Goal: Task Accomplishment & Management: Complete application form

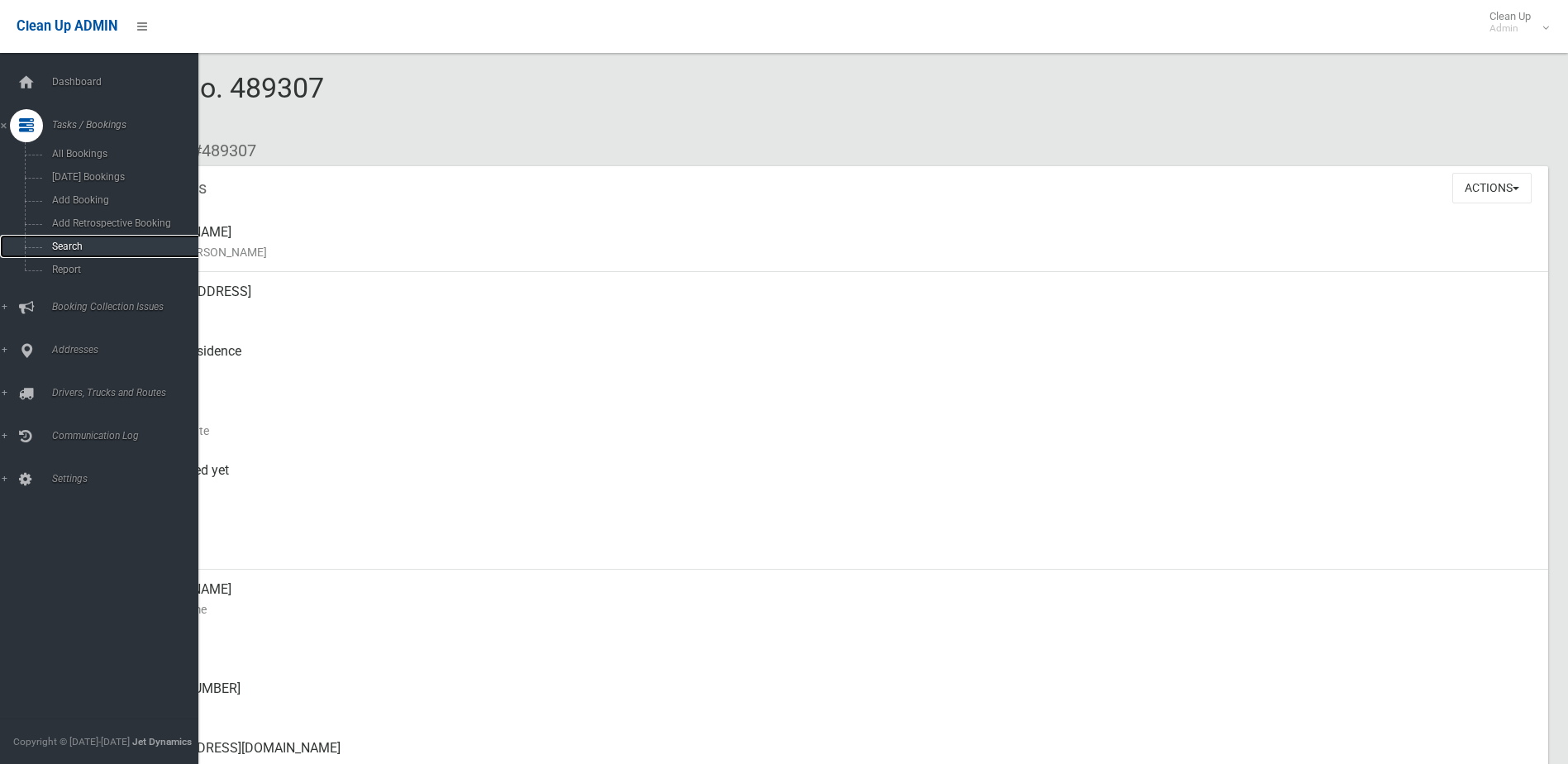
click at [72, 240] on span "Search" at bounding box center [121, 246] width 149 height 11
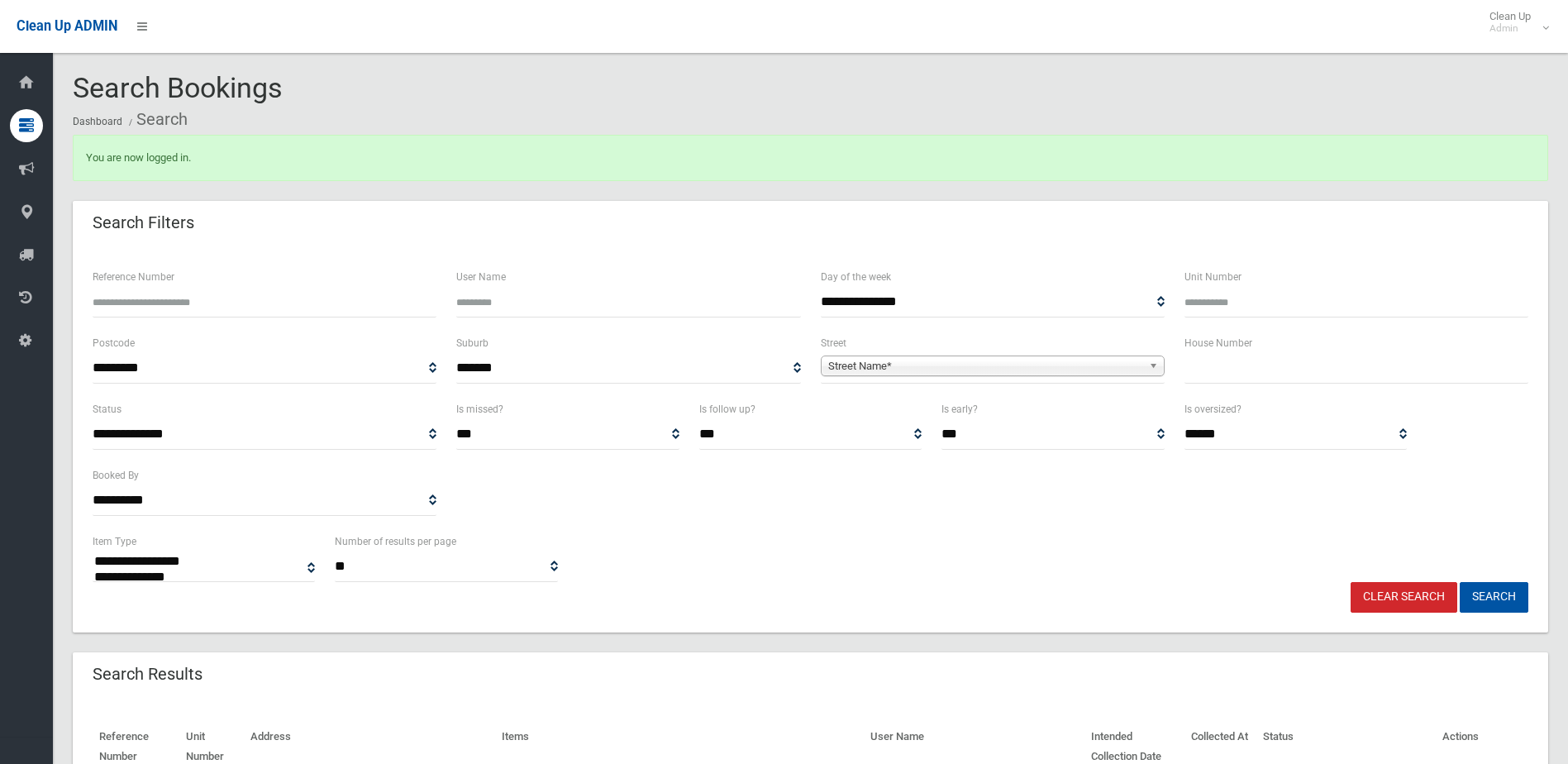
select select
click at [1224, 375] on input "text" at bounding box center [1356, 368] width 343 height 31
type input "*"
click at [1110, 367] on span "Street Name*" at bounding box center [984, 366] width 314 height 20
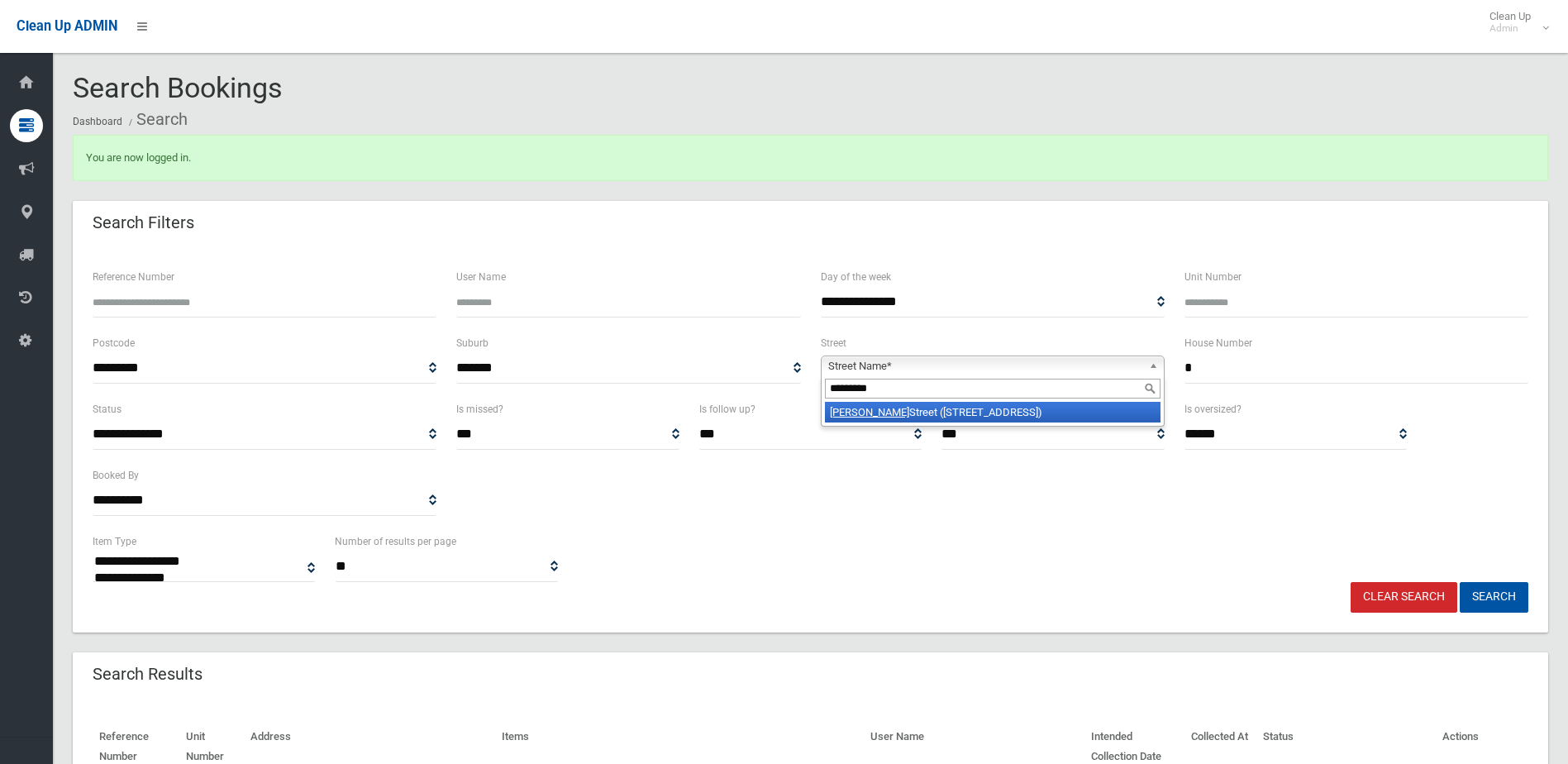
type input "*********"
click at [984, 413] on li "Beauchamp Street (WILEY PARK 2195)" at bounding box center [993, 412] width 336 height 21
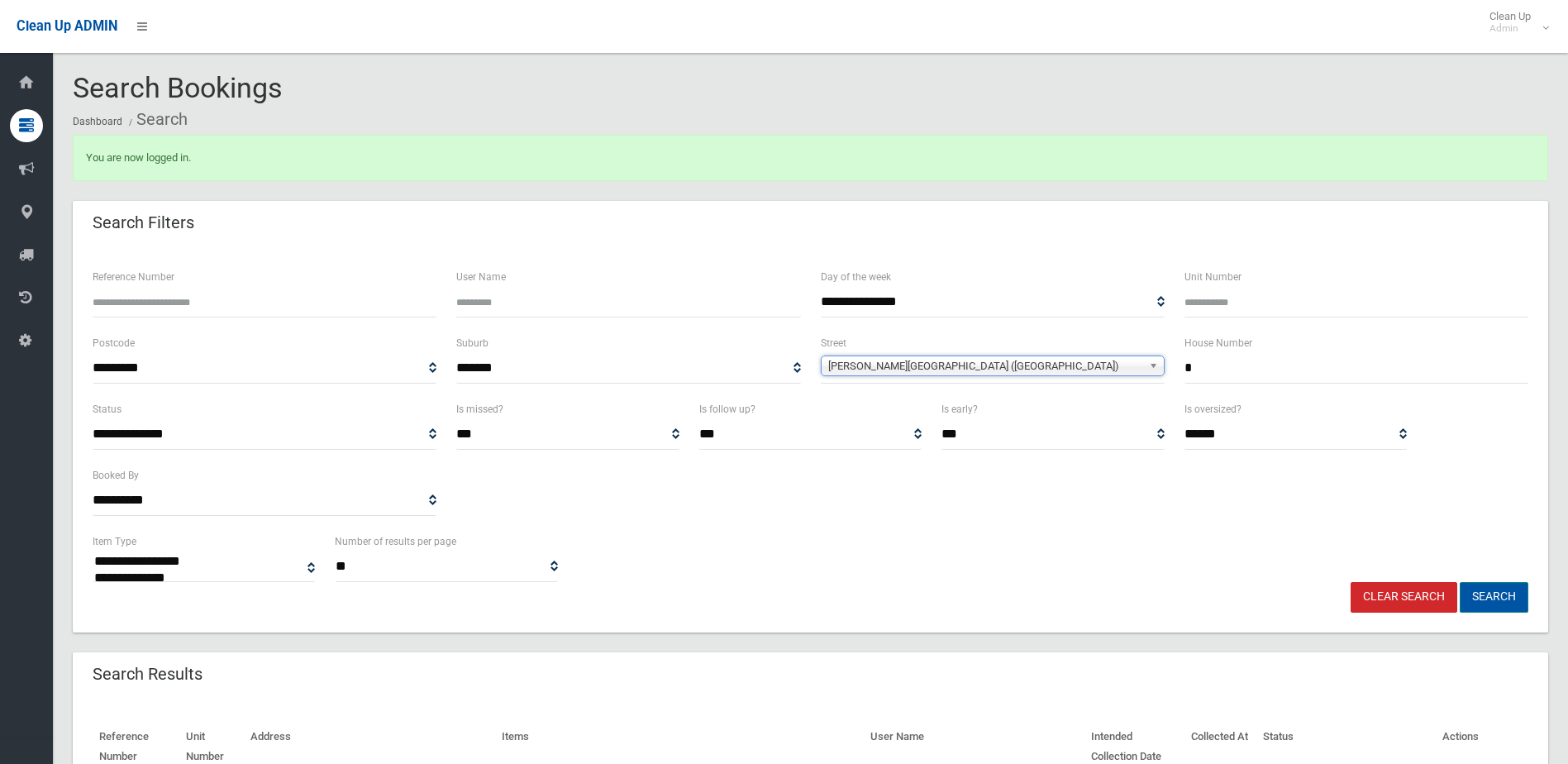
click at [1488, 593] on button "Search" at bounding box center [1493, 597] width 69 height 31
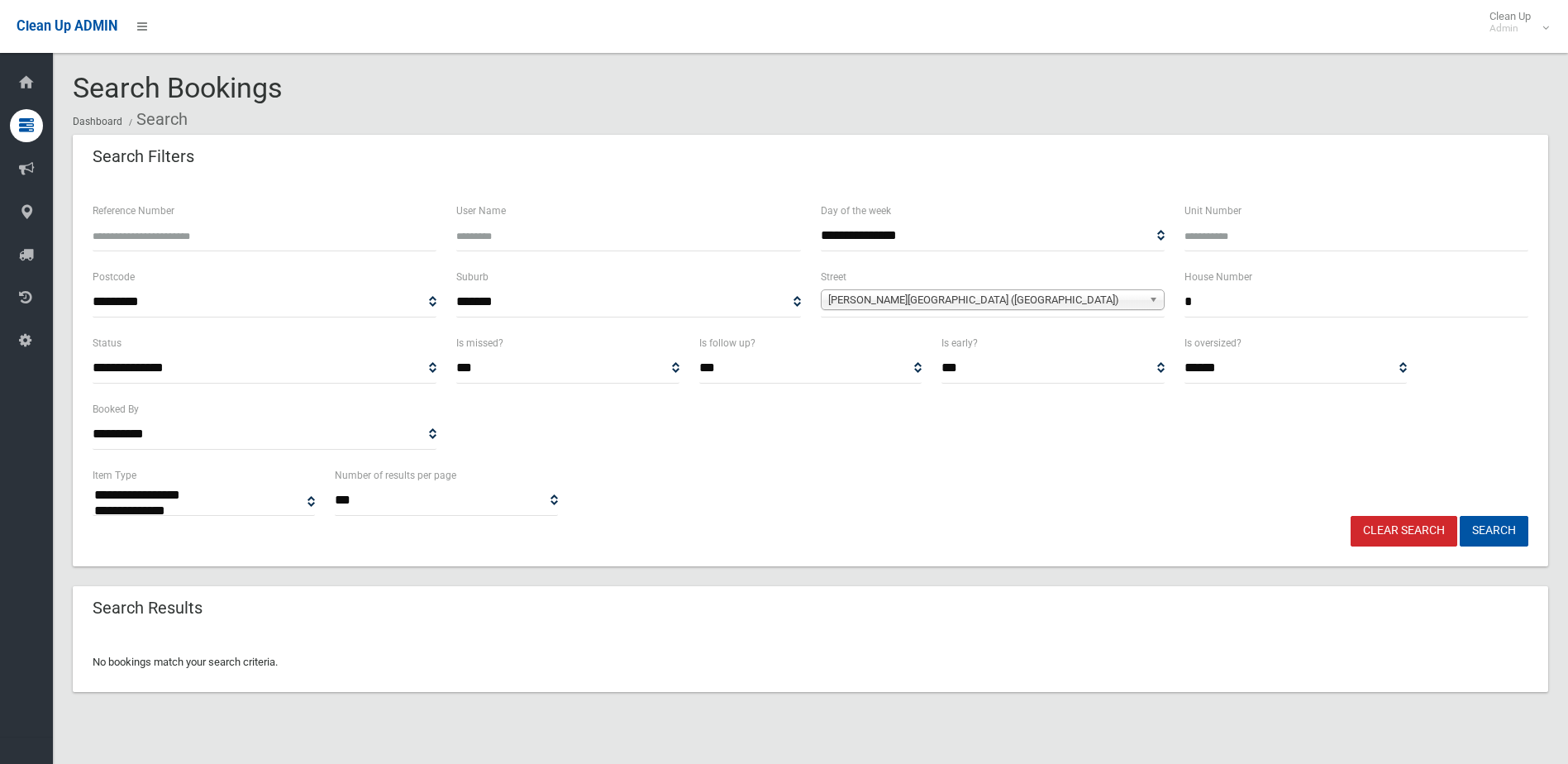
select select
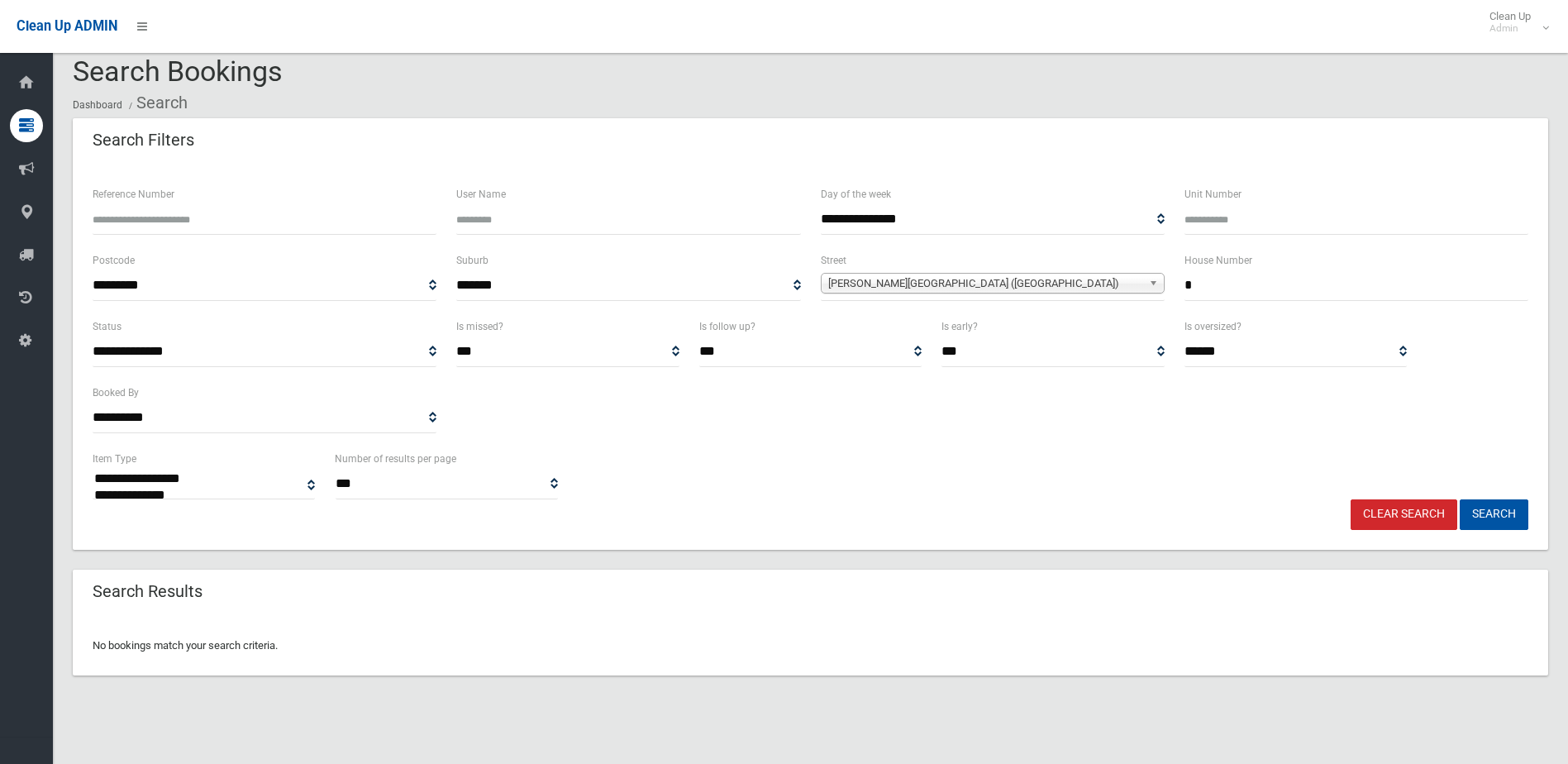
scroll to position [20, 0]
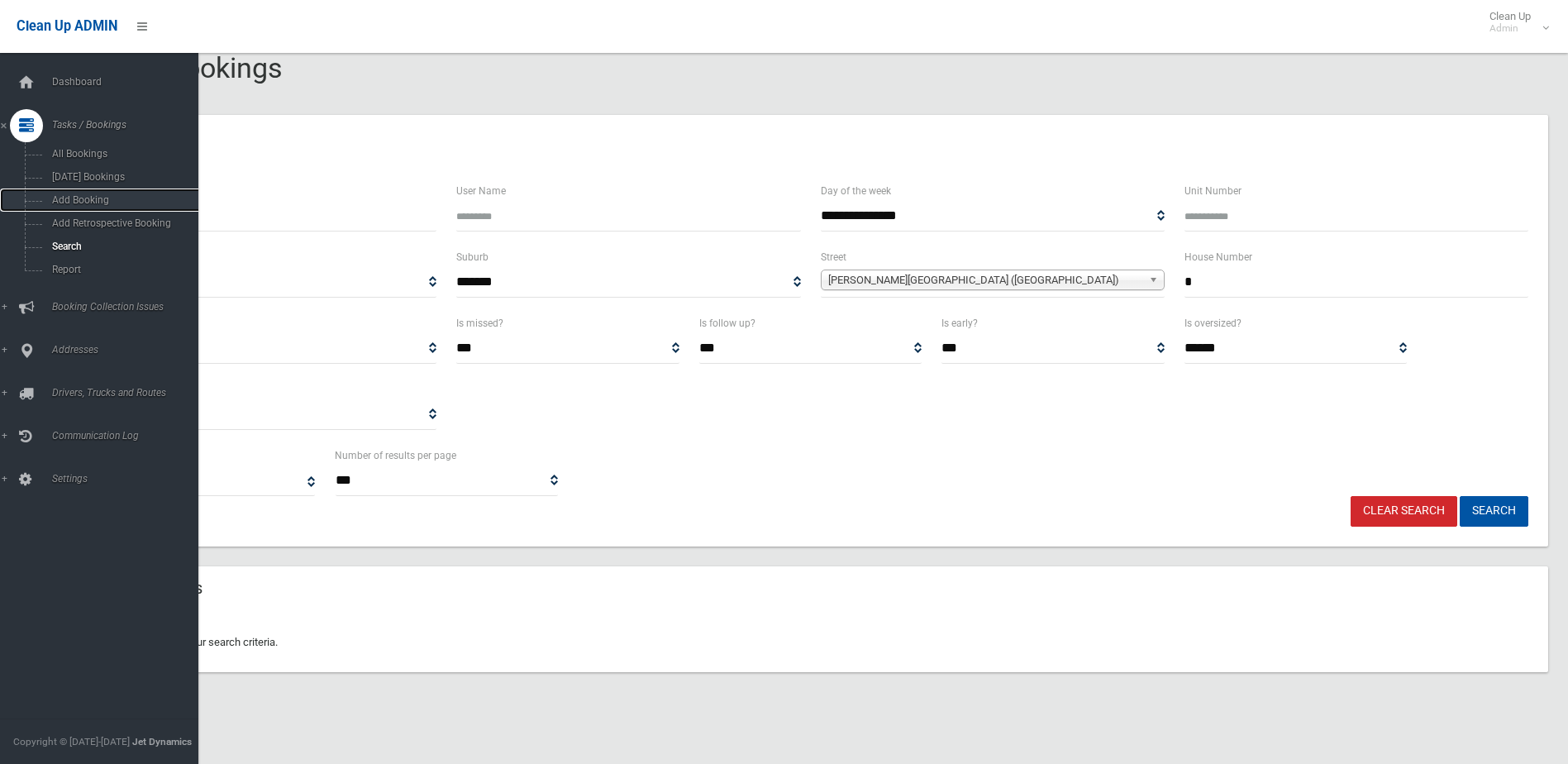
drag, startPoint x: 61, startPoint y: 202, endPoint x: 251, endPoint y: 282, distance: 206.2
click at [61, 202] on span "Add Booking" at bounding box center [121, 200] width 149 height 11
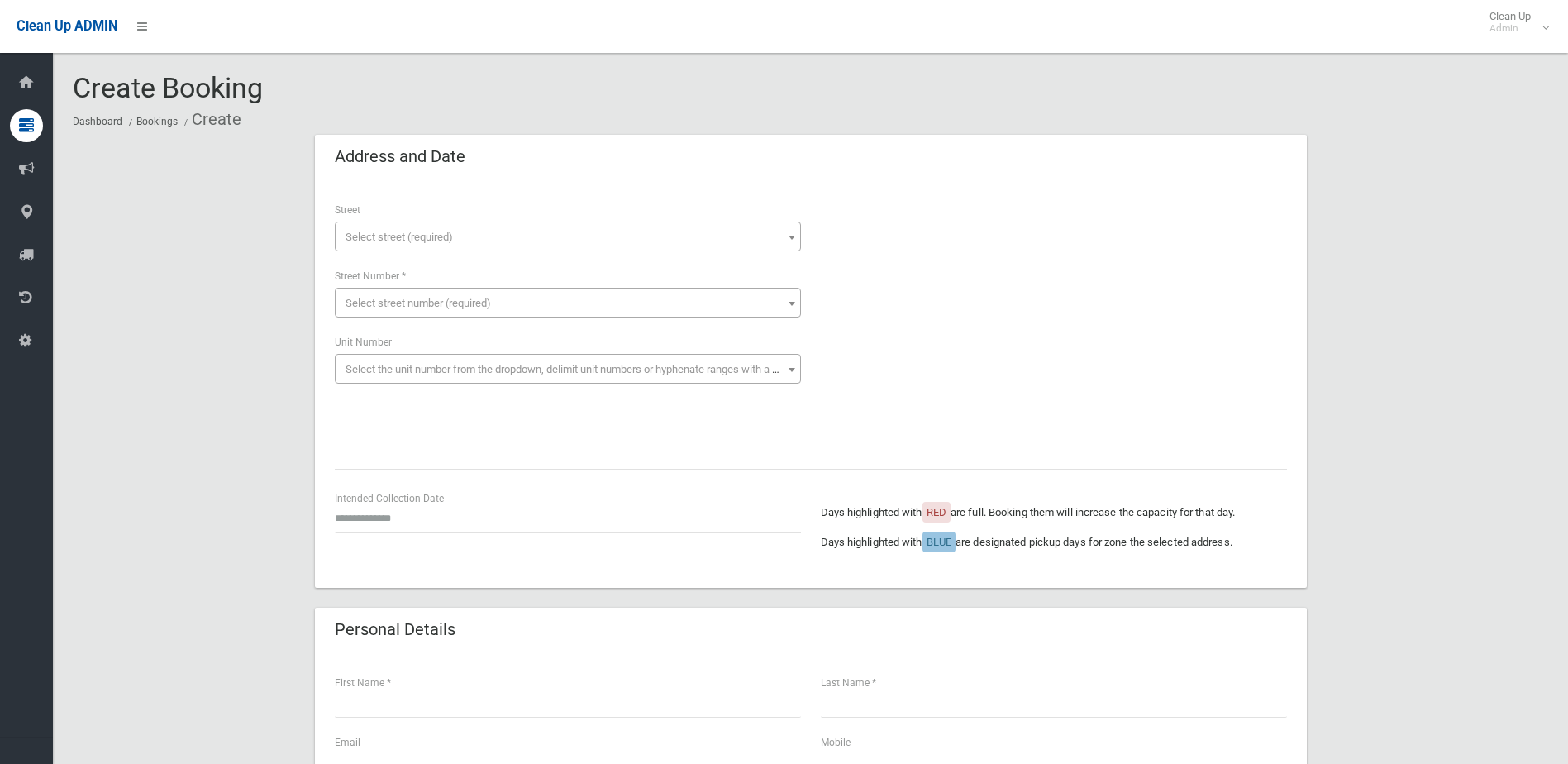
click at [405, 237] on span "Select street (required)" at bounding box center [399, 237] width 107 height 12
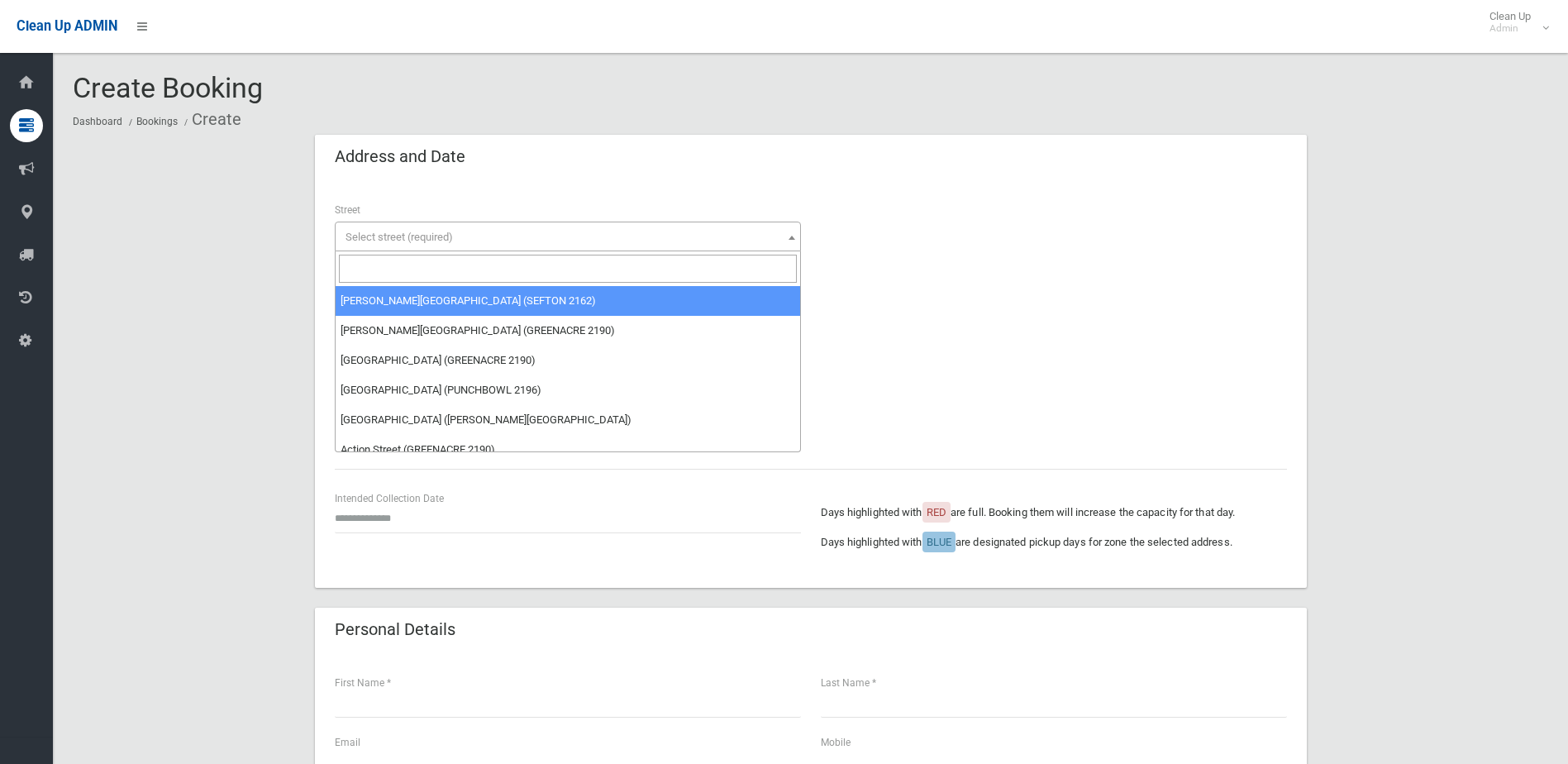
click at [373, 263] on input "search" at bounding box center [568, 268] width 458 height 28
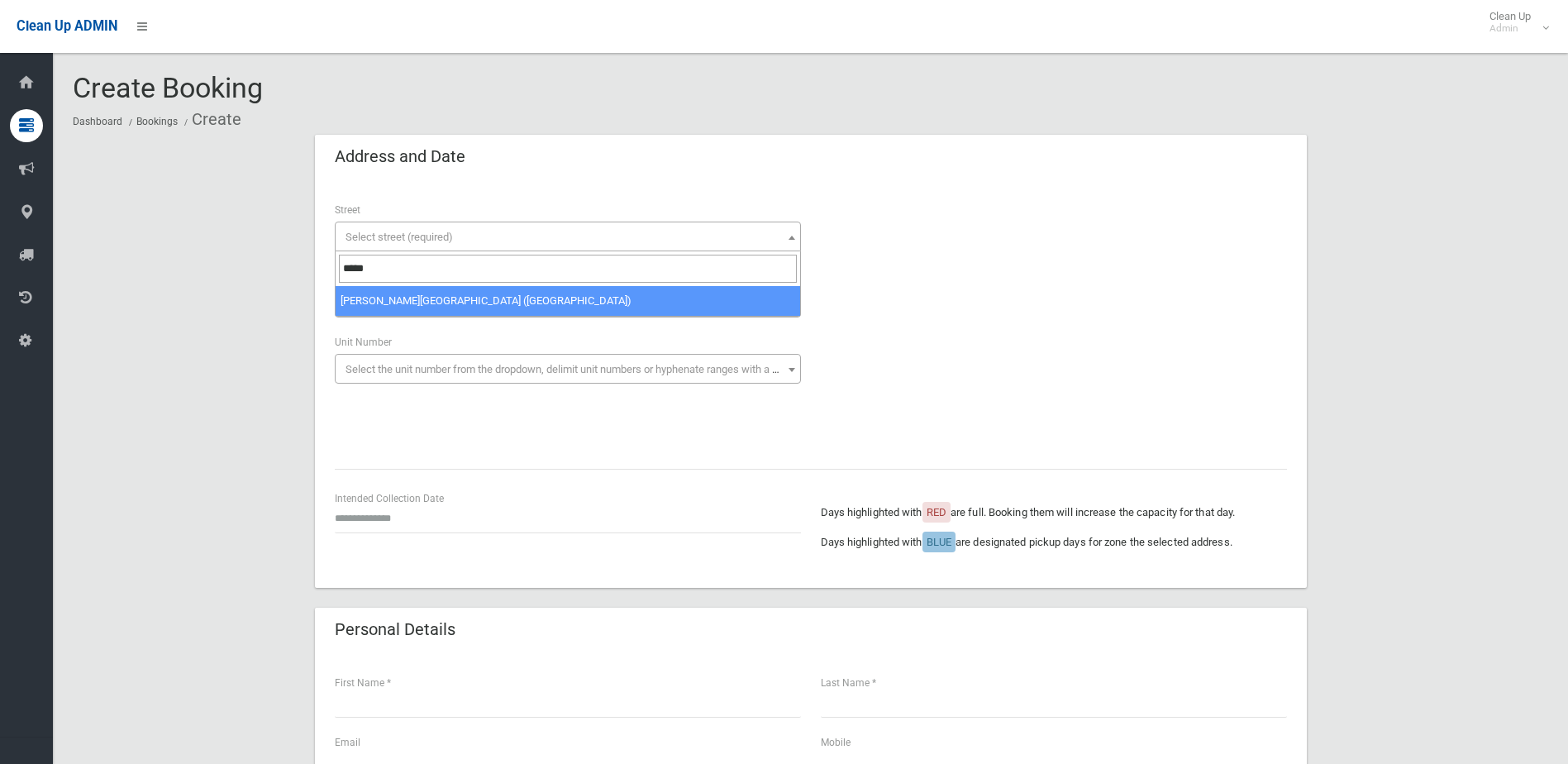
type input "*****"
select select "***"
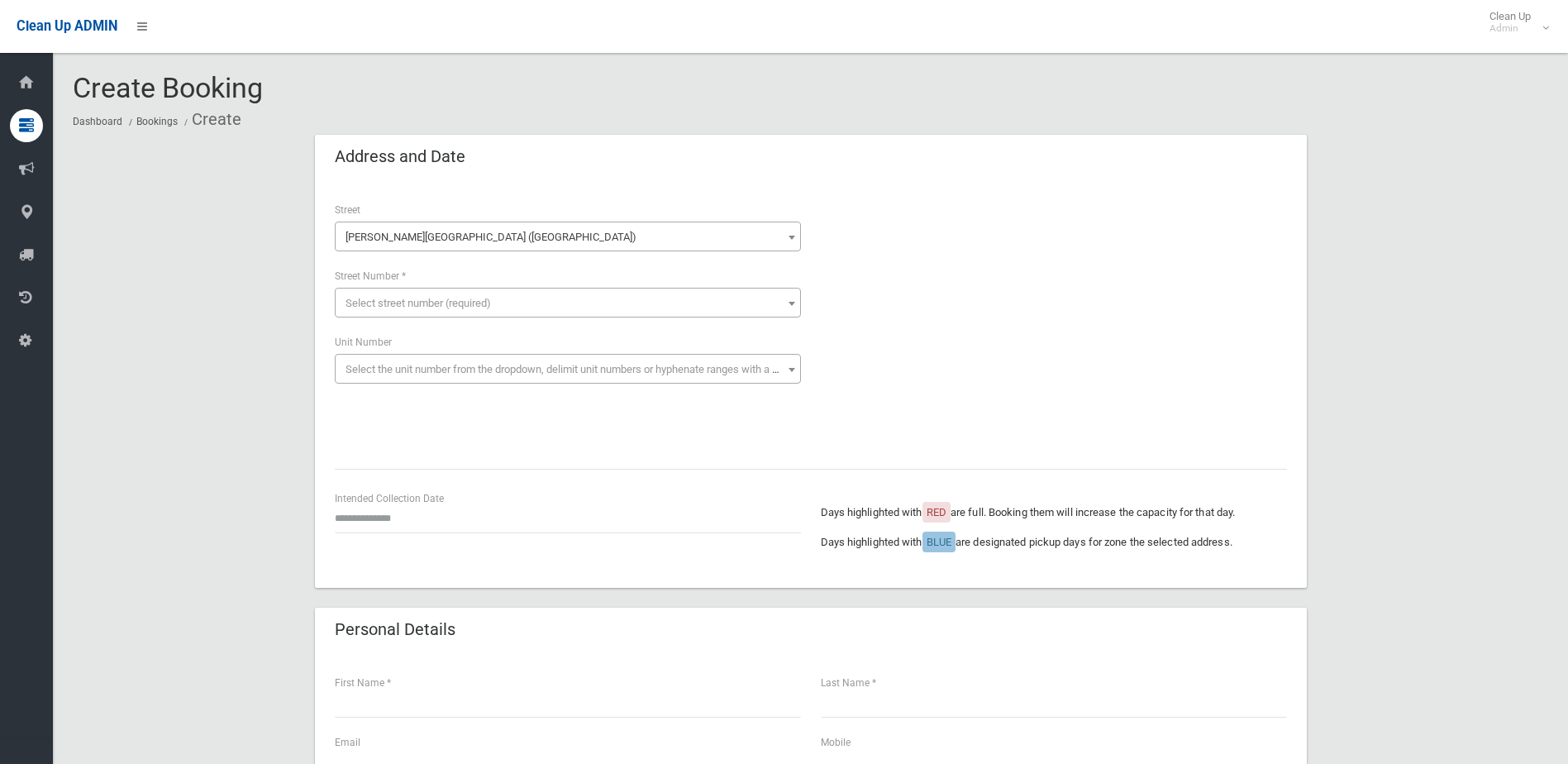
click at [388, 300] on span "Select street number (required)" at bounding box center [418, 302] width 145 height 12
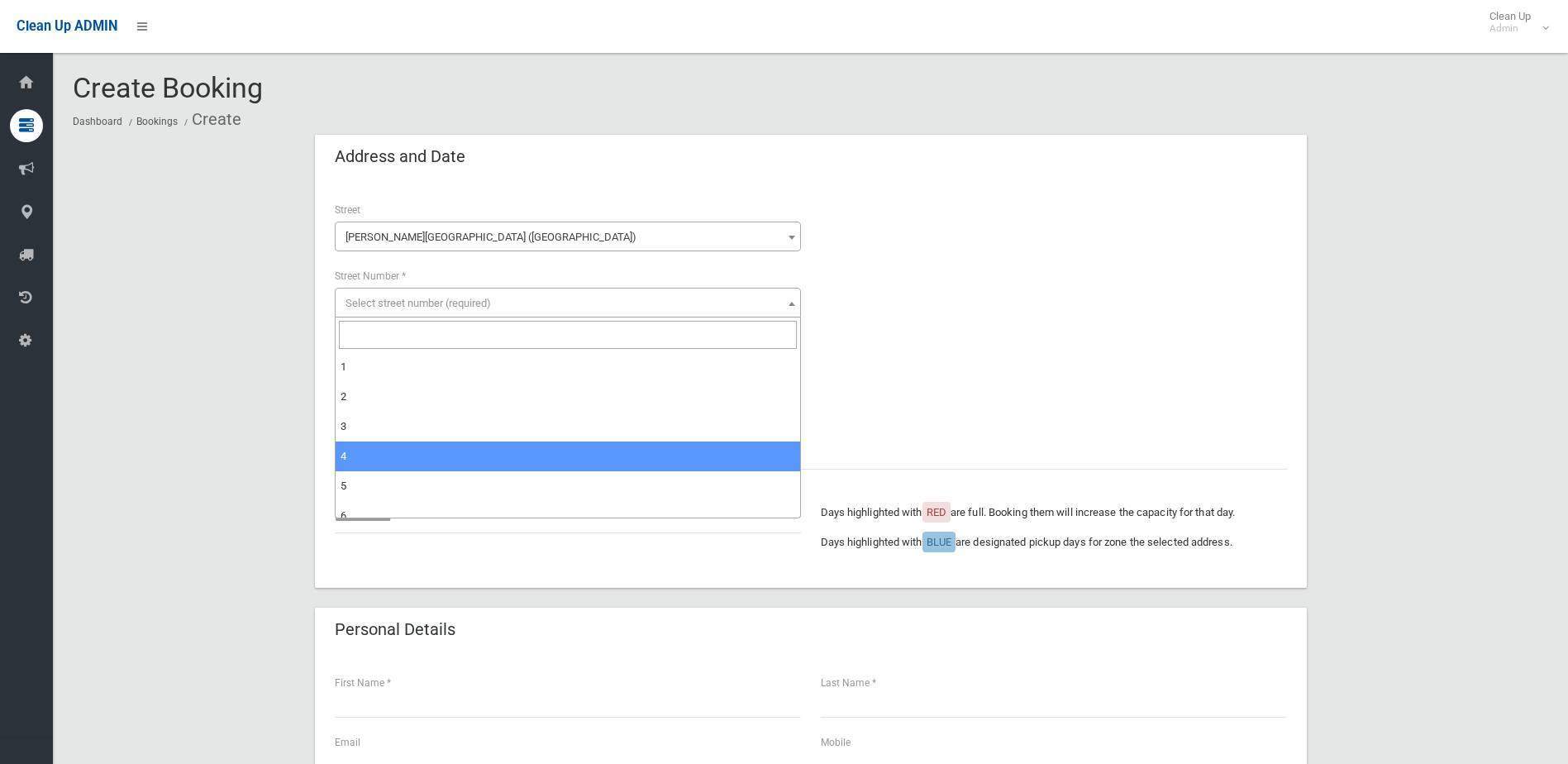
select select "*"
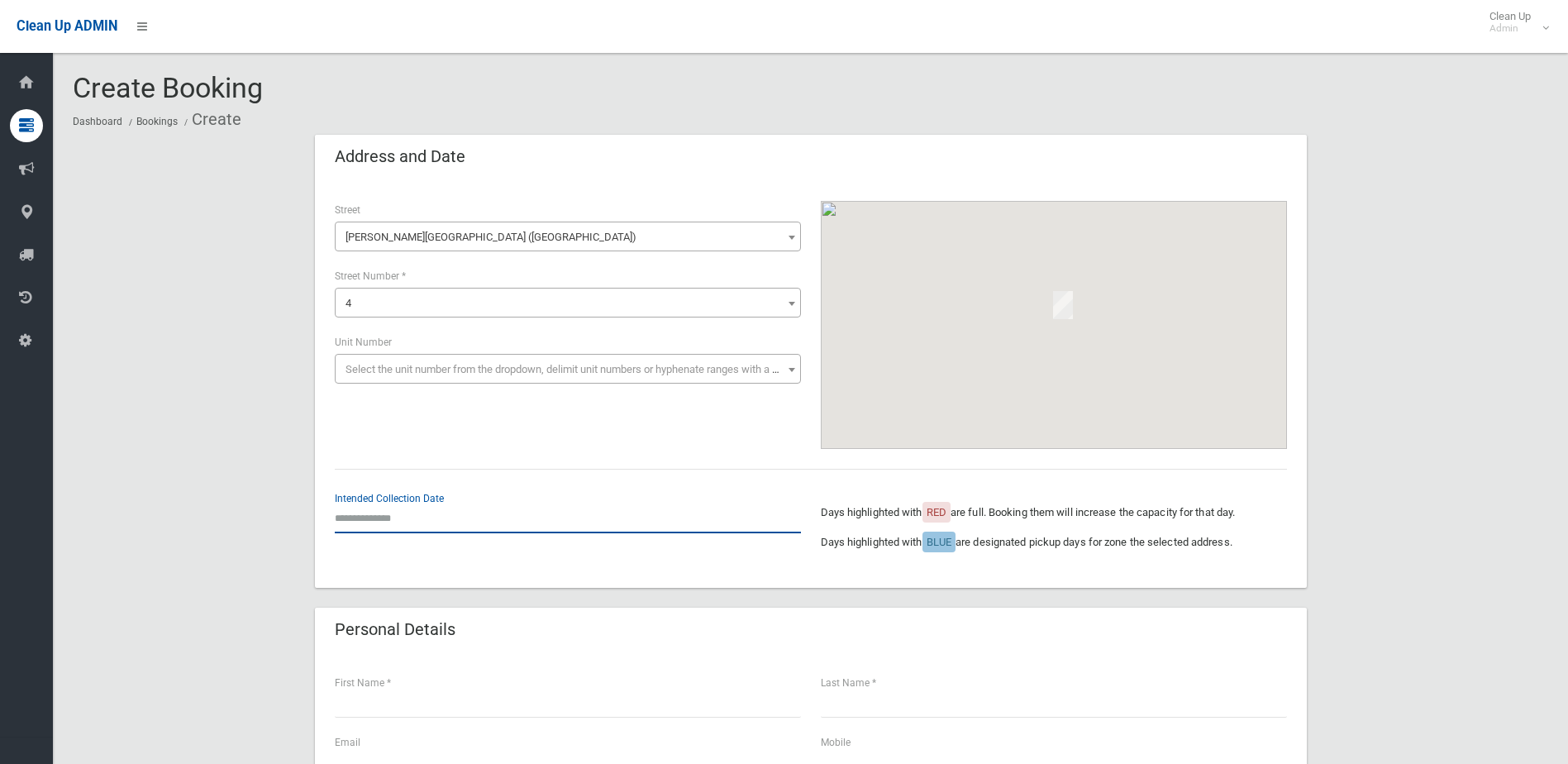
click at [376, 519] on input "text" at bounding box center [568, 517] width 466 height 31
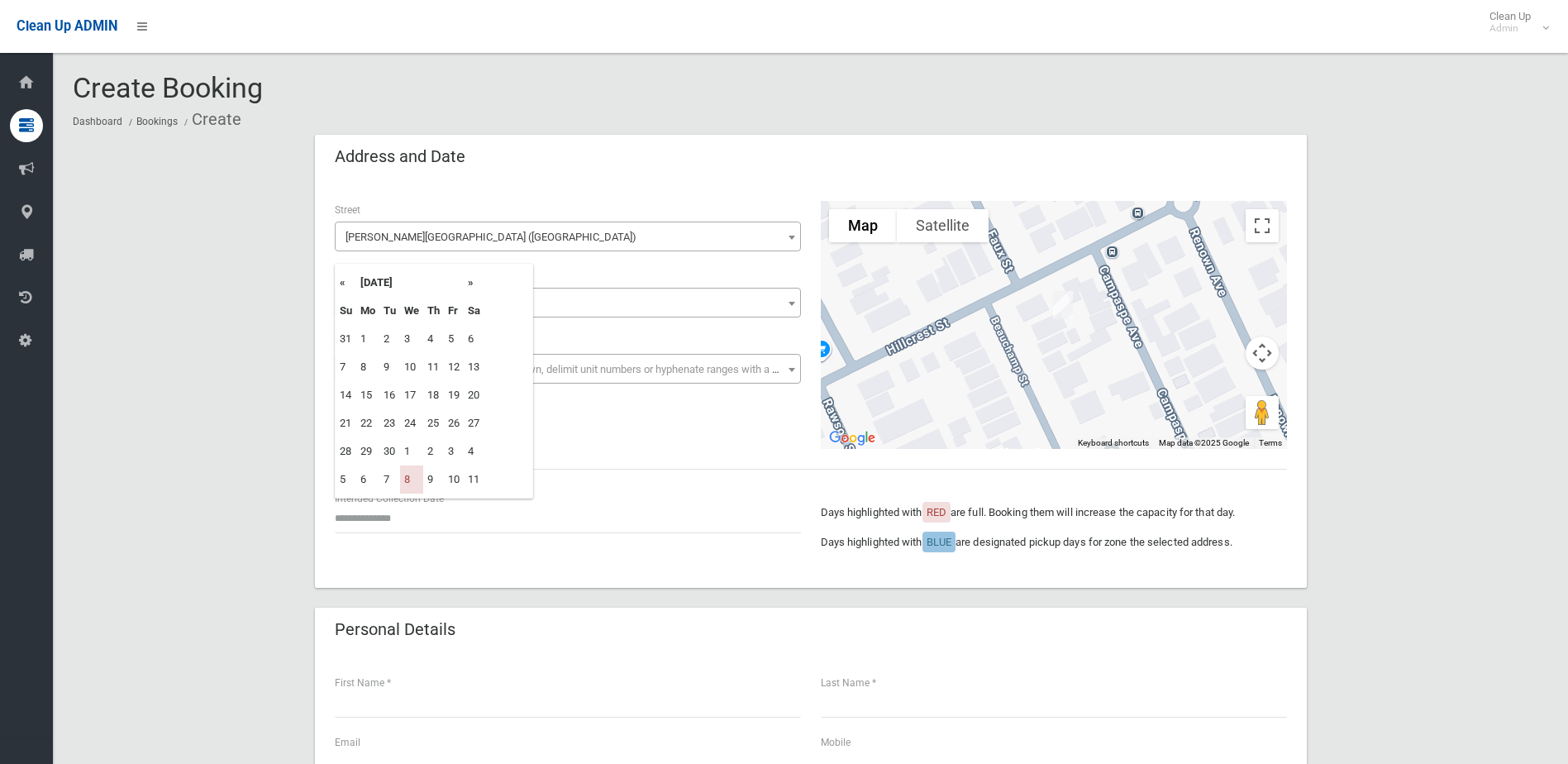
click at [473, 278] on th "»" at bounding box center [474, 283] width 21 height 28
click at [406, 419] on td "22" at bounding box center [411, 423] width 23 height 28
type input "**********"
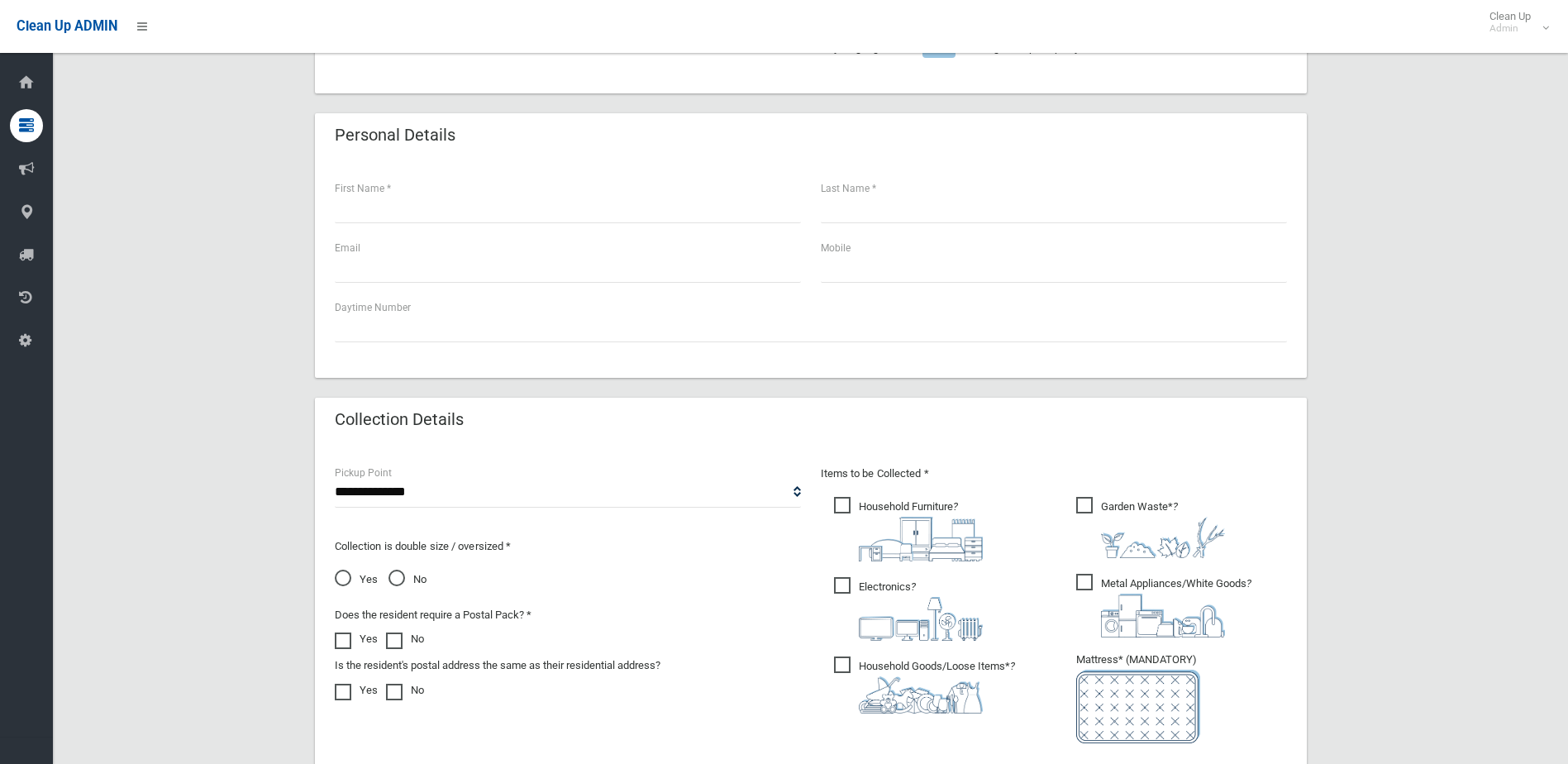
scroll to position [496, 0]
click at [388, 492] on select "**********" at bounding box center [568, 490] width 466 height 31
select select "*"
click at [335, 475] on select "**********" at bounding box center [568, 490] width 466 height 31
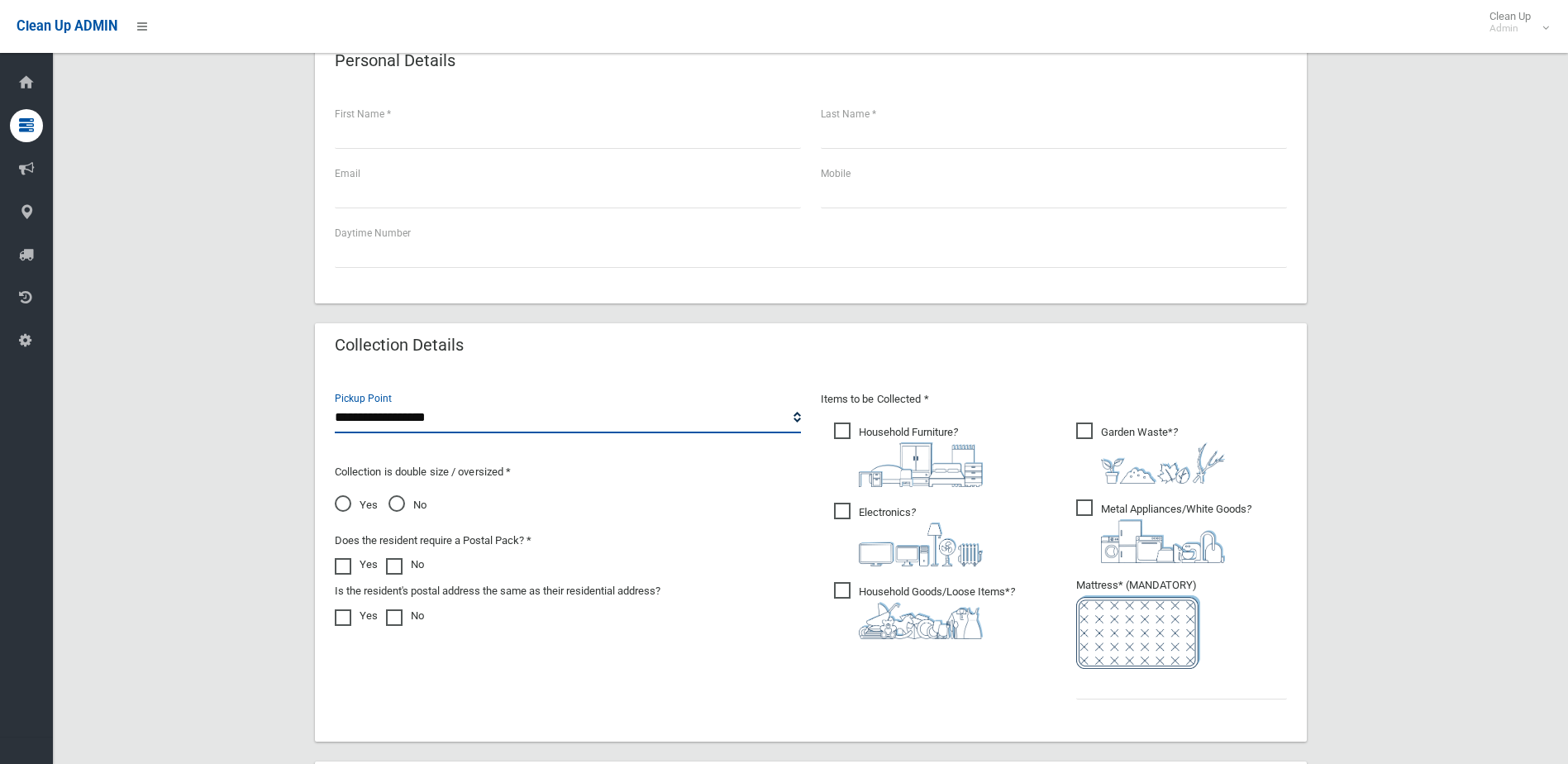
scroll to position [662, 0]
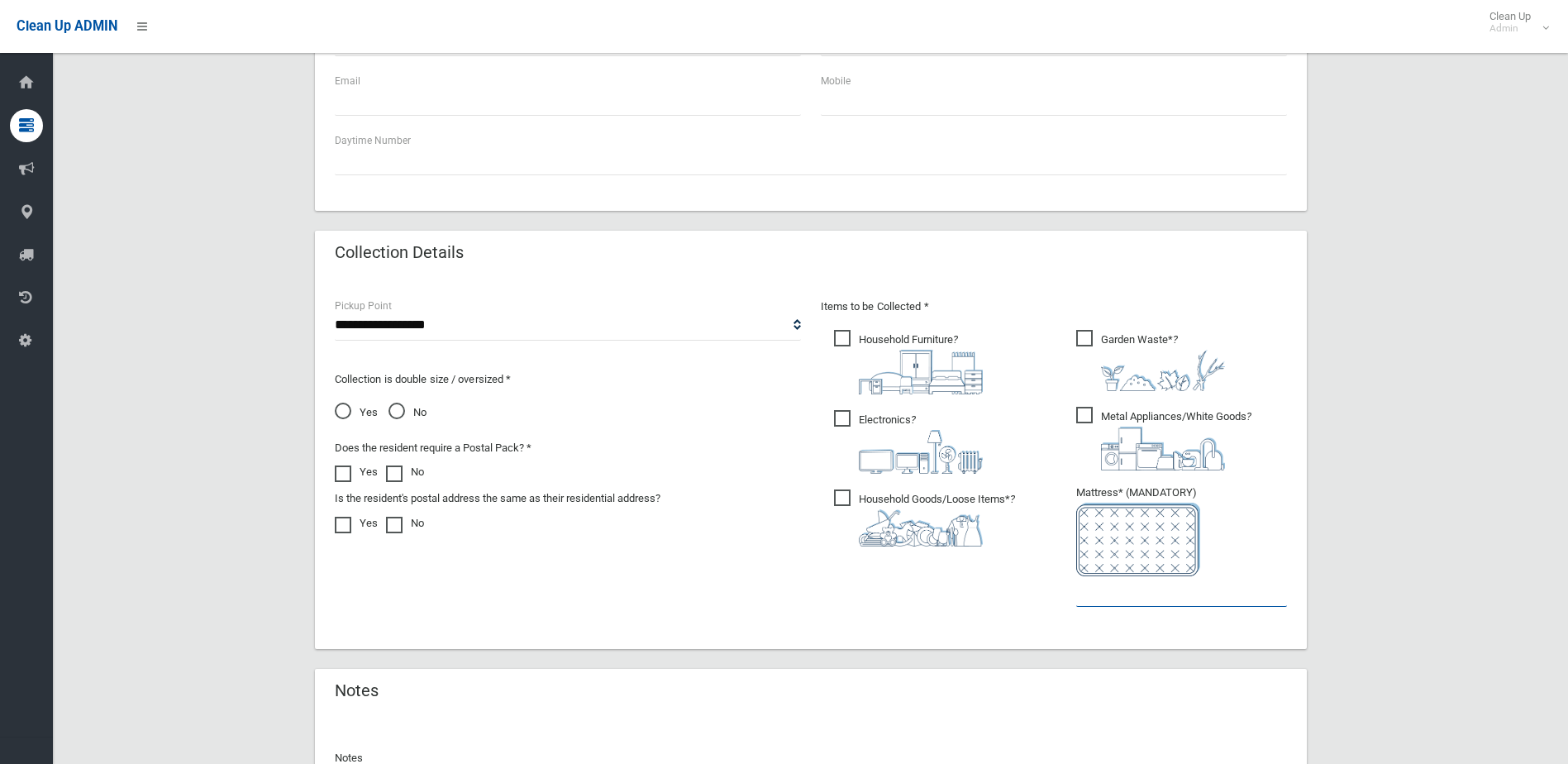
click at [1082, 597] on input "text" at bounding box center [1181, 591] width 211 height 31
click at [842, 336] on span "Household Furniture ?" at bounding box center [908, 361] width 149 height 65
click at [847, 416] on span "Electronics ?" at bounding box center [908, 442] width 149 height 64
click at [835, 496] on span "Household Goods/Loose Items* ?" at bounding box center [924, 517] width 181 height 57
click at [1086, 411] on span "Metal Appliances/White Goods ?" at bounding box center [1164, 438] width 175 height 64
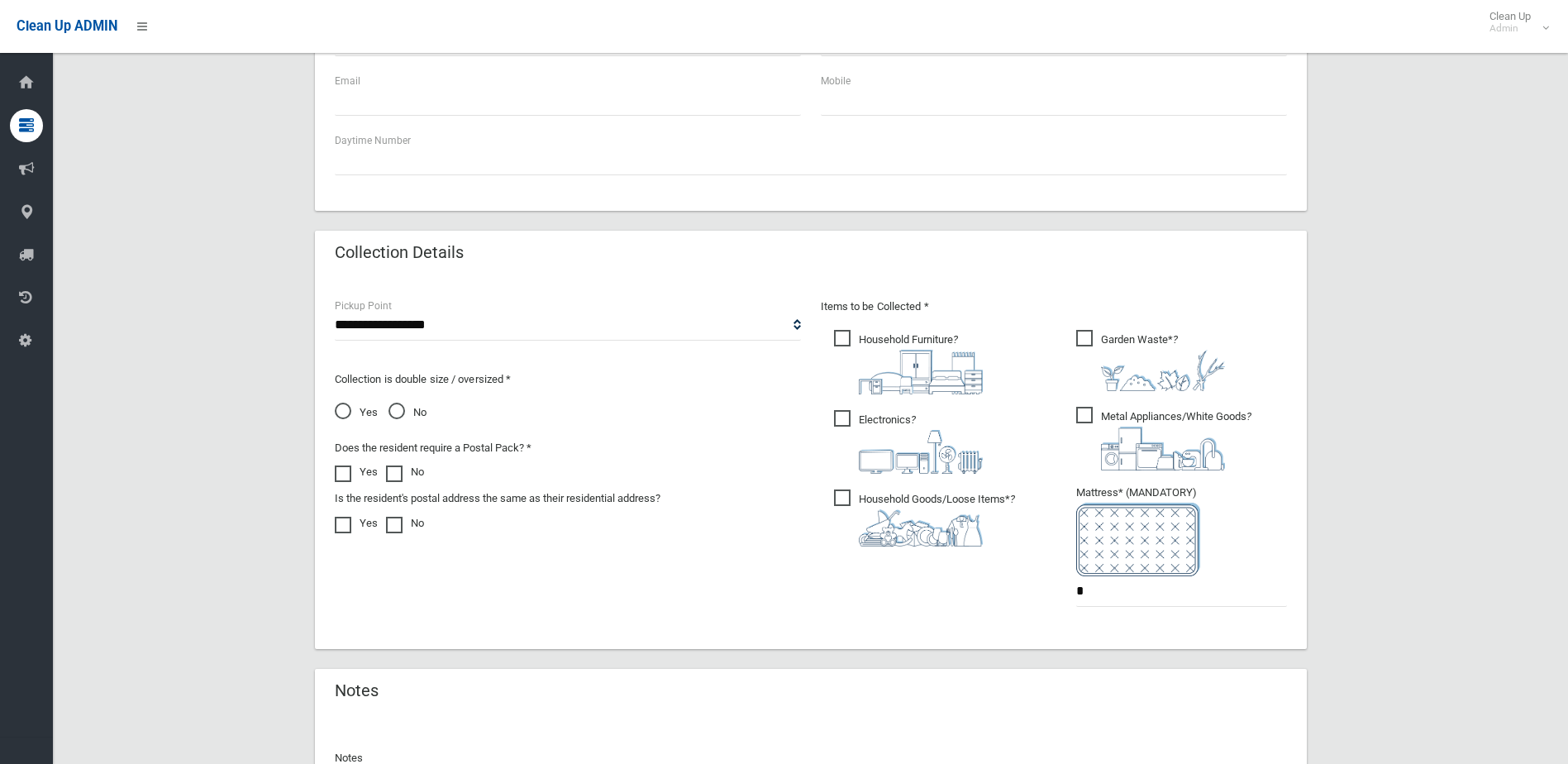
click at [1084, 338] on span "Garden Waste* ?" at bounding box center [1150, 359] width 149 height 61
click at [341, 411] on span "Yes" at bounding box center [357, 412] width 43 height 20
drag, startPoint x: 1103, startPoint y: 599, endPoint x: 1009, endPoint y: 603, distance: 94.1
click at [1009, 603] on div "Items to be Collected * Household Furniture ? *" at bounding box center [1054, 463] width 486 height 332
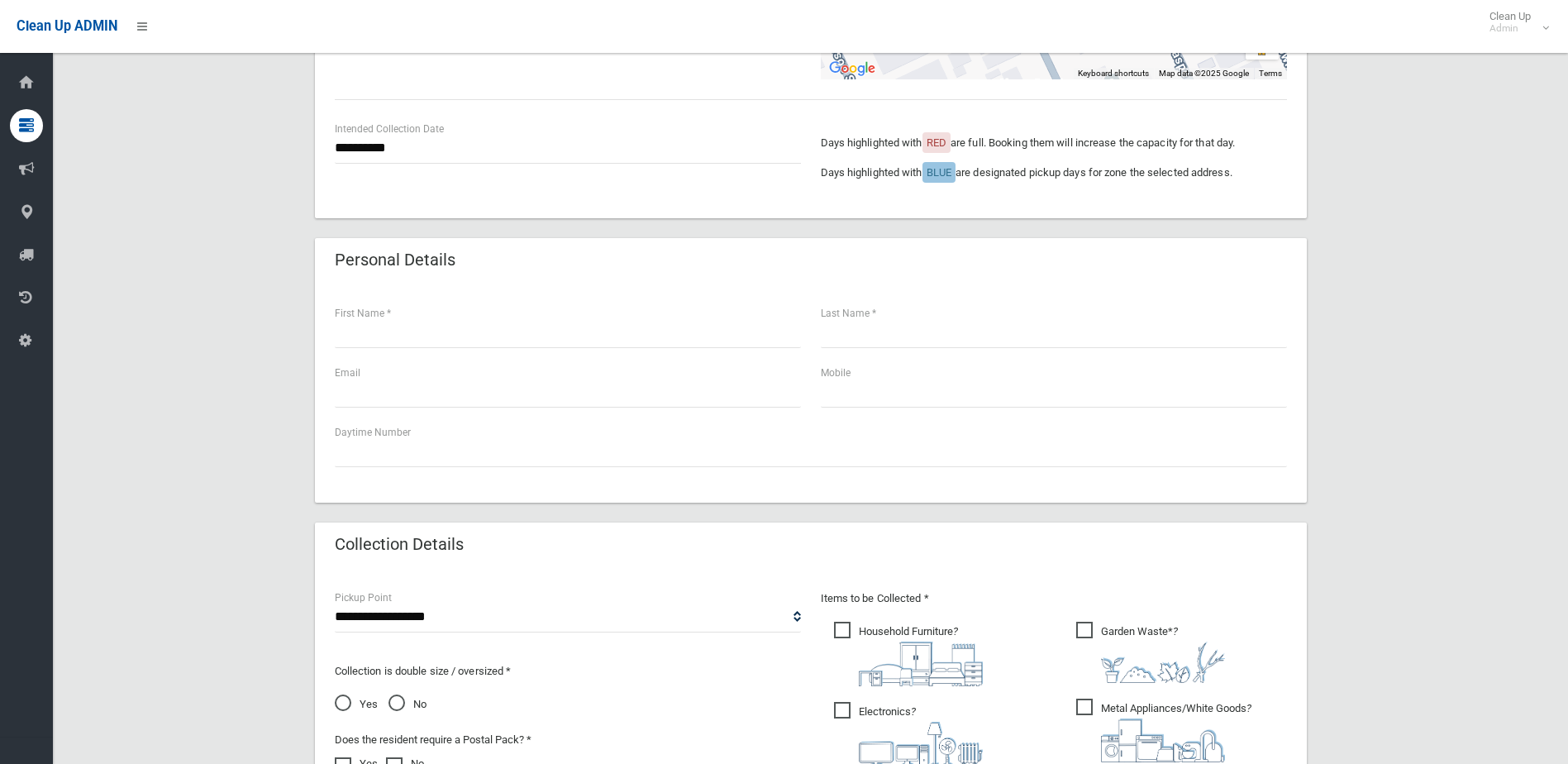
scroll to position [330, 0]
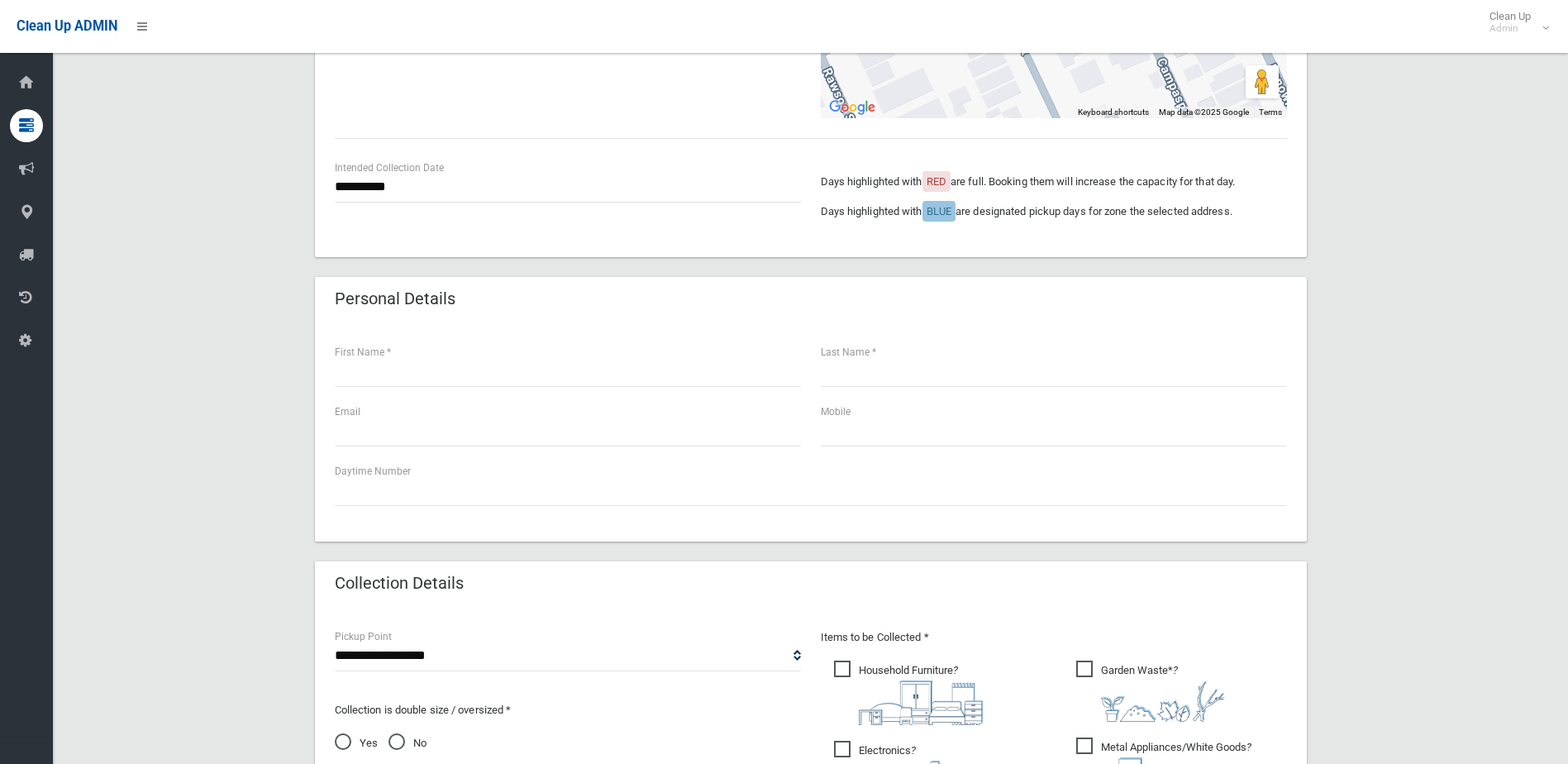
type input "*"
click at [399, 380] on input "text" at bounding box center [568, 372] width 466 height 31
type input "*******"
click at [937, 383] on input "text" at bounding box center [1053, 372] width 466 height 31
type input "*******"
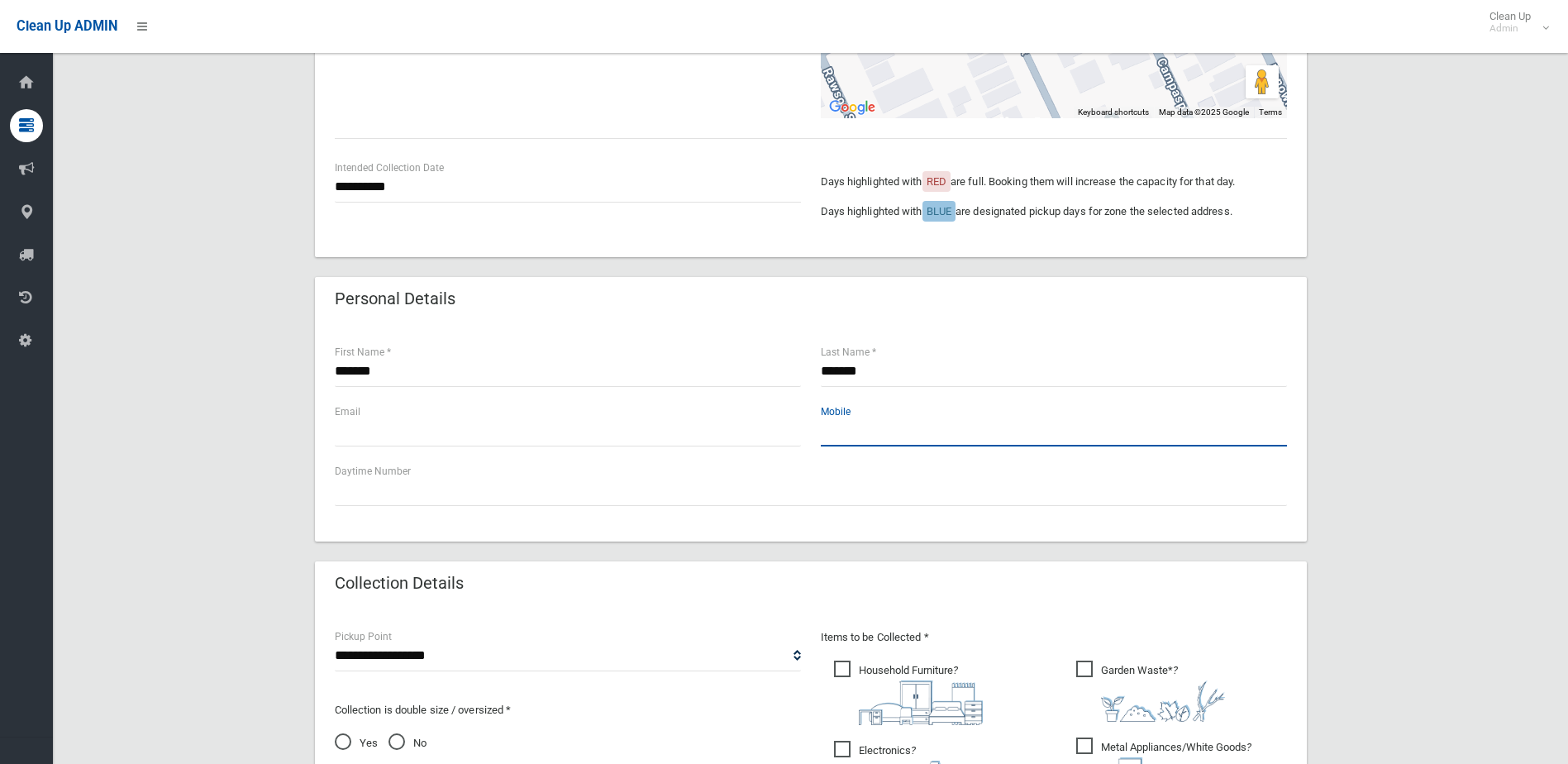
click at [843, 429] on input "text" at bounding box center [1053, 431] width 466 height 31
click at [852, 432] on input "**********" at bounding box center [1053, 431] width 466 height 31
click at [869, 433] on input "**********" at bounding box center [1053, 431] width 466 height 31
click at [875, 432] on input "**********" at bounding box center [1053, 431] width 466 height 31
type input "**********"
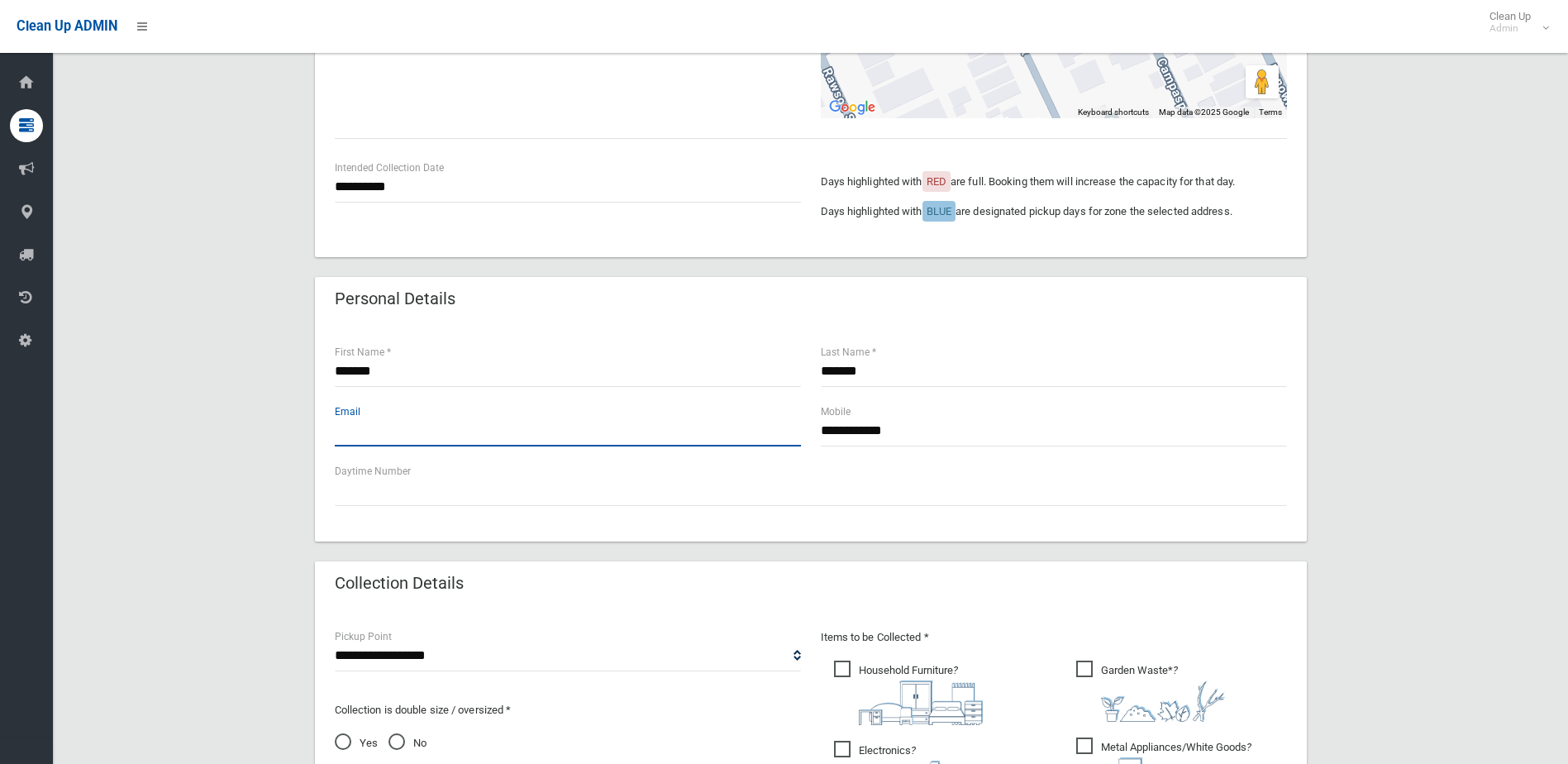
click at [373, 436] on input "text" at bounding box center [568, 431] width 466 height 31
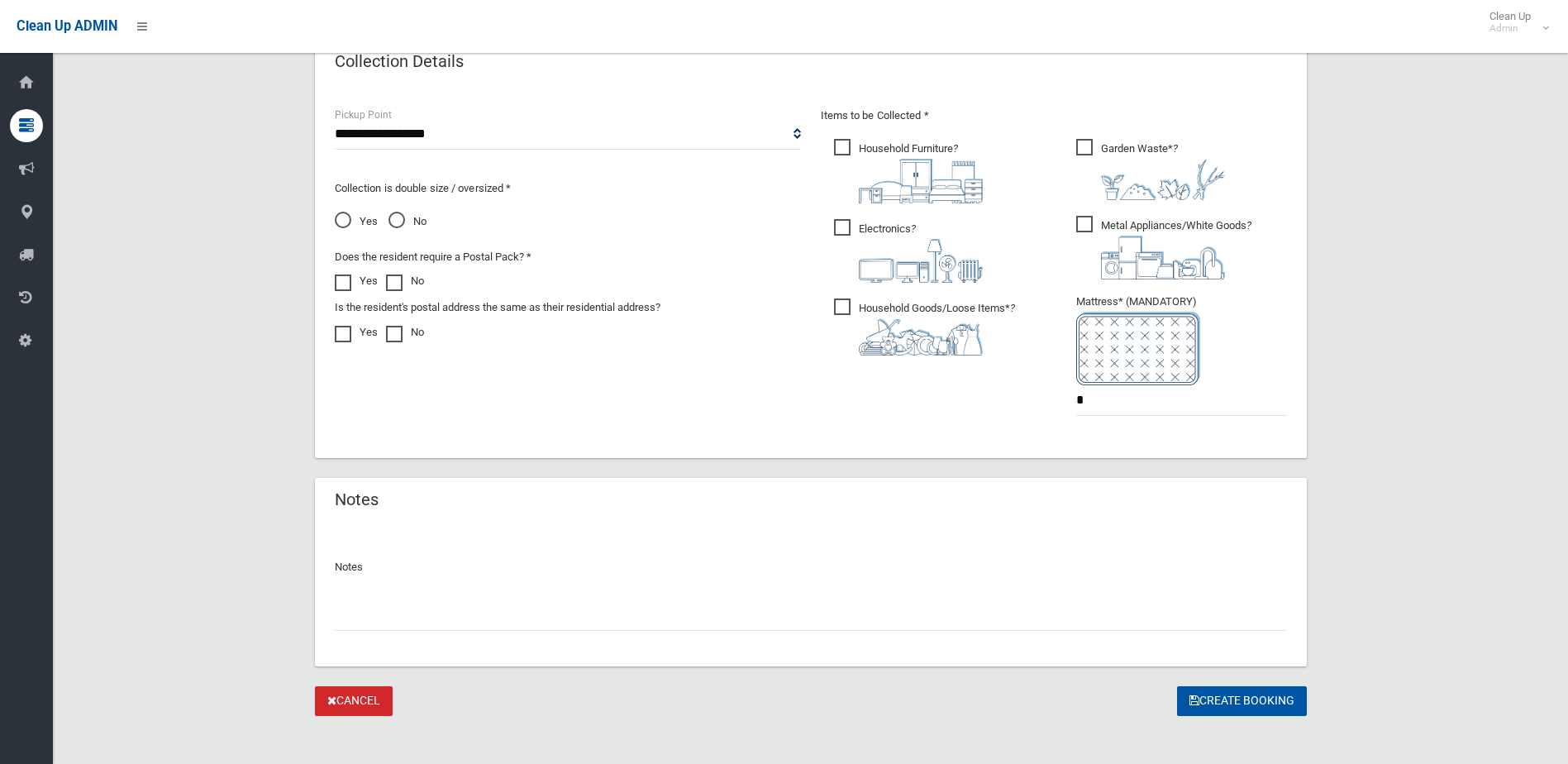
scroll to position [863, 0]
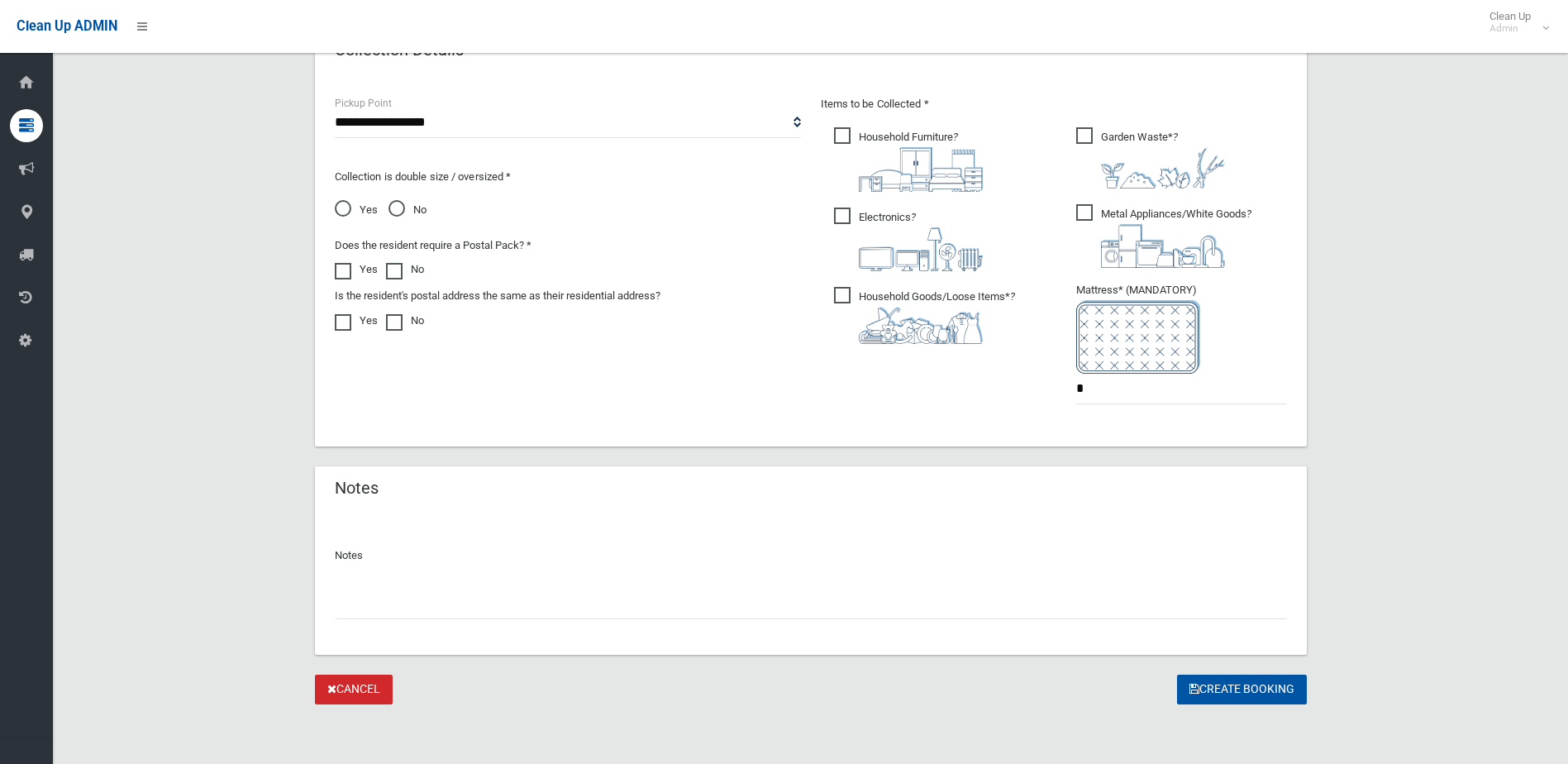
type input "**********"
click at [1088, 131] on span "Garden Waste* ?" at bounding box center [1150, 158] width 149 height 61
click at [521, 578] on div at bounding box center [811, 597] width 952 height 44
click at [495, 604] on input "text" at bounding box center [811, 604] width 952 height 31
click at [911, 604] on input "**********" at bounding box center [811, 604] width 952 height 31
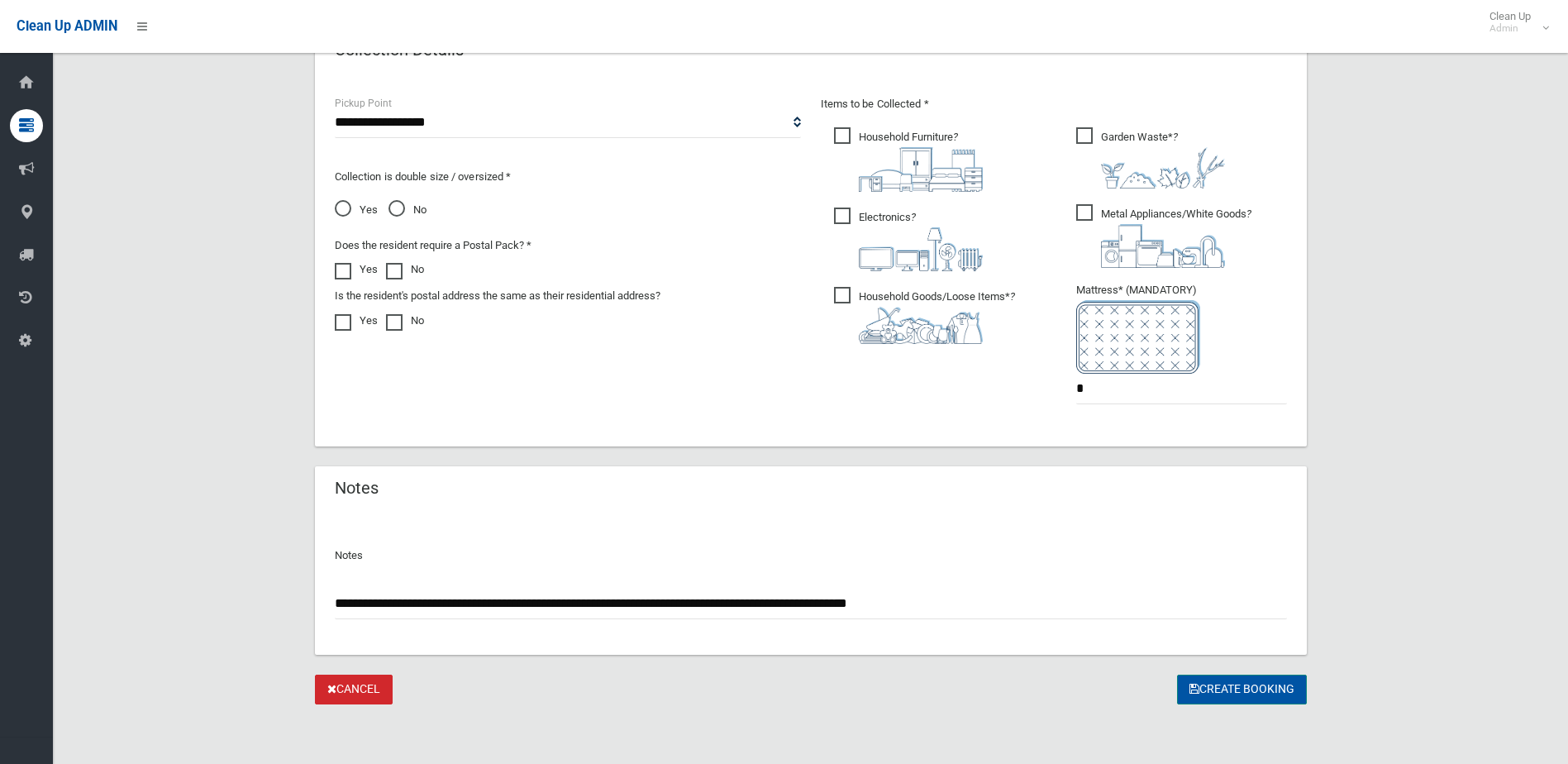
type input "**********"
click at [1236, 684] on button "Create Booking" at bounding box center [1241, 690] width 129 height 31
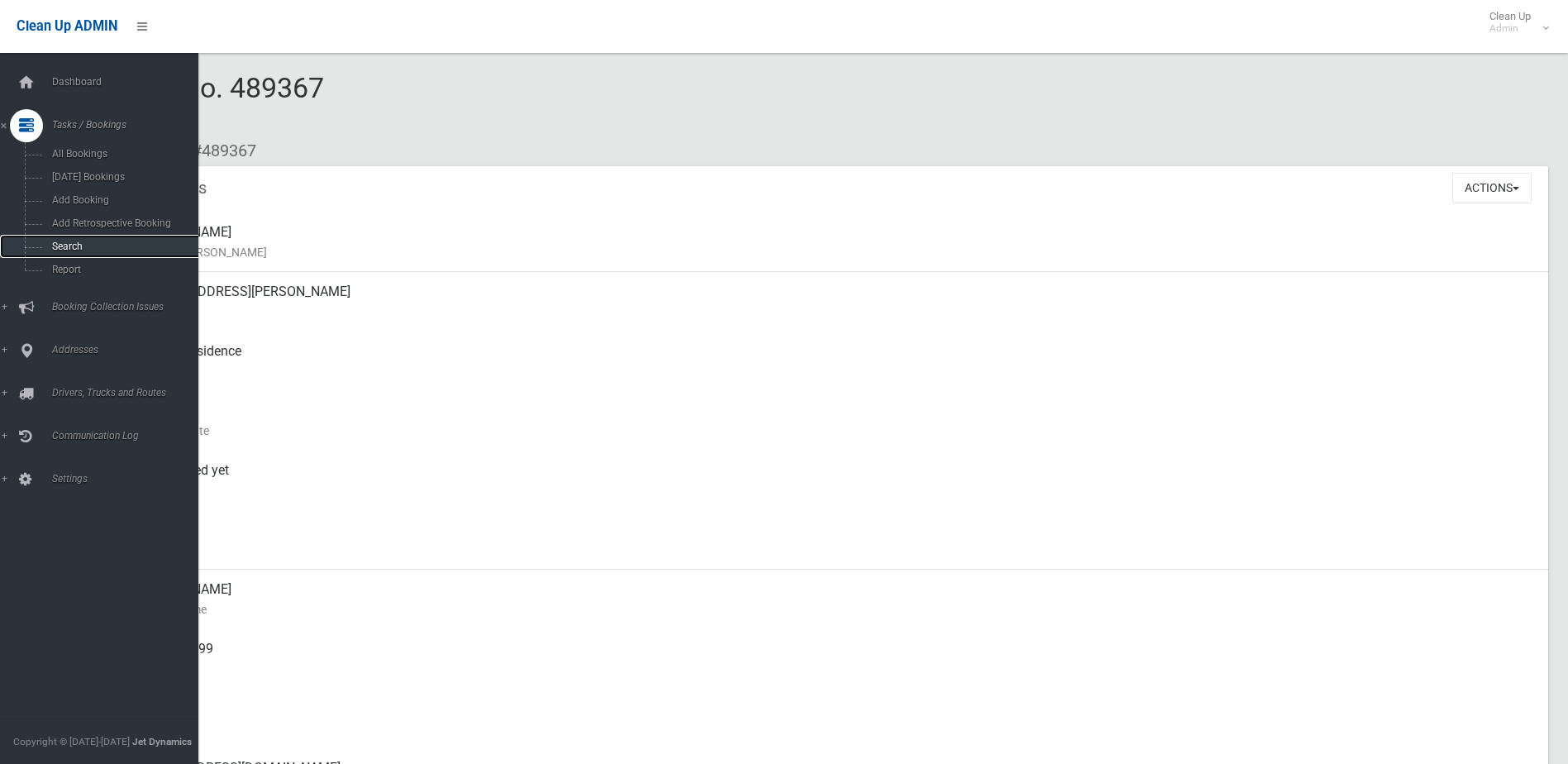
click at [66, 242] on span "Search" at bounding box center [121, 246] width 149 height 11
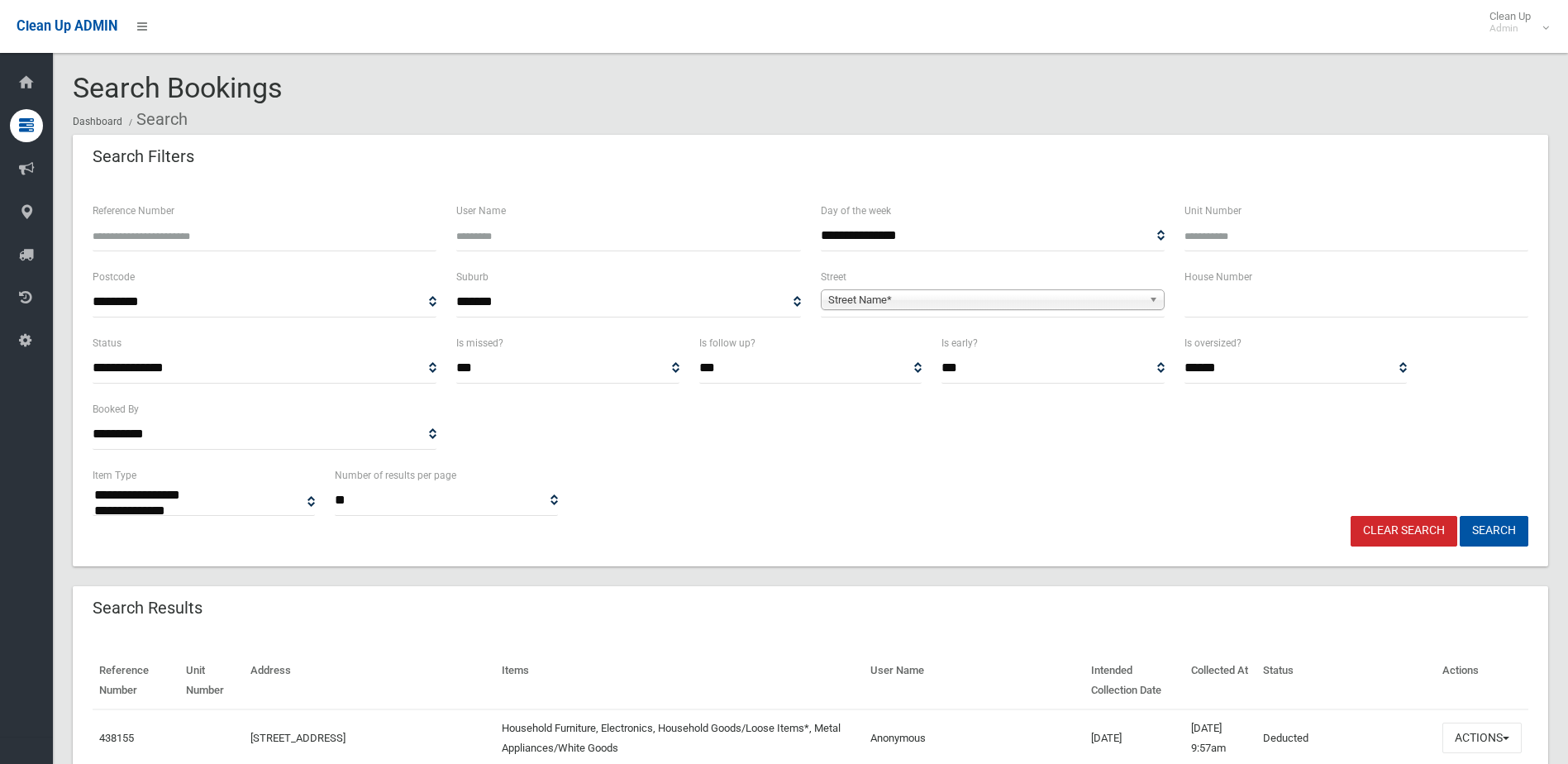
select select
click at [1256, 298] on input "text" at bounding box center [1356, 302] width 343 height 31
type input "*"
click at [1088, 299] on span "Street Name*" at bounding box center [984, 299] width 314 height 20
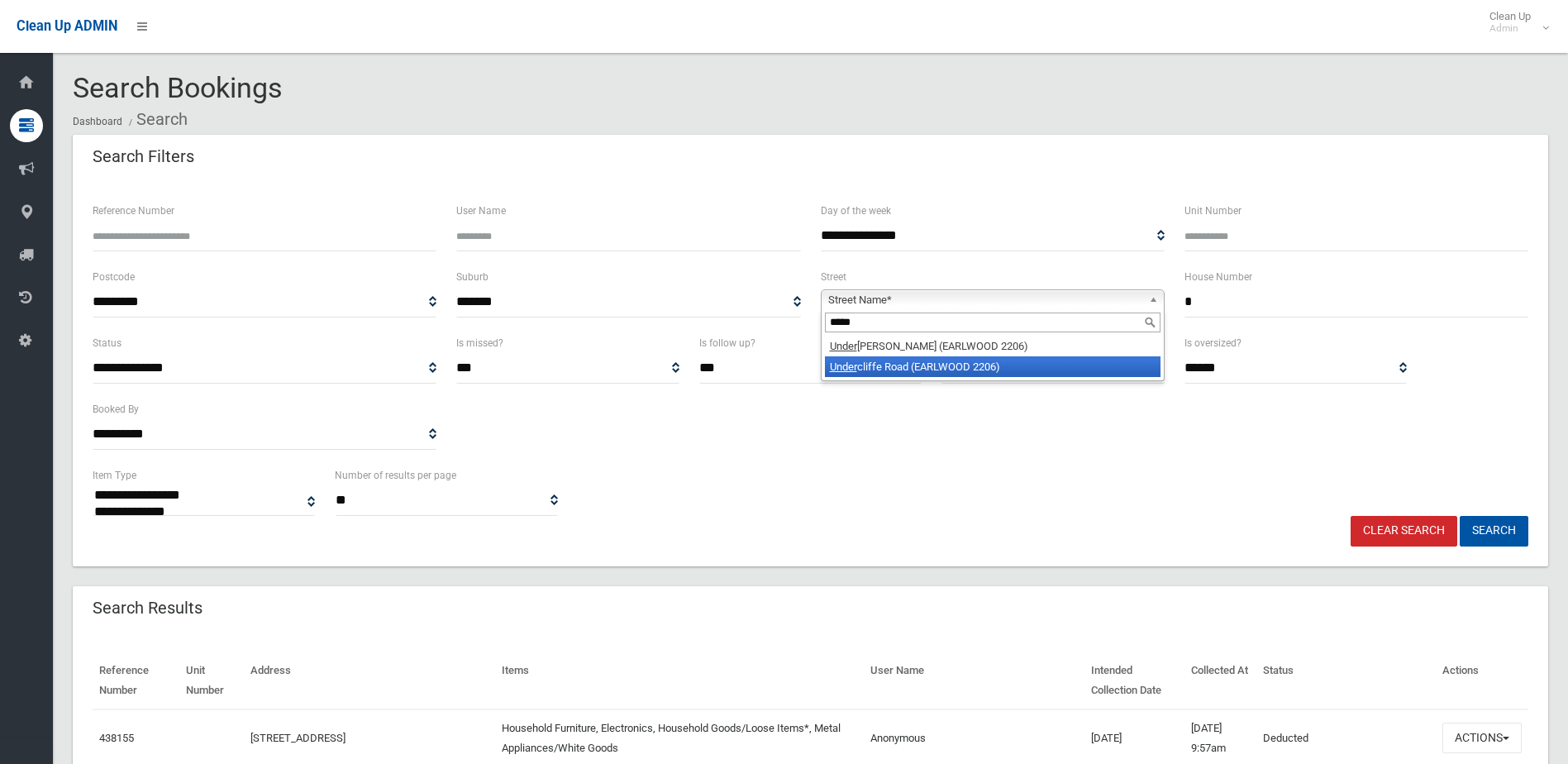
type input "*****"
click at [1027, 370] on li "Under cliffe Road (EARLWOOD 2206)" at bounding box center [993, 367] width 336 height 21
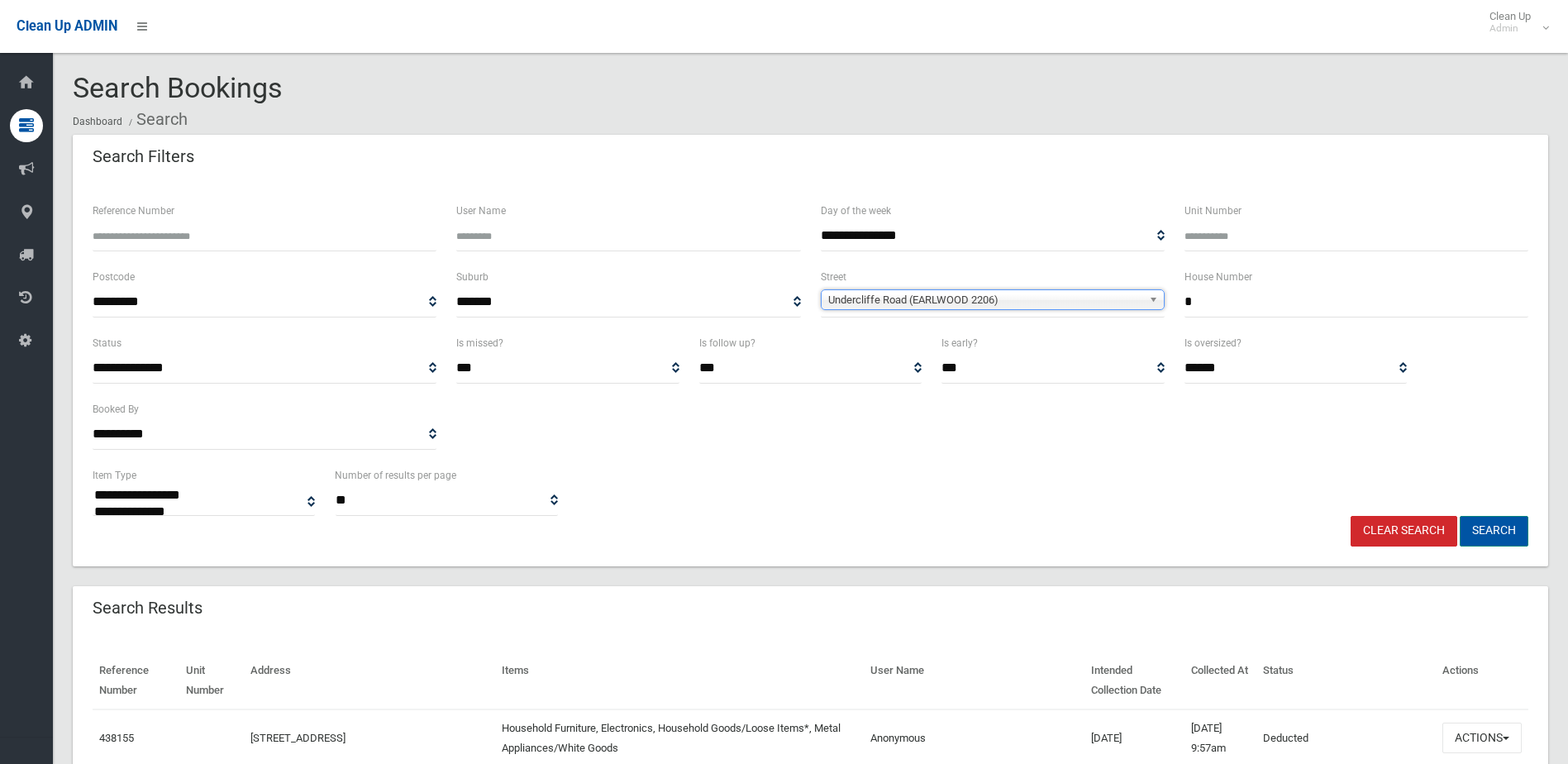
click at [1484, 513] on div "**********" at bounding box center [810, 491] width 1455 height 51
click at [1485, 522] on button "Search" at bounding box center [1493, 531] width 69 height 31
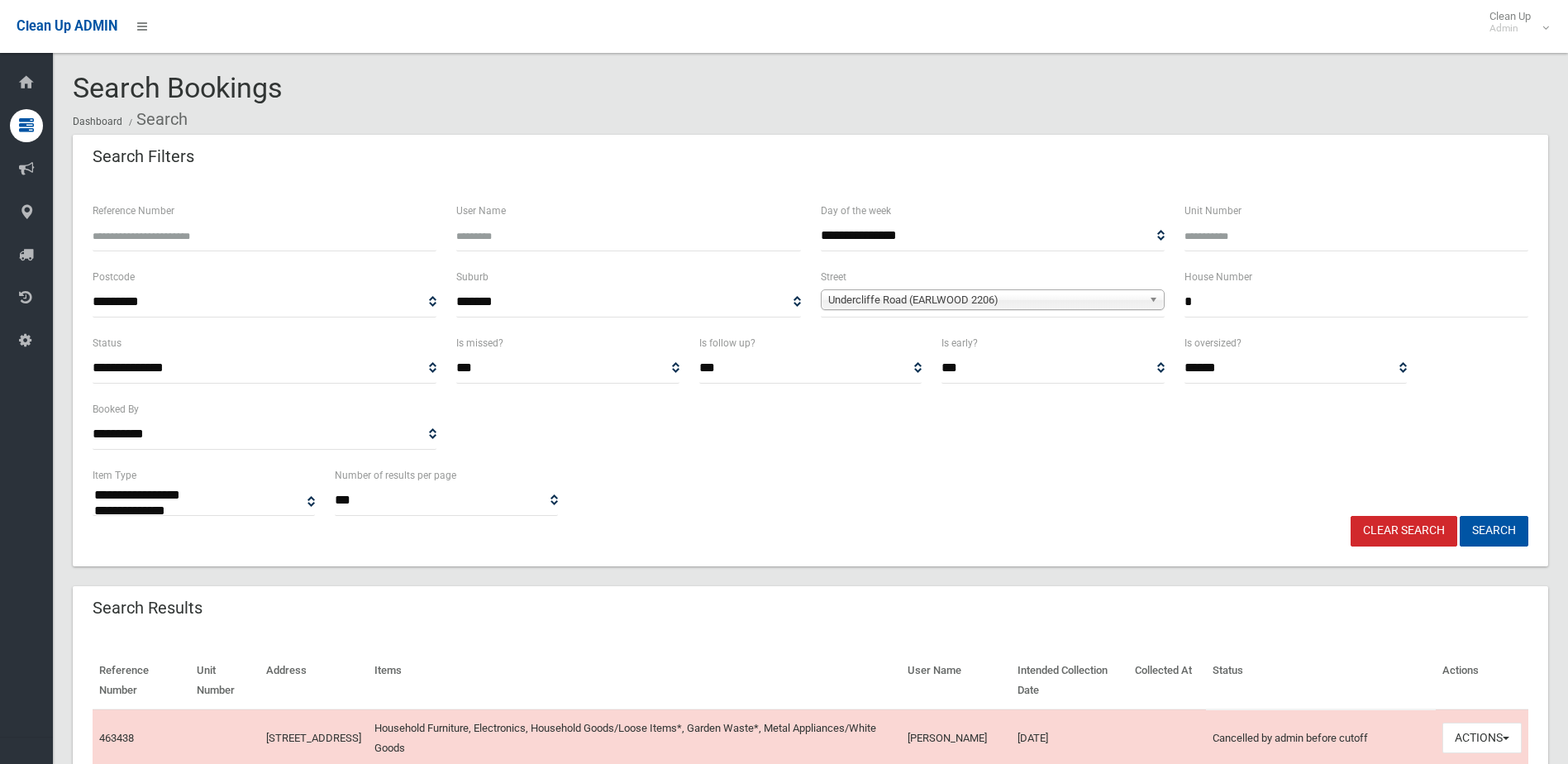
select select
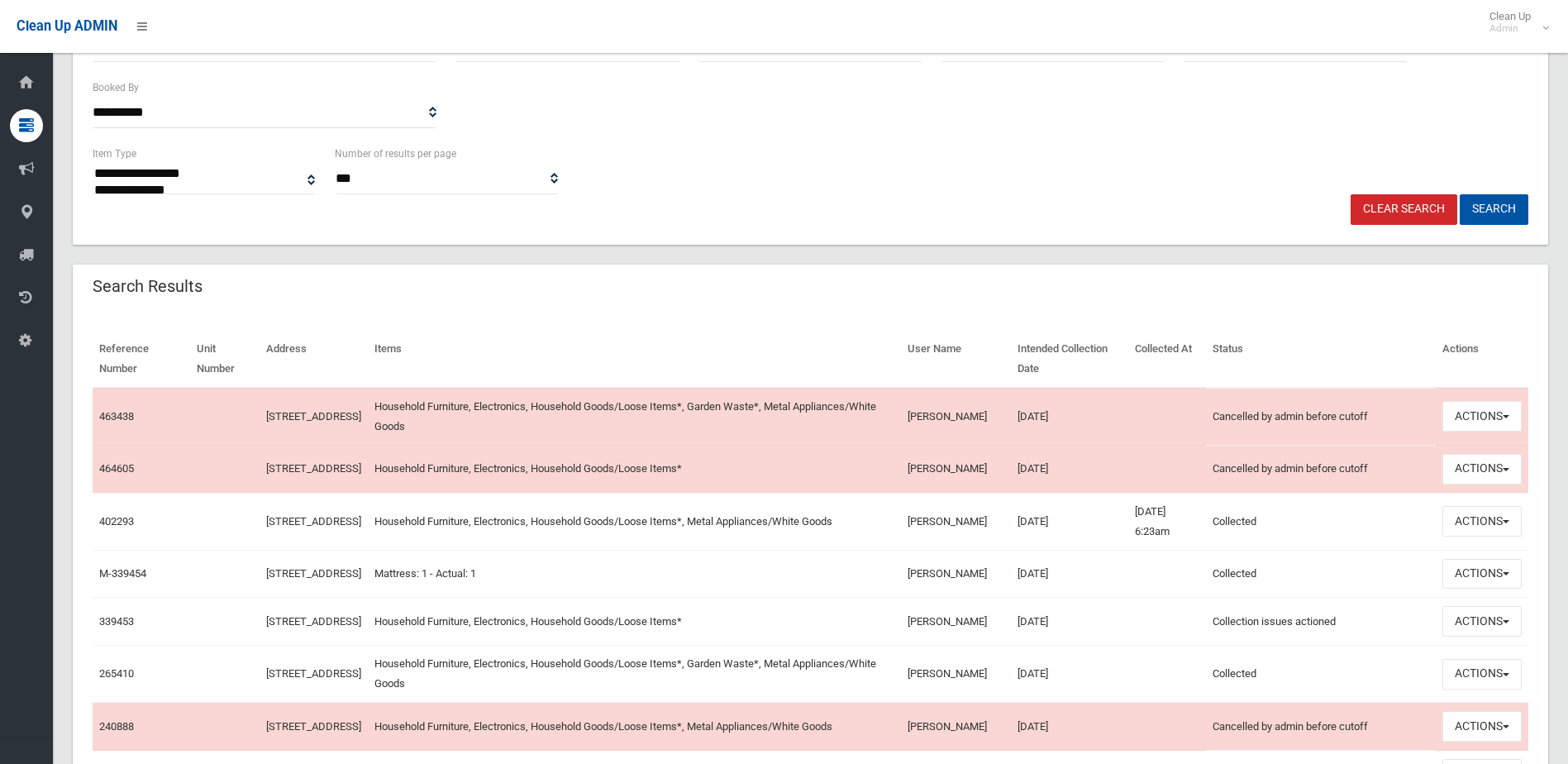
scroll to position [330, 0]
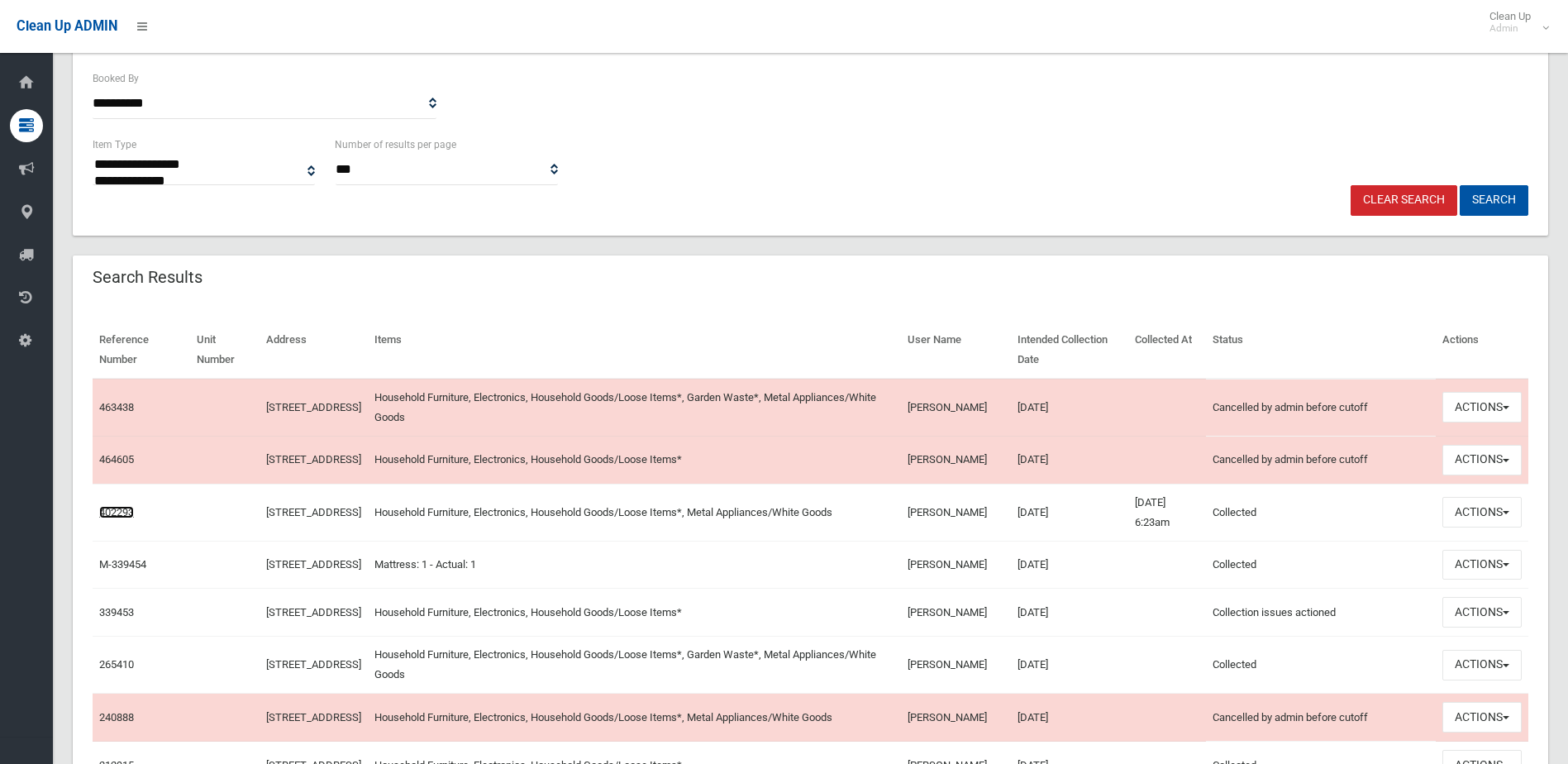
click at [129, 518] on link "402293" at bounding box center [116, 512] width 35 height 12
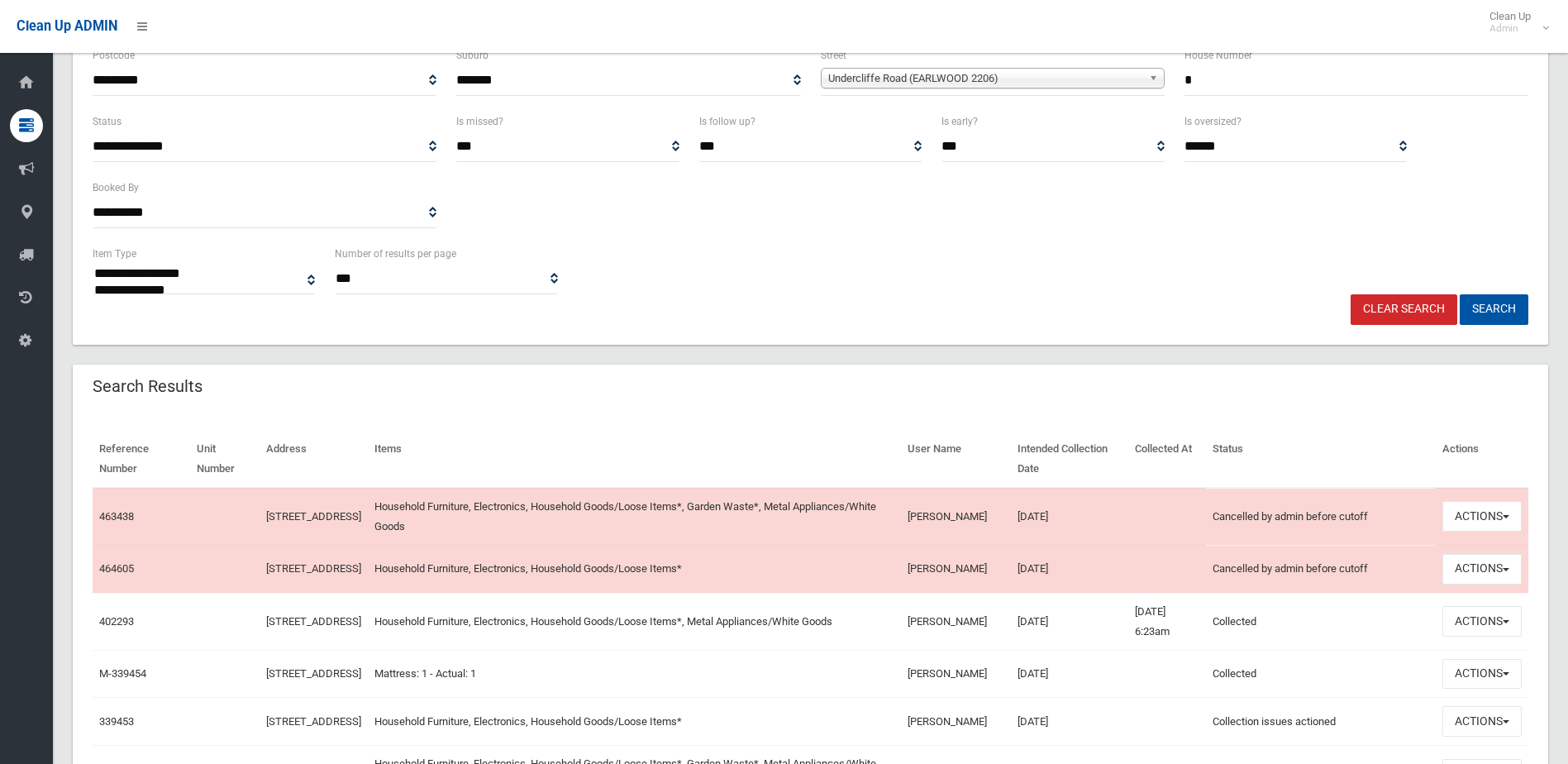
scroll to position [219, 0]
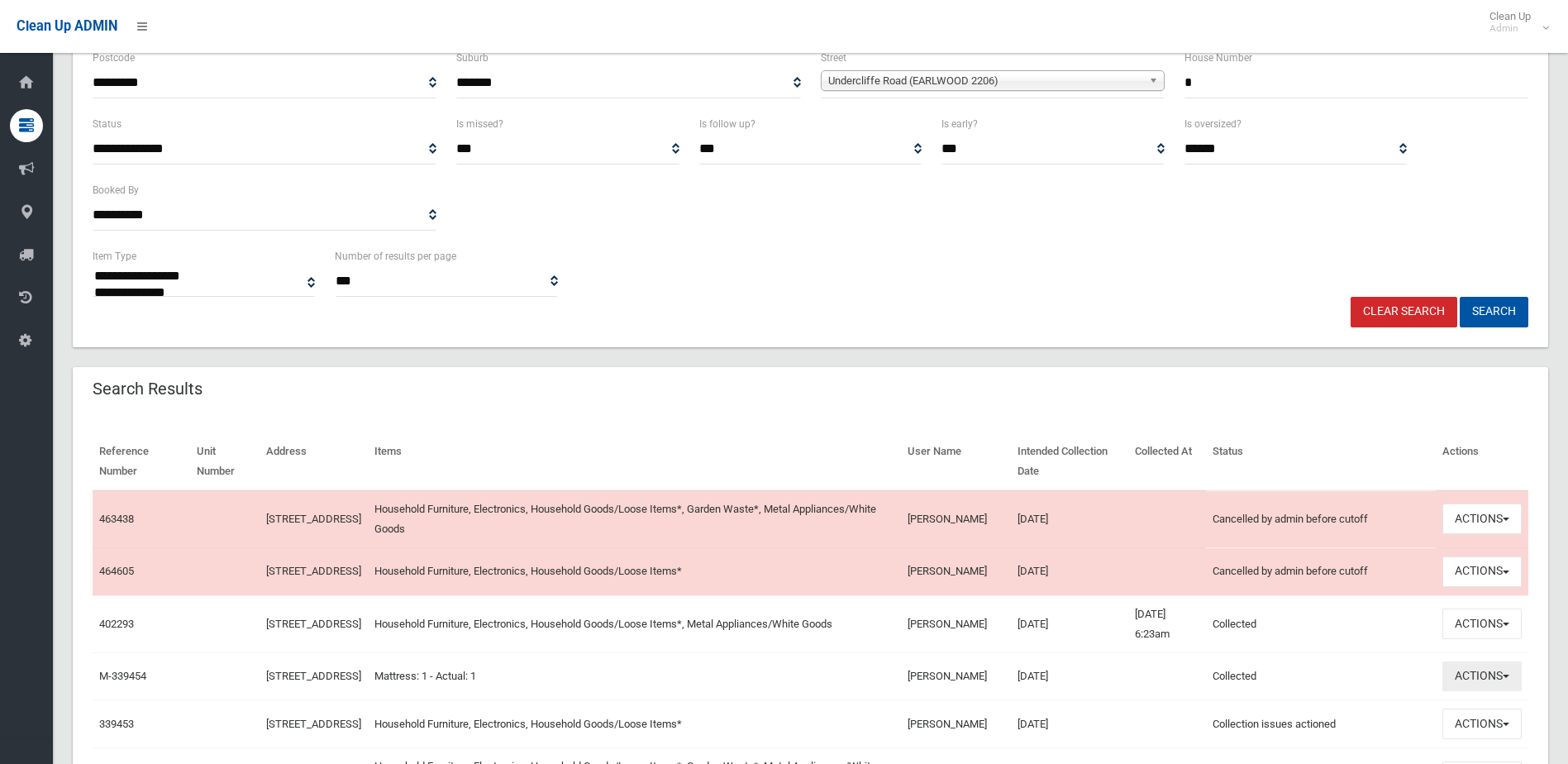
click at [1473, 686] on button "Actions" at bounding box center [1482, 677] width 80 height 31
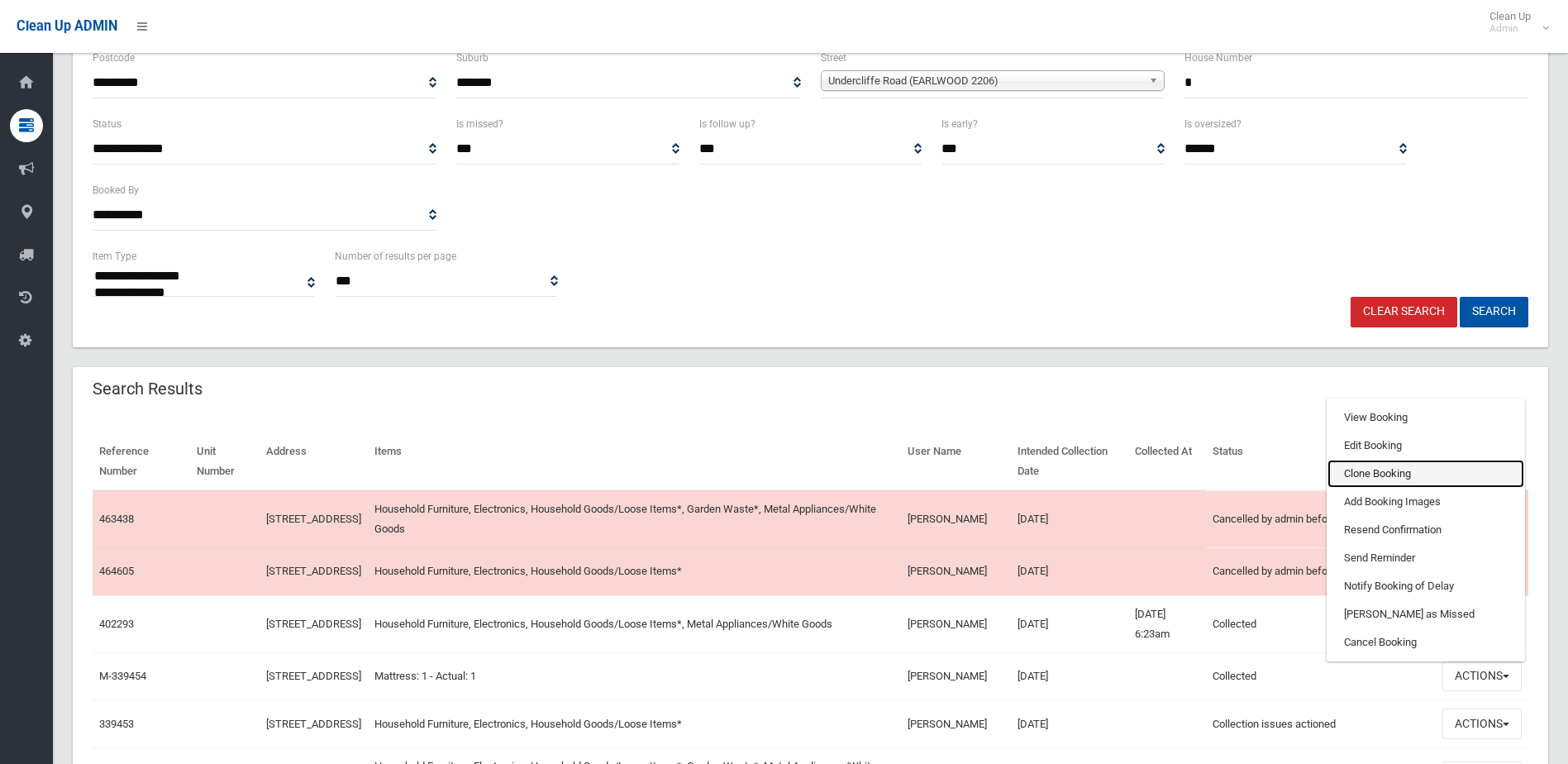
click at [1396, 488] on link "Clone Booking" at bounding box center [1425, 474] width 197 height 28
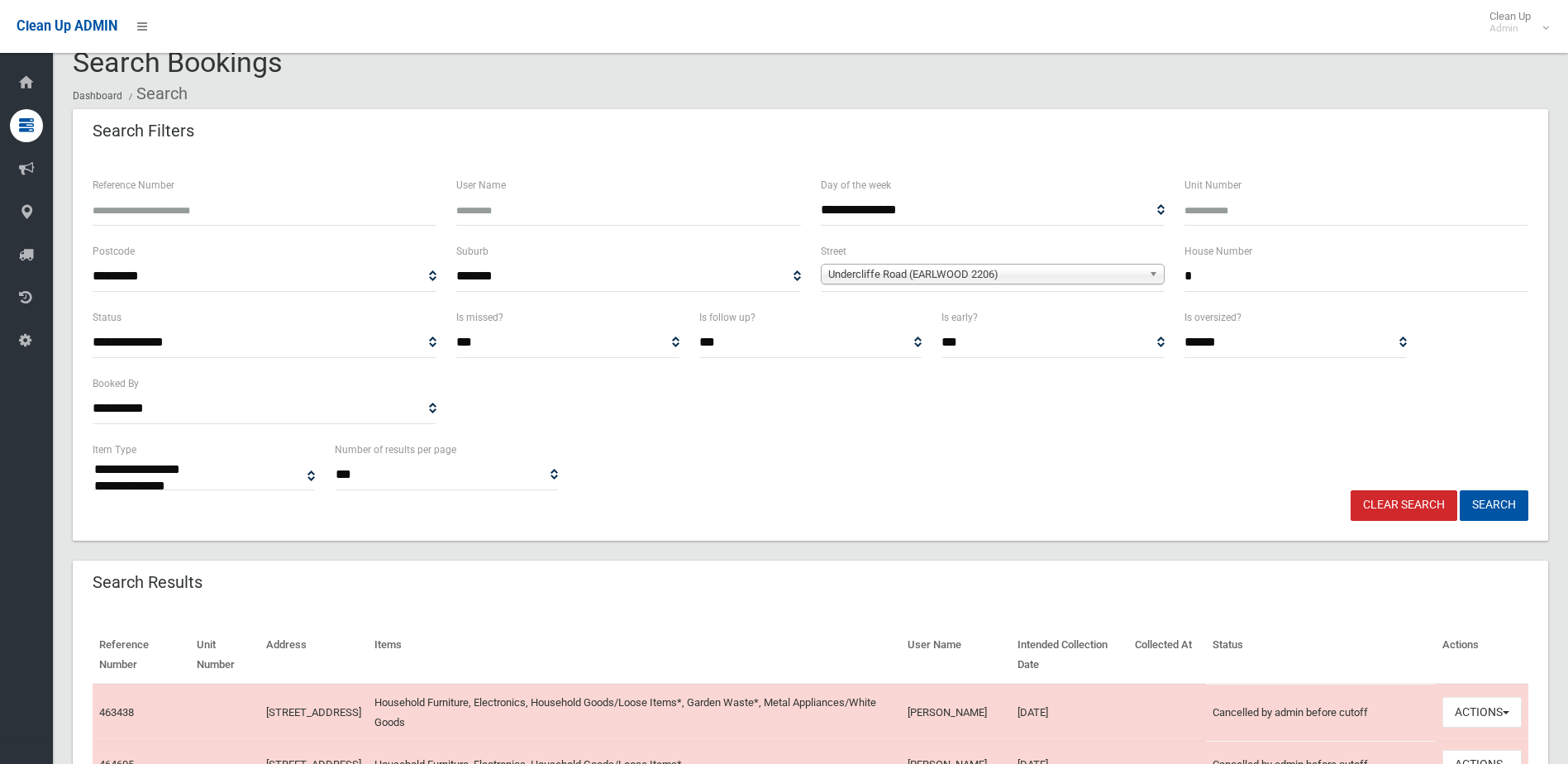
scroll to position [0, 0]
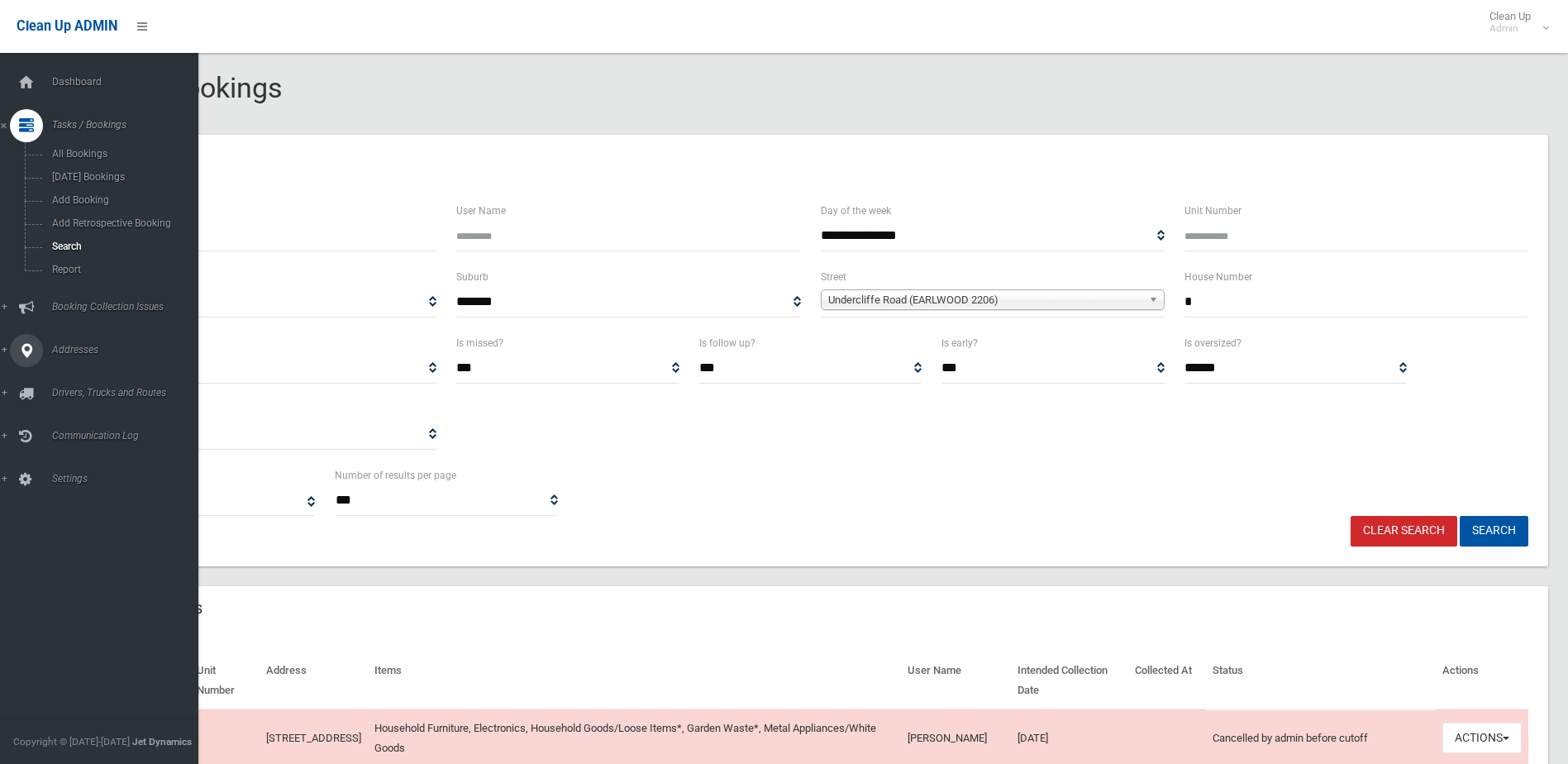
click at [61, 350] on span "Addresses" at bounding box center [129, 349] width 163 height 11
click at [80, 240] on span "All Addresses" at bounding box center [121, 239] width 149 height 11
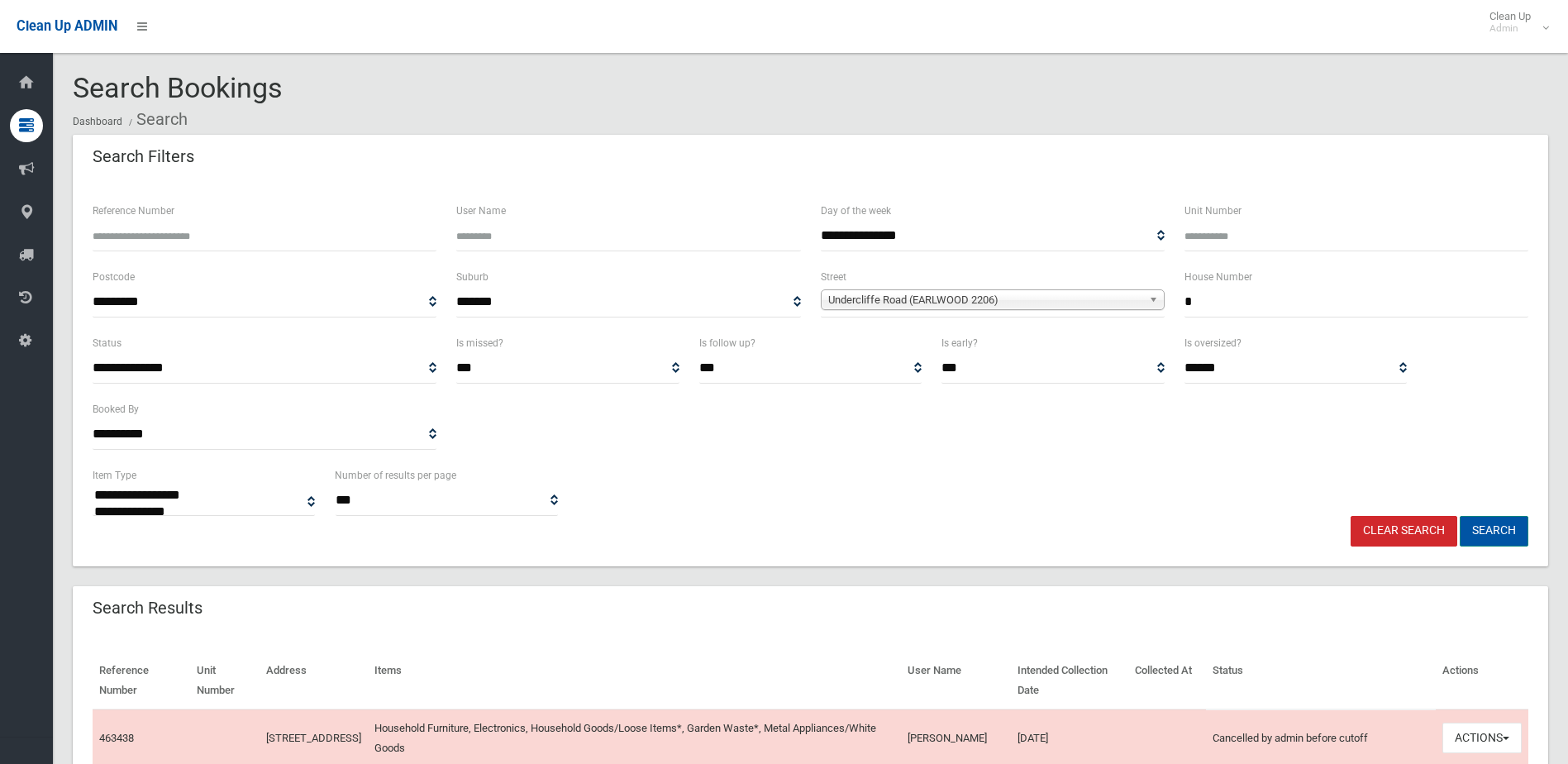
click at [1491, 528] on button "Search" at bounding box center [1493, 531] width 69 height 31
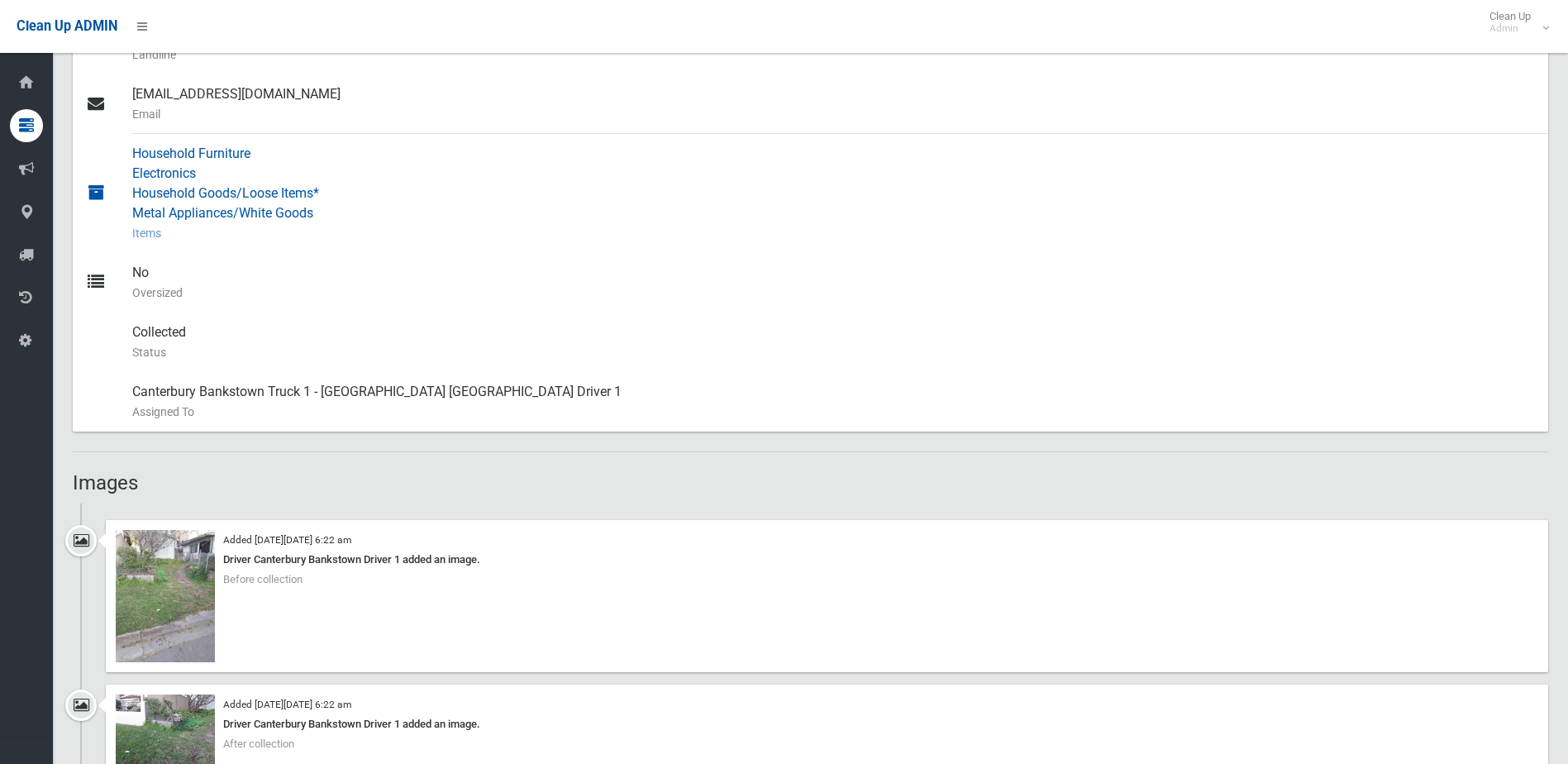
scroll to position [744, 0]
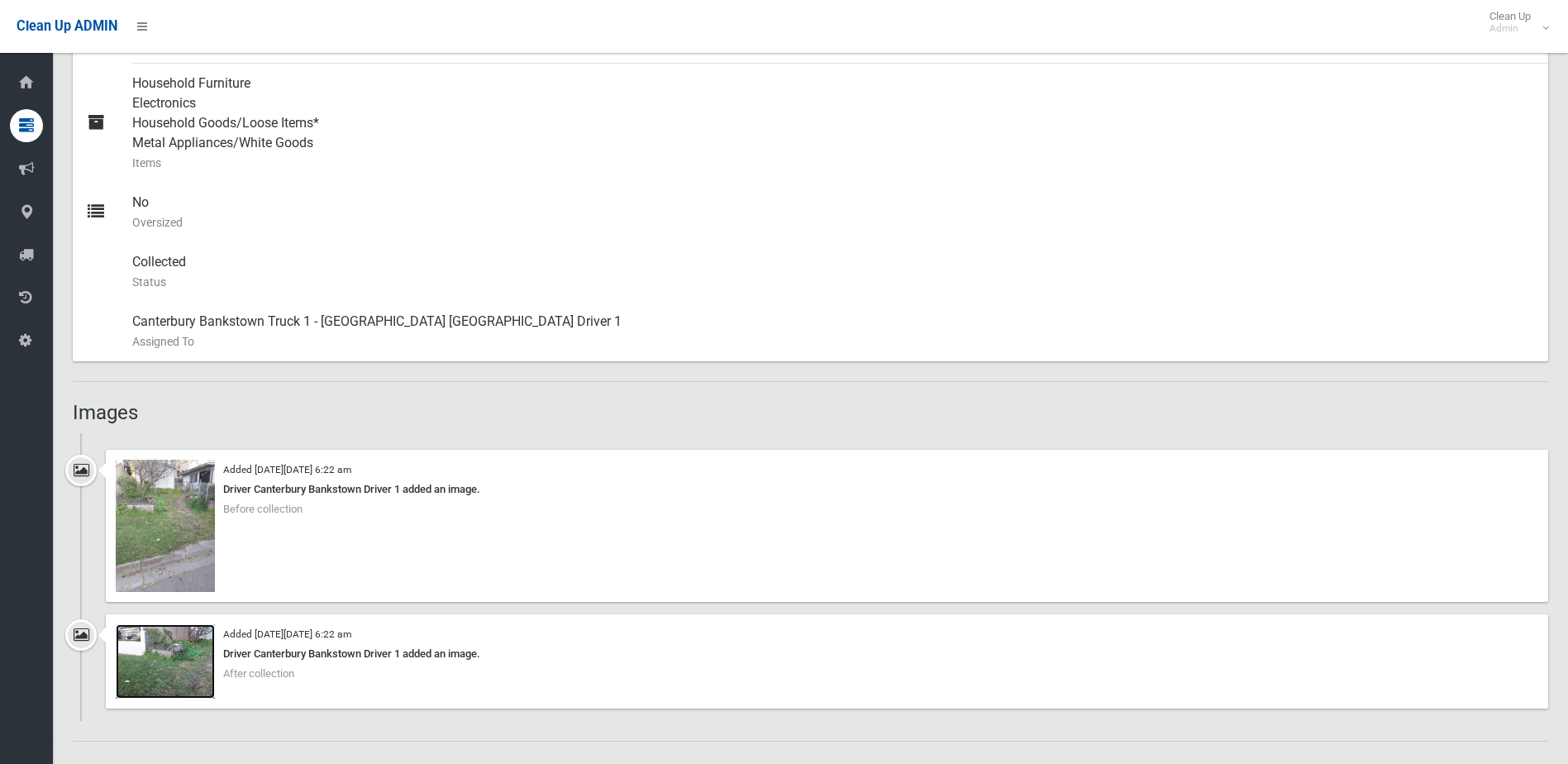
click at [169, 661] on img at bounding box center [165, 661] width 99 height 74
click at [197, 525] on img at bounding box center [165, 526] width 99 height 132
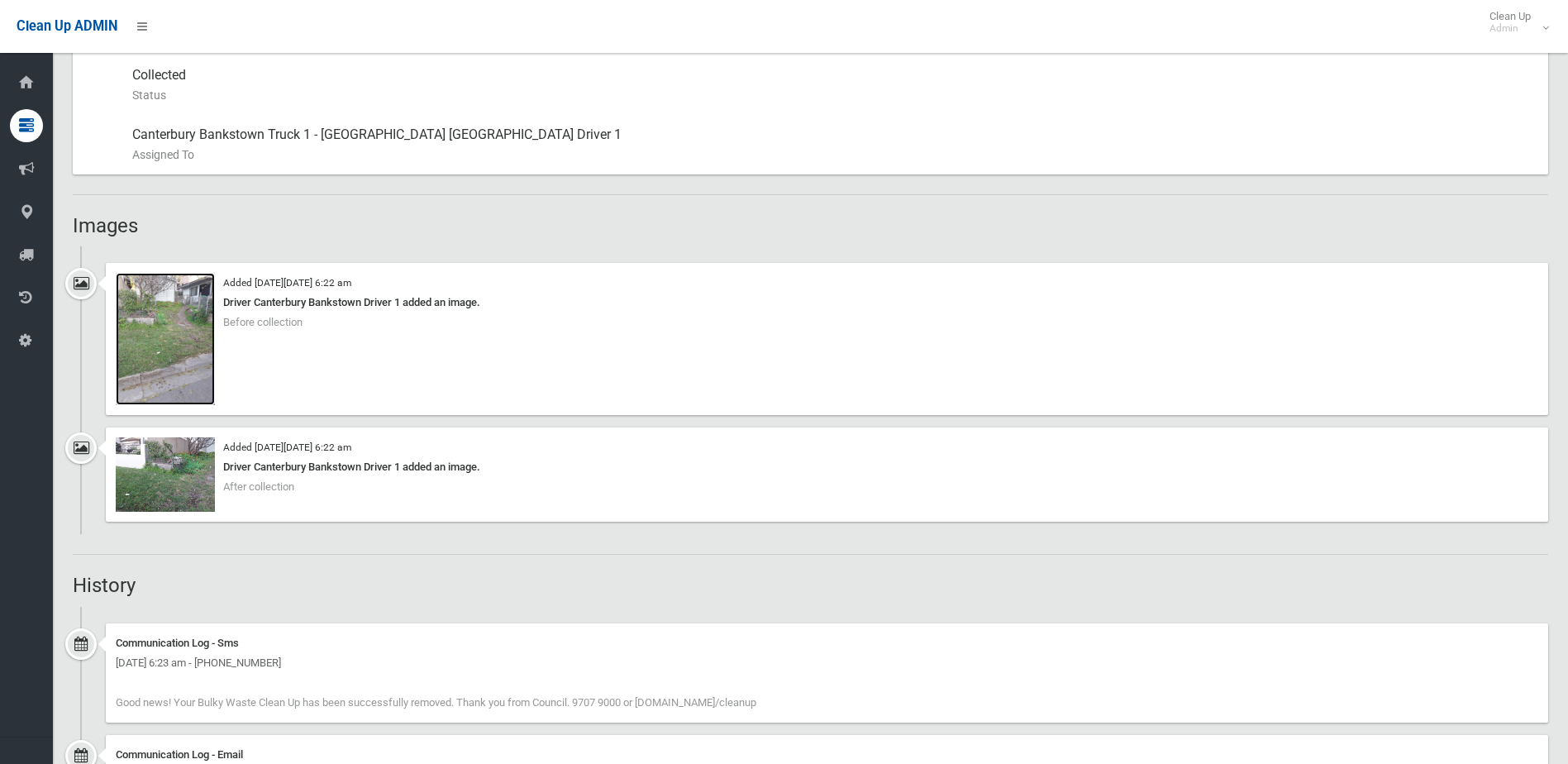
scroll to position [1075, 0]
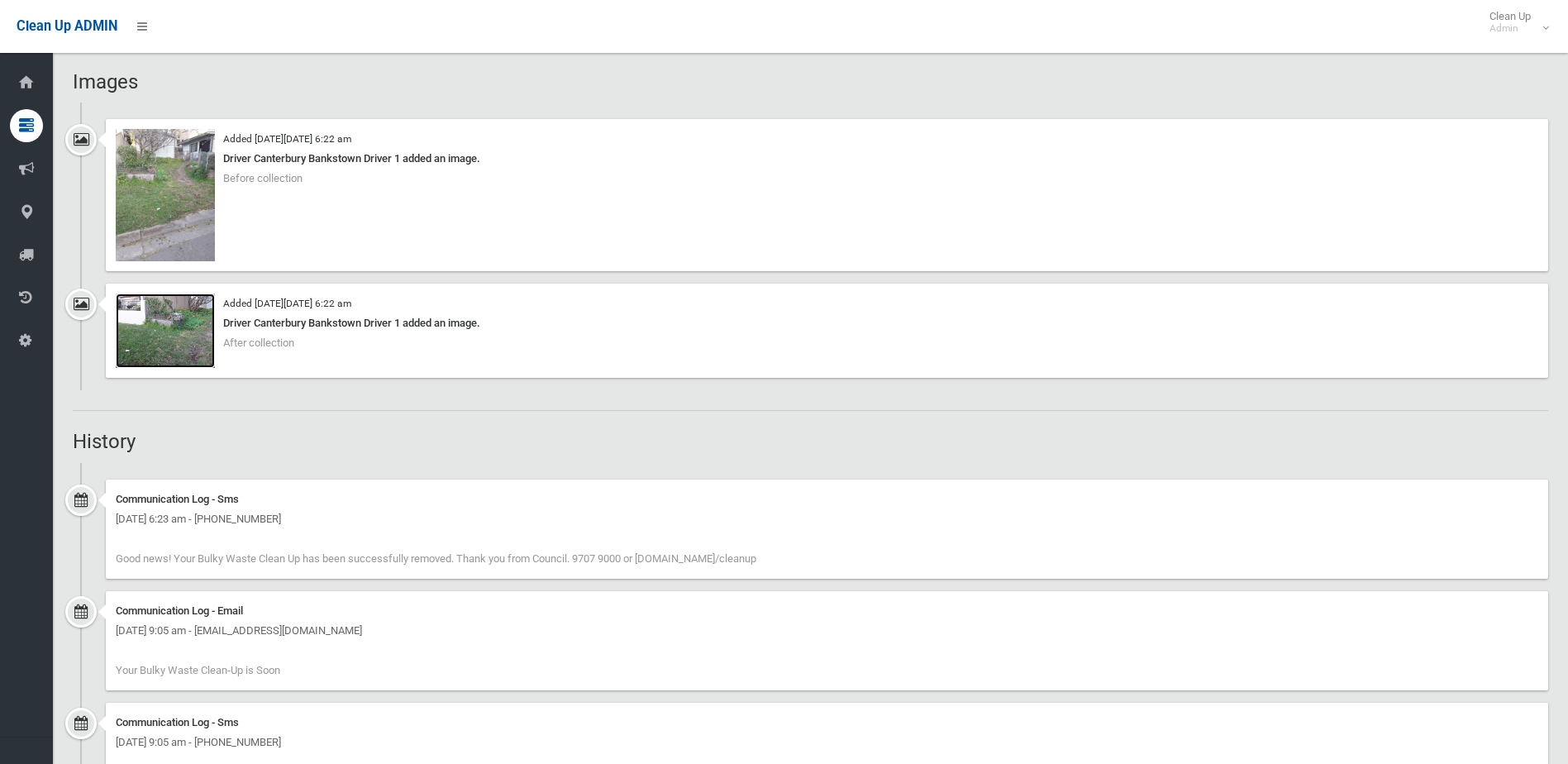
click at [161, 327] on img at bounding box center [165, 330] width 99 height 74
click at [179, 191] on img at bounding box center [165, 194] width 99 height 132
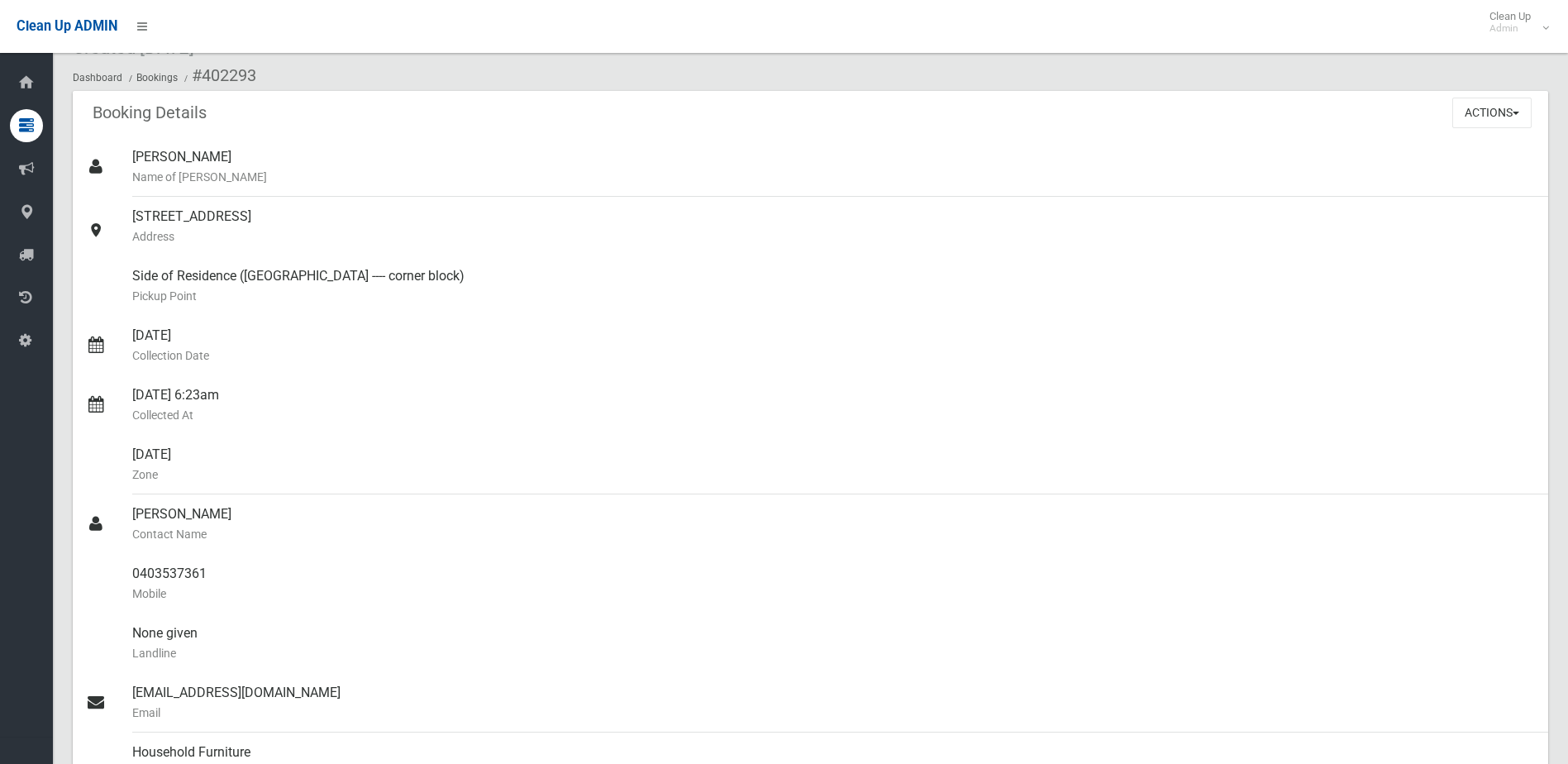
scroll to position [0, 0]
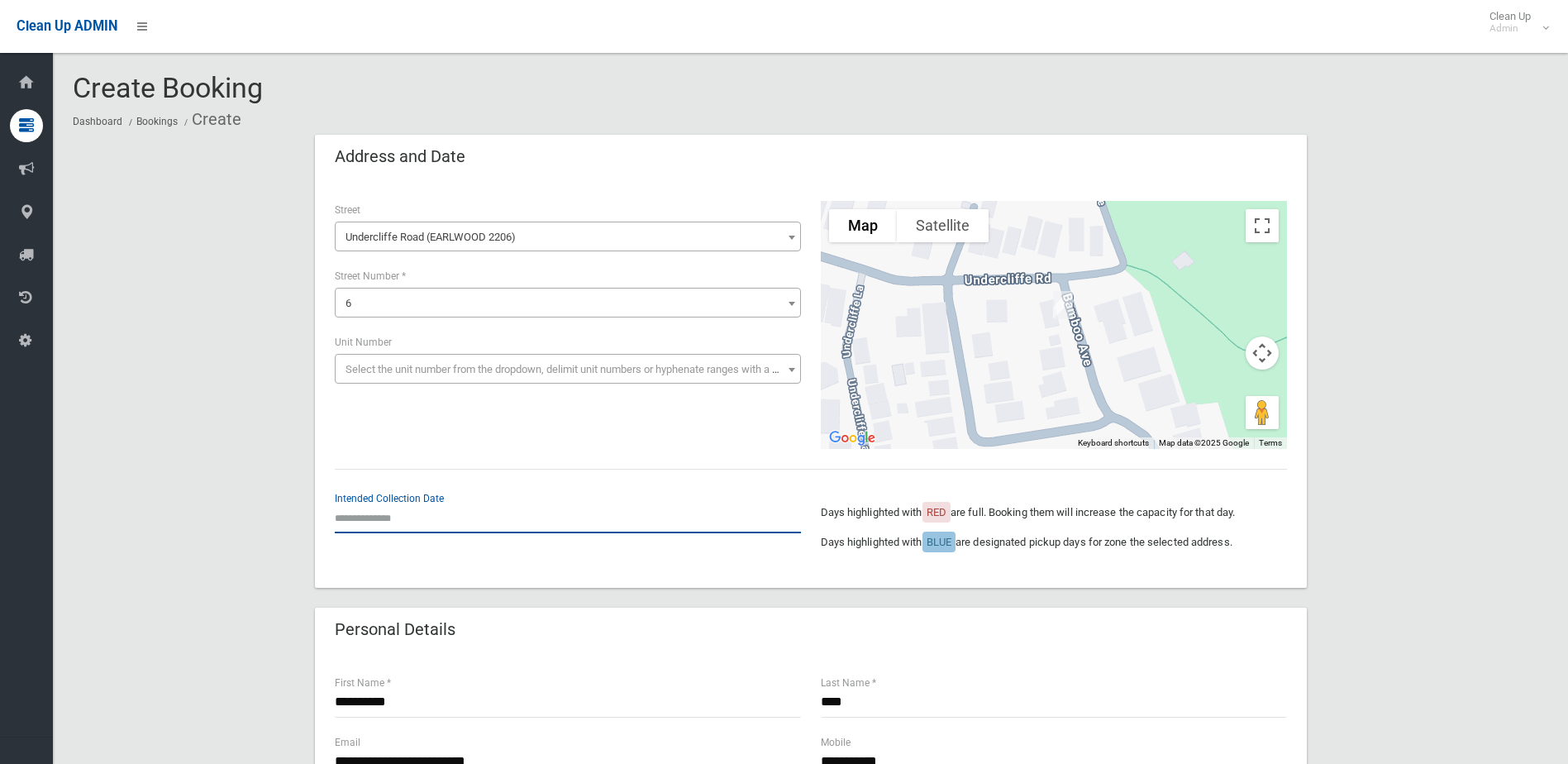
click at [381, 522] on input "text" at bounding box center [568, 517] width 466 height 31
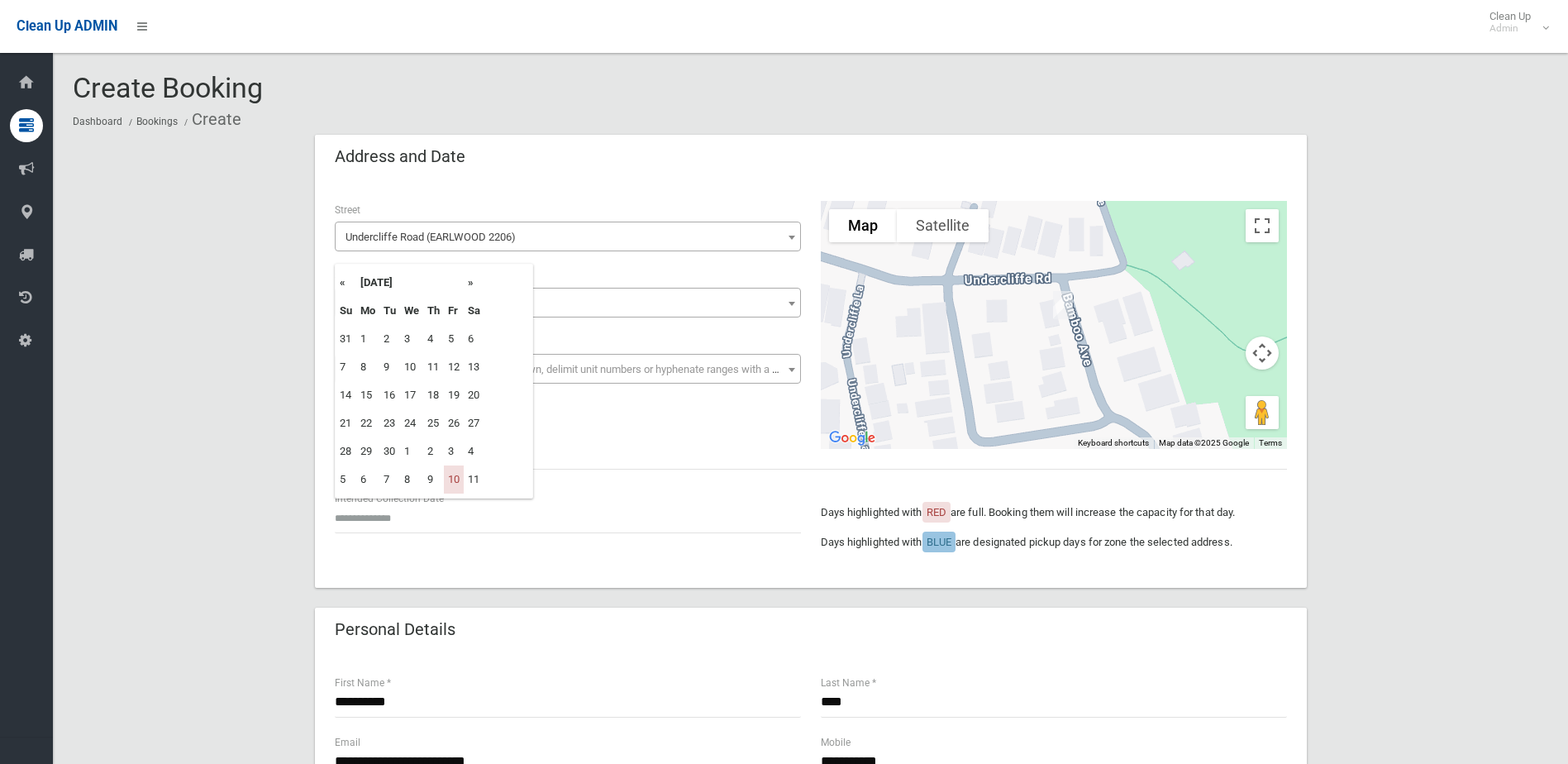
click at [473, 281] on th "»" at bounding box center [474, 283] width 21 height 28
click at [447, 451] on td "31" at bounding box center [453, 451] width 20 height 28
type input "**********"
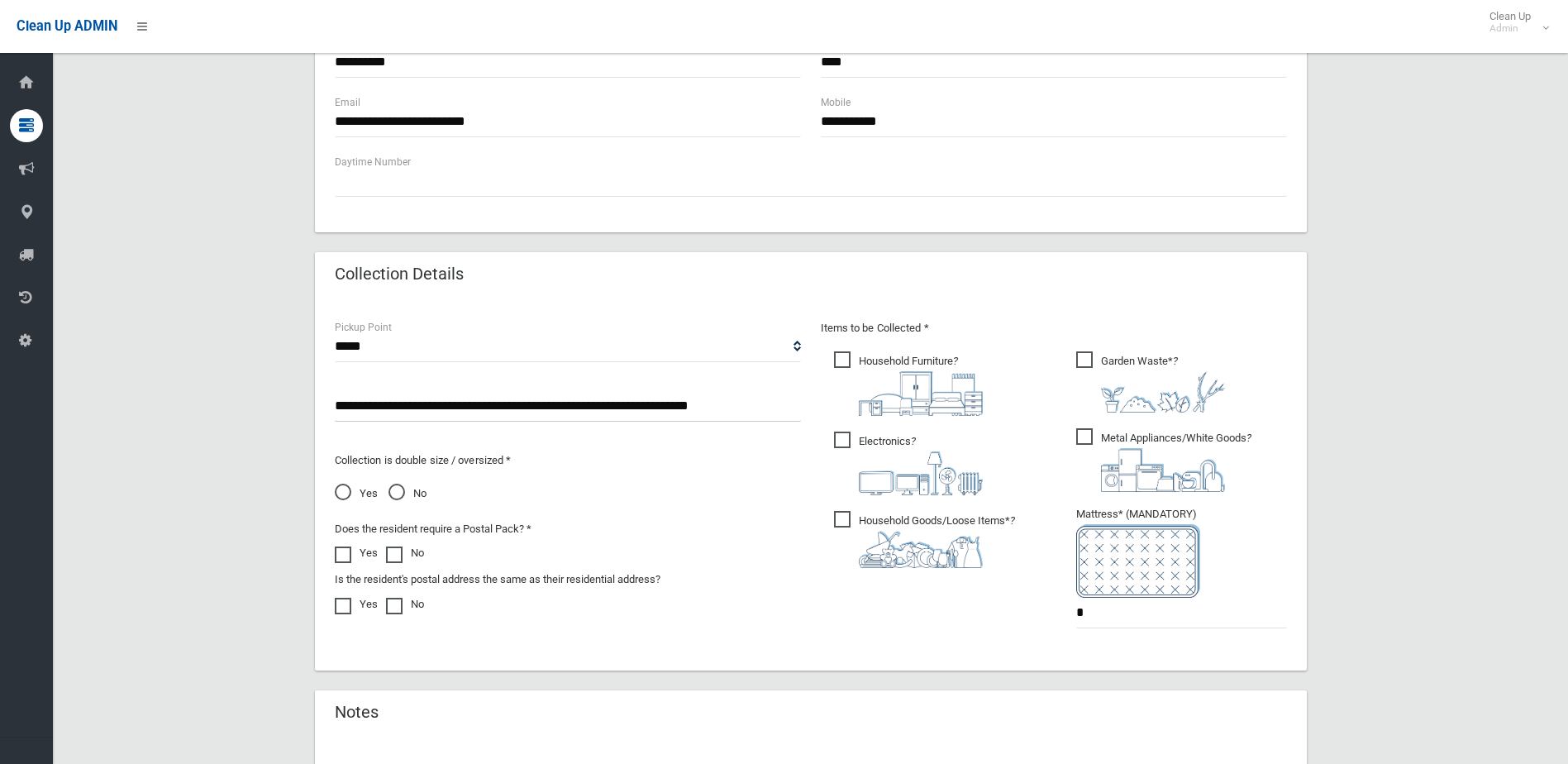
scroll to position [662, 0]
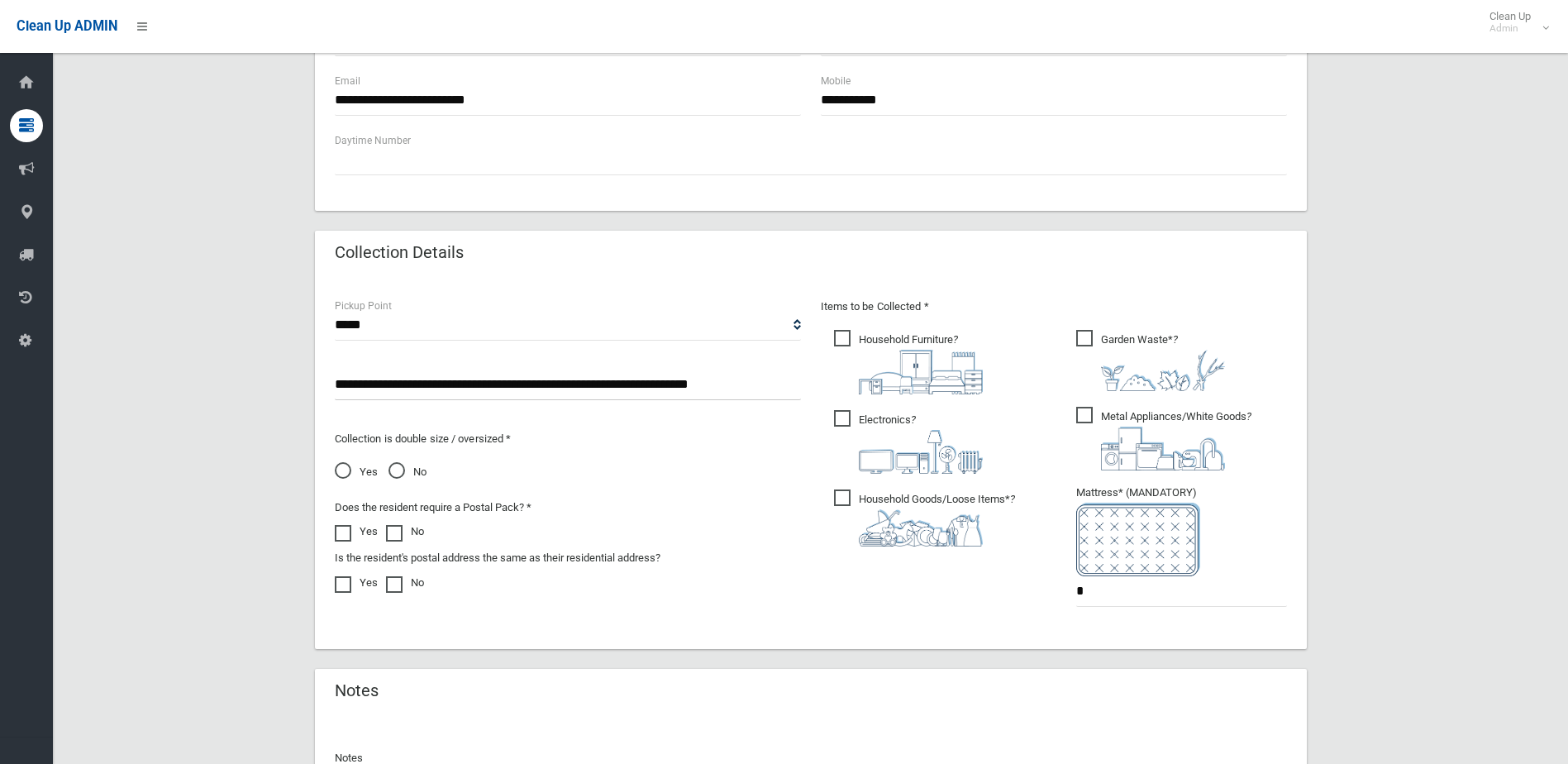
click at [403, 469] on span "No" at bounding box center [407, 471] width 38 height 20
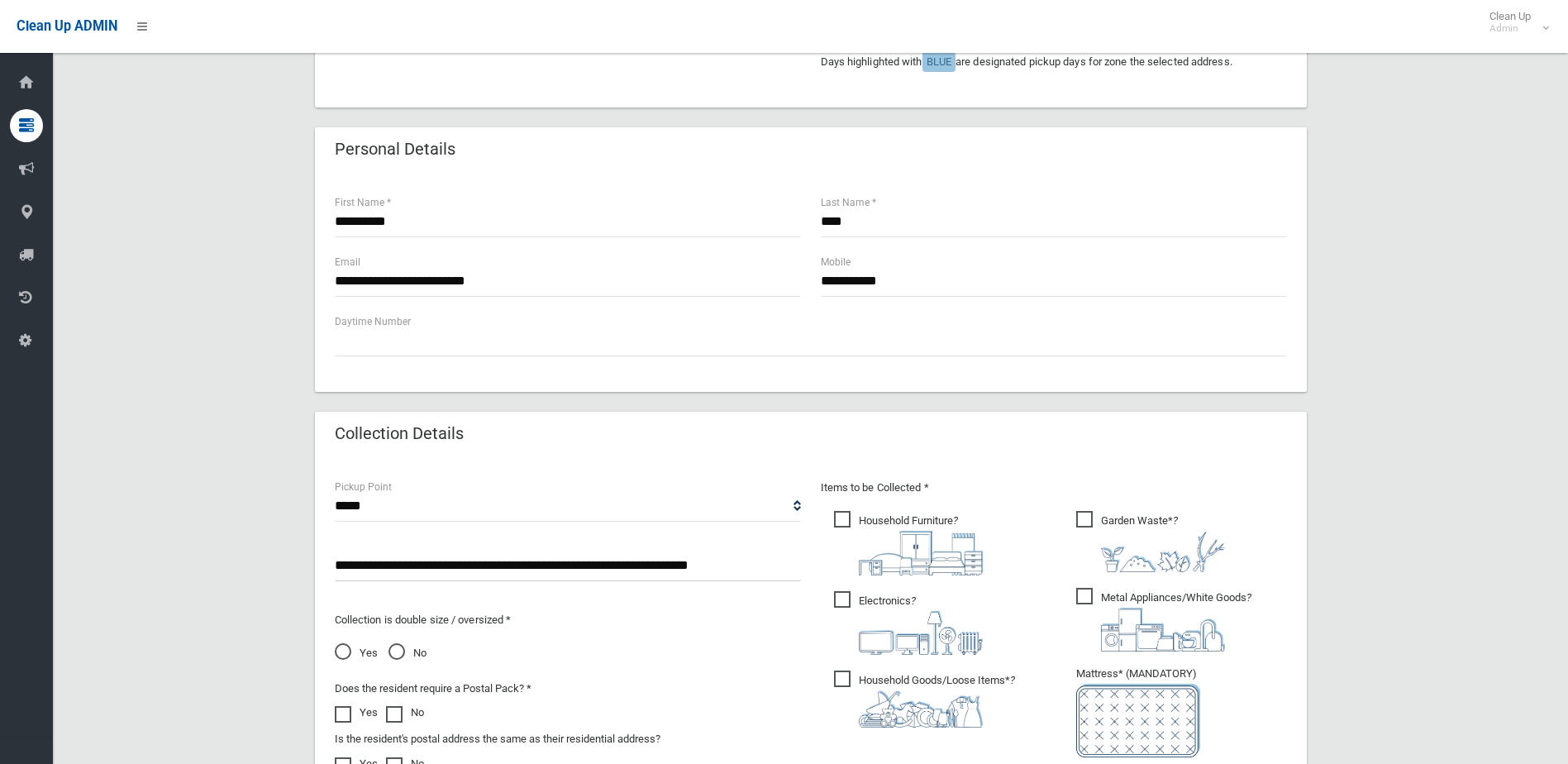
scroll to position [496, 0]
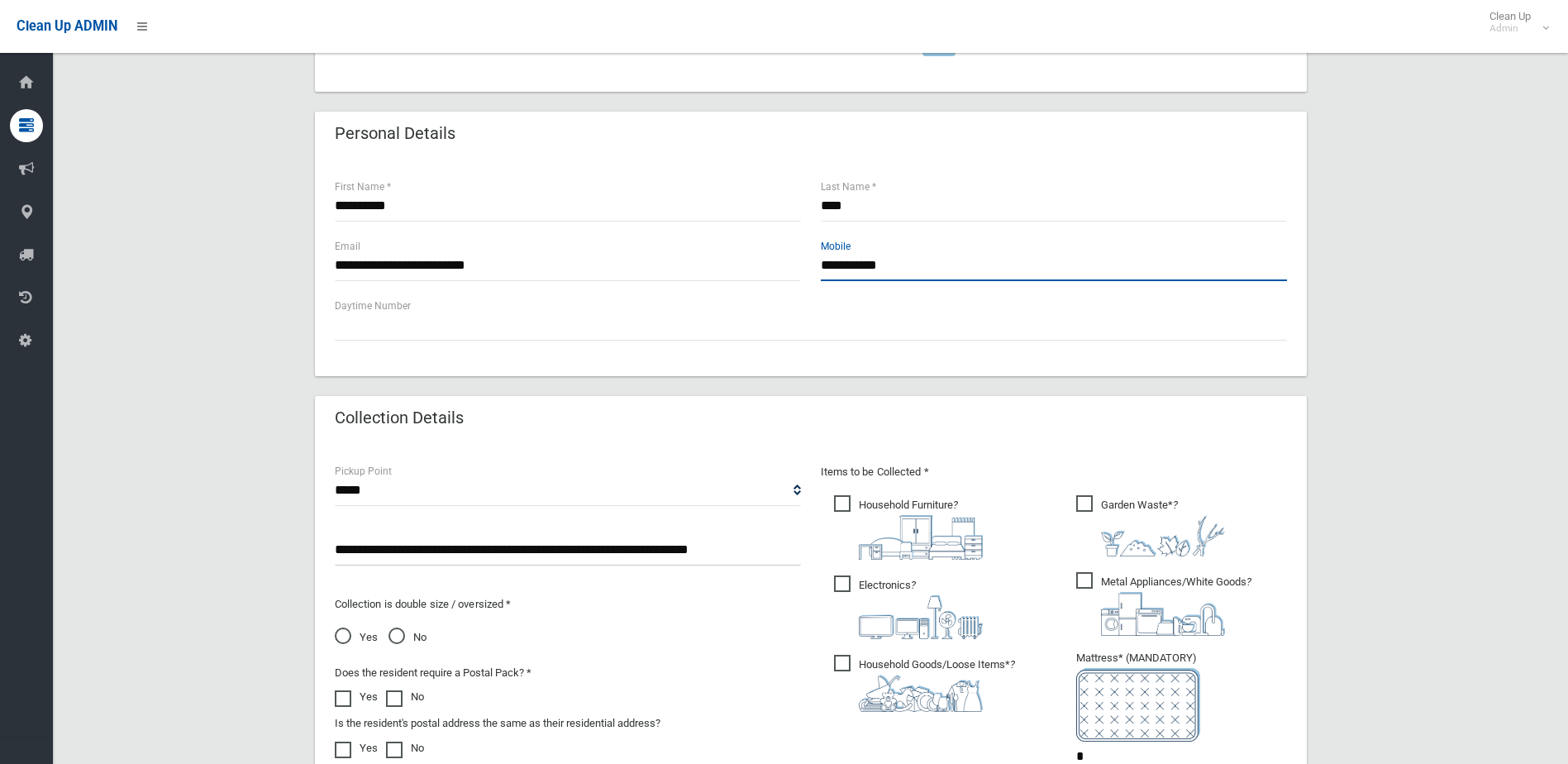
click at [876, 264] on input "**********" at bounding box center [1053, 266] width 466 height 31
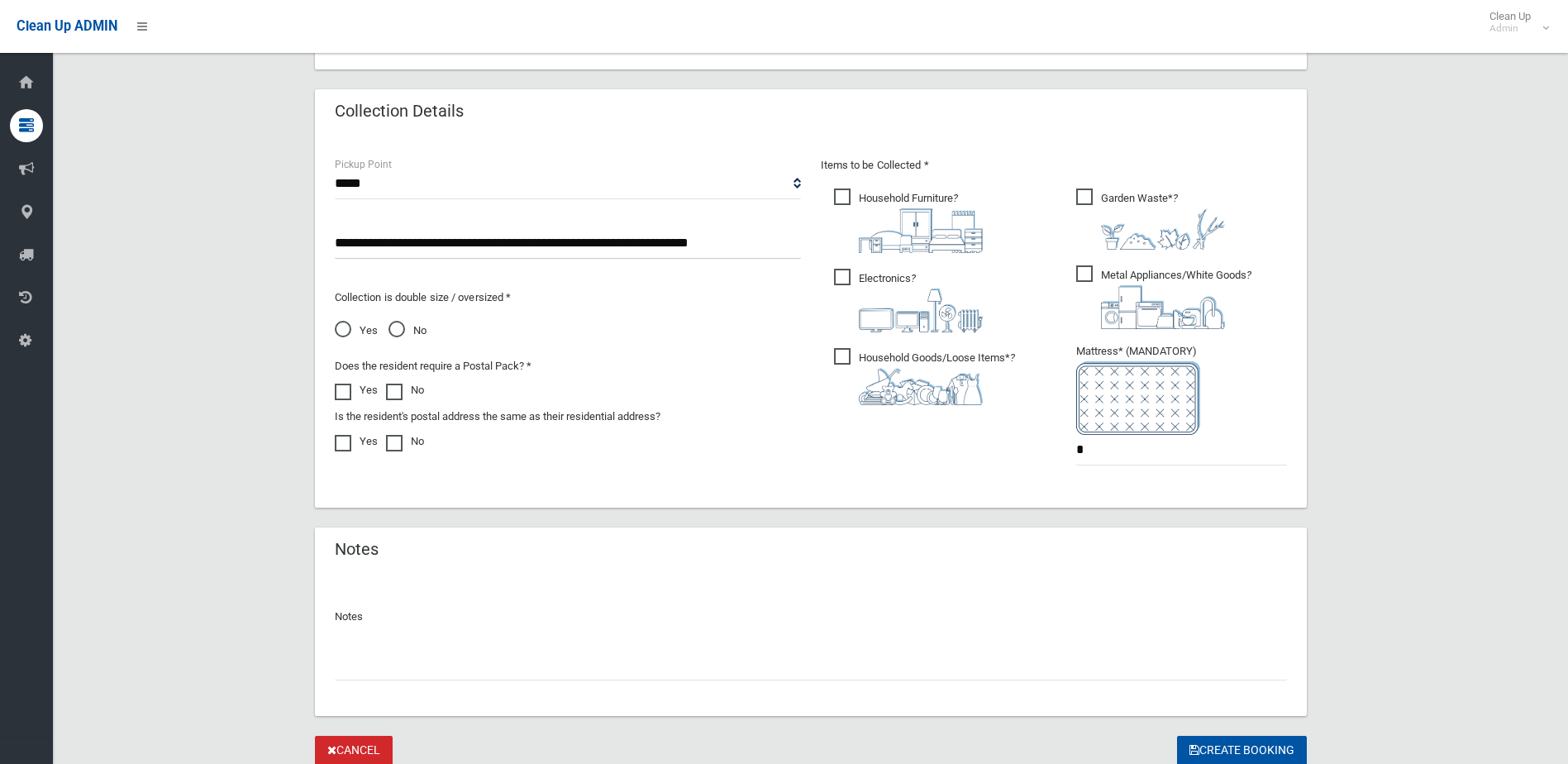
scroll to position [863, 0]
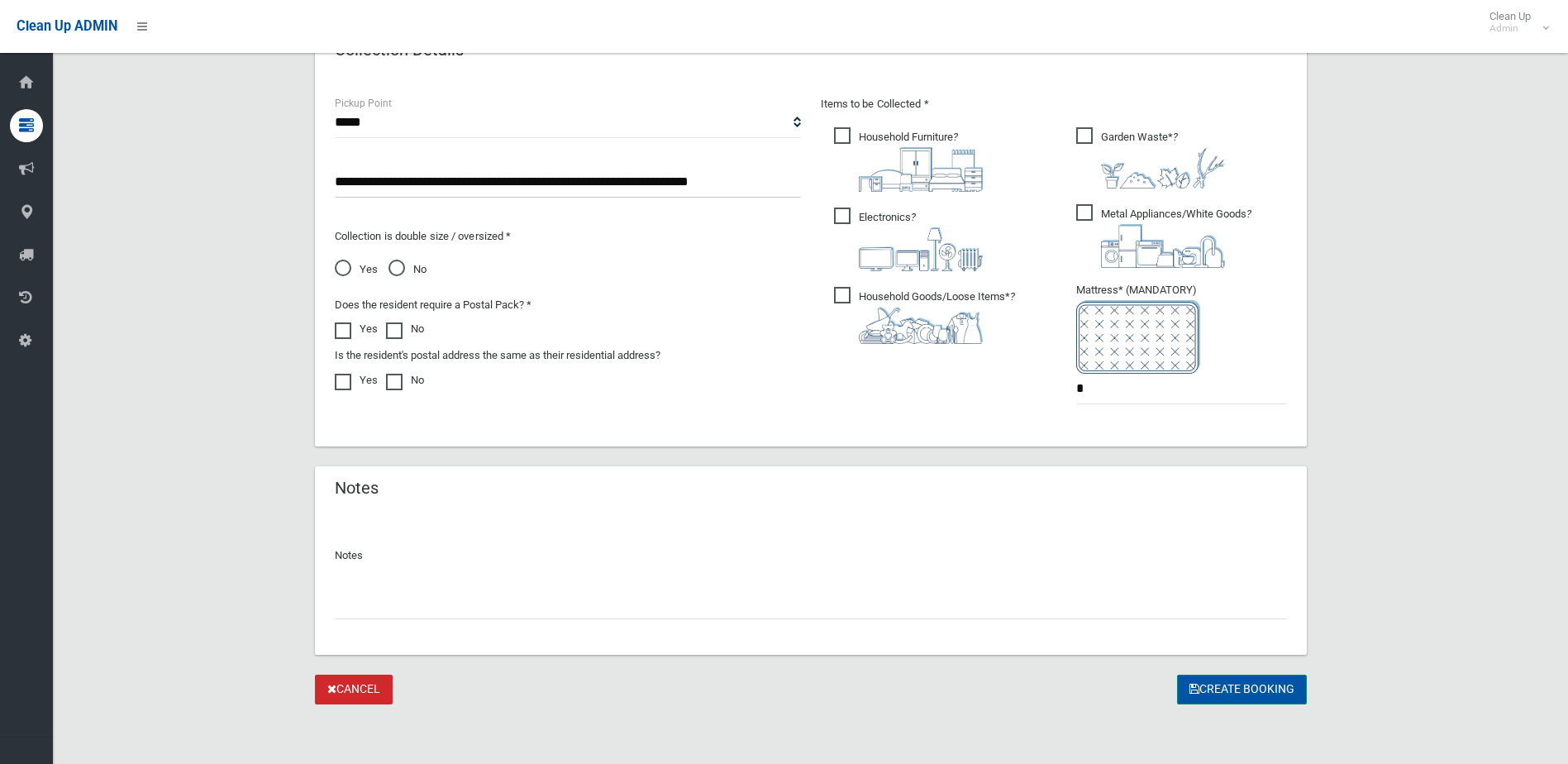
type input "**********"
click at [1222, 684] on button "Create Booking" at bounding box center [1241, 690] width 129 height 31
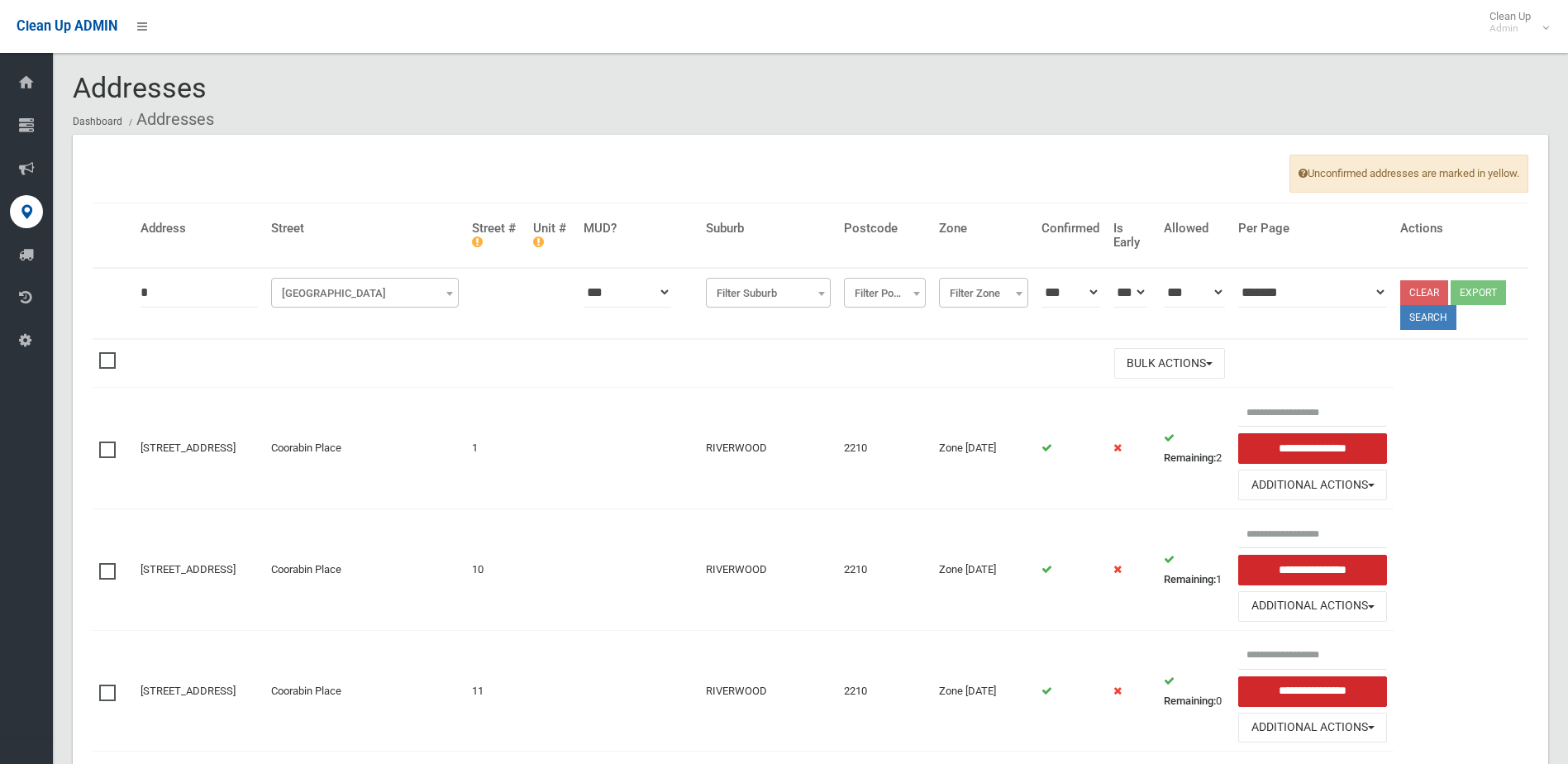
type input "*"
click at [336, 292] on span "[GEOGRAPHIC_DATA]" at bounding box center [364, 293] width 179 height 23
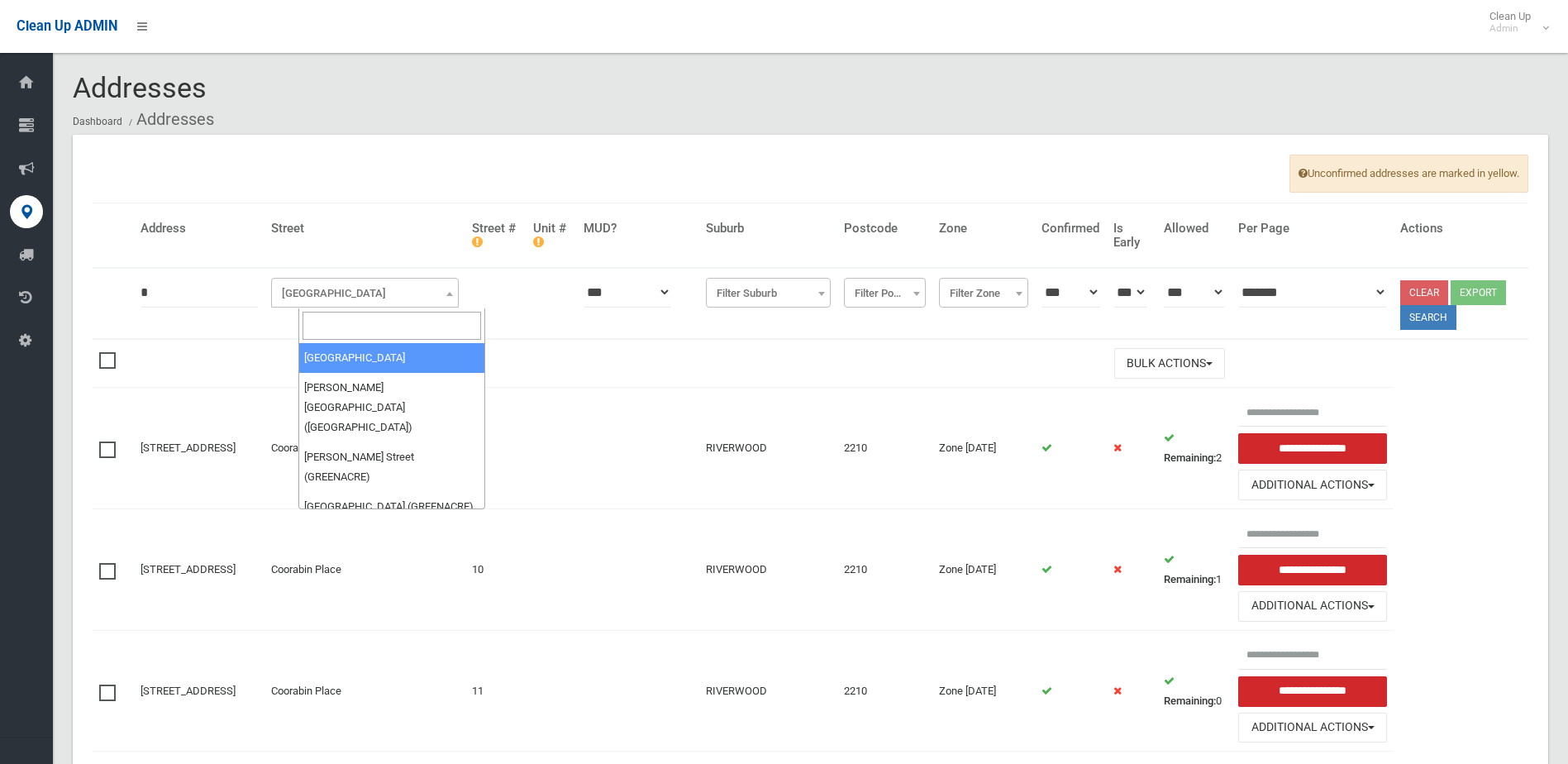
click at [330, 329] on input "search" at bounding box center [391, 326] width 179 height 28
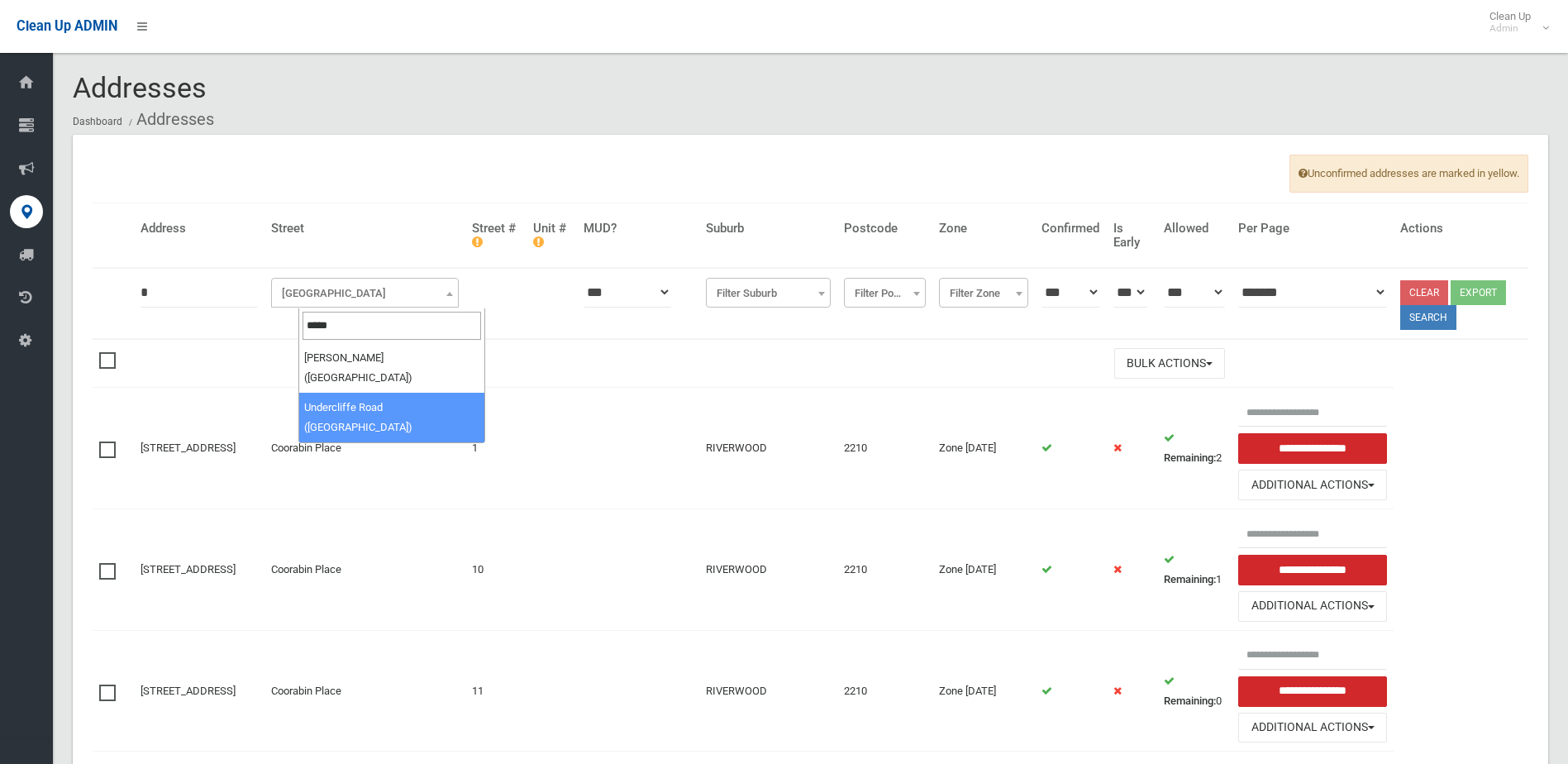
type input "*****"
select select "***"
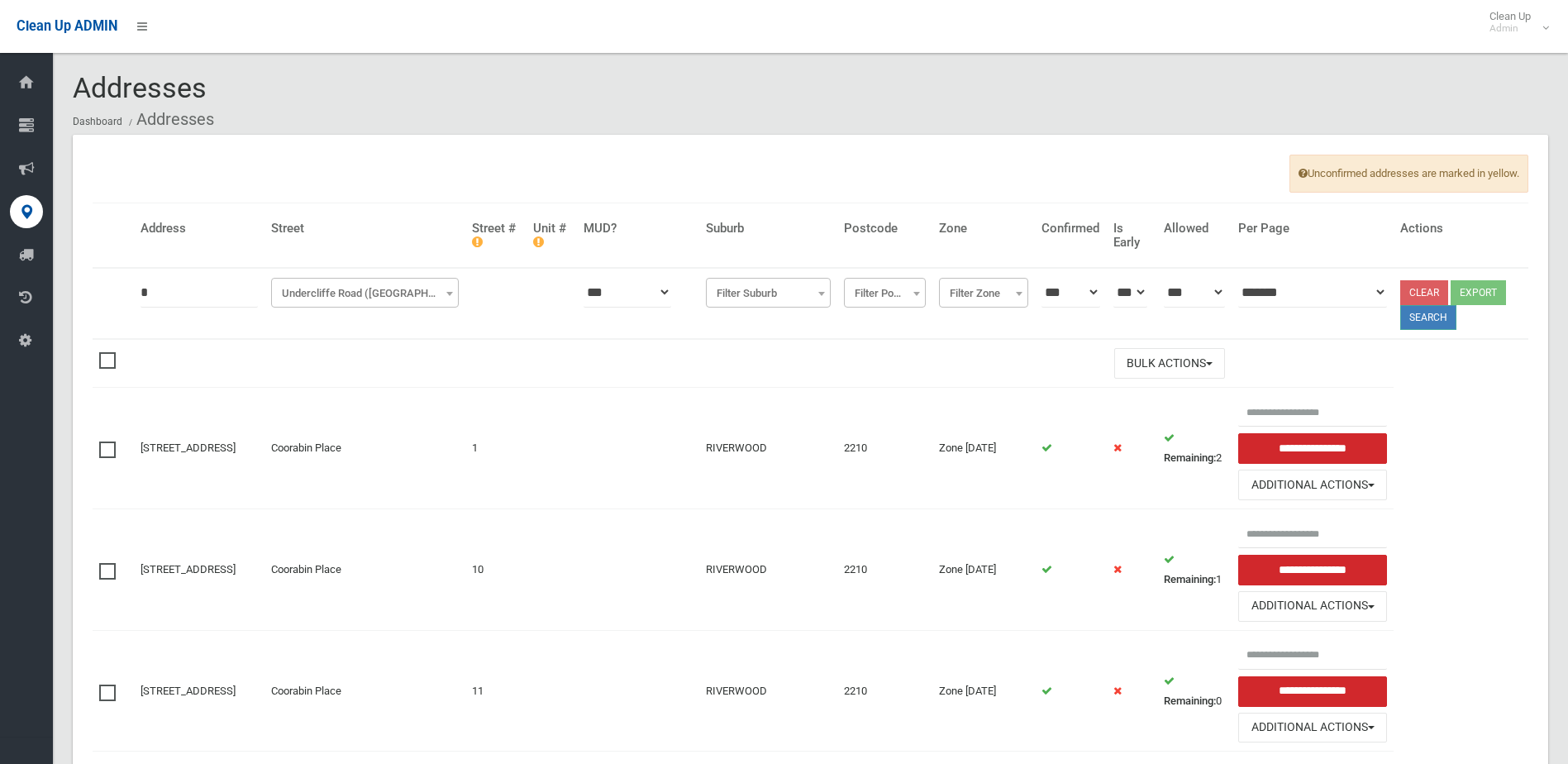
click at [1443, 311] on button "Search" at bounding box center [1428, 317] width 56 height 24
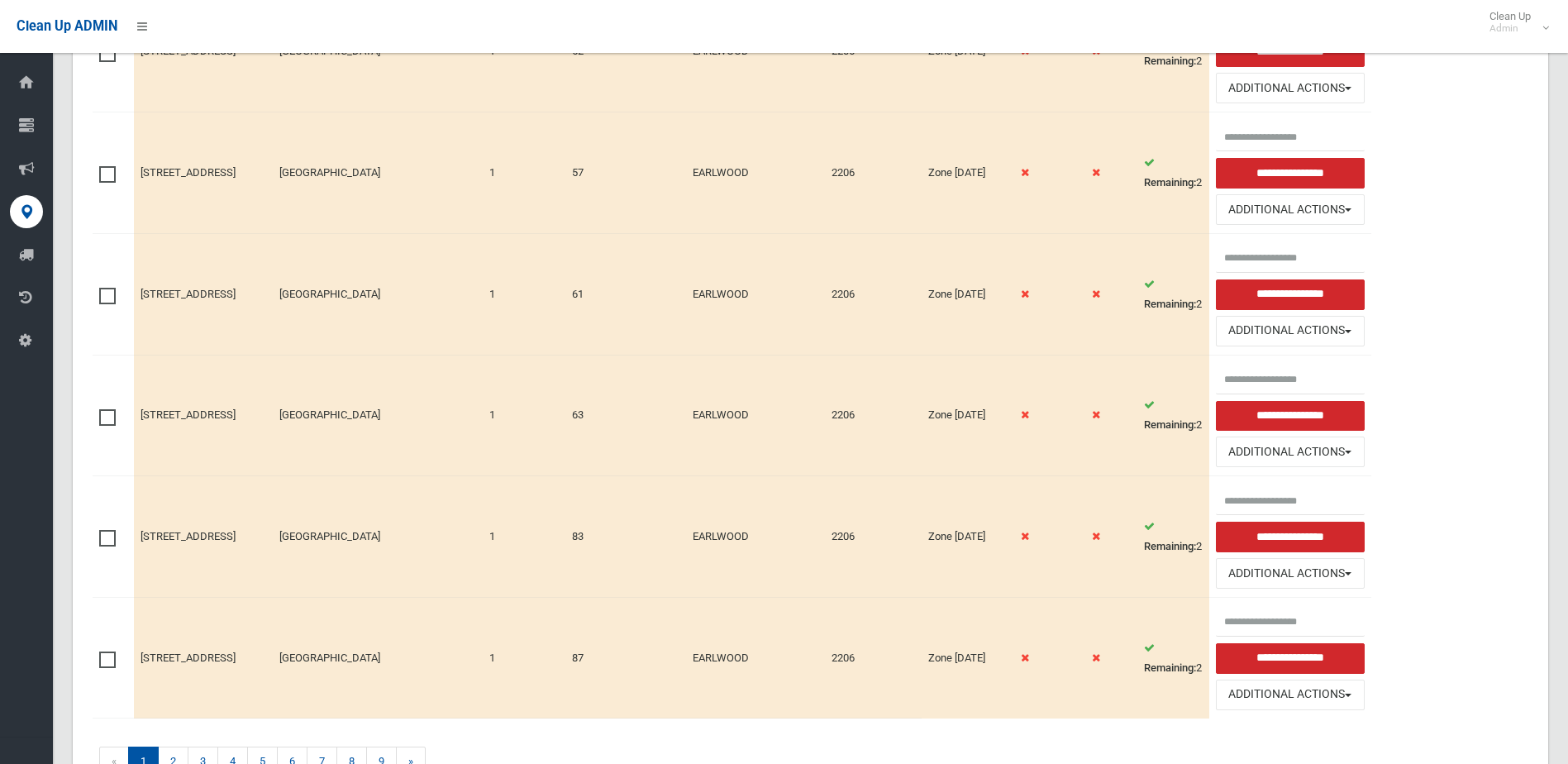
scroll to position [1614, 0]
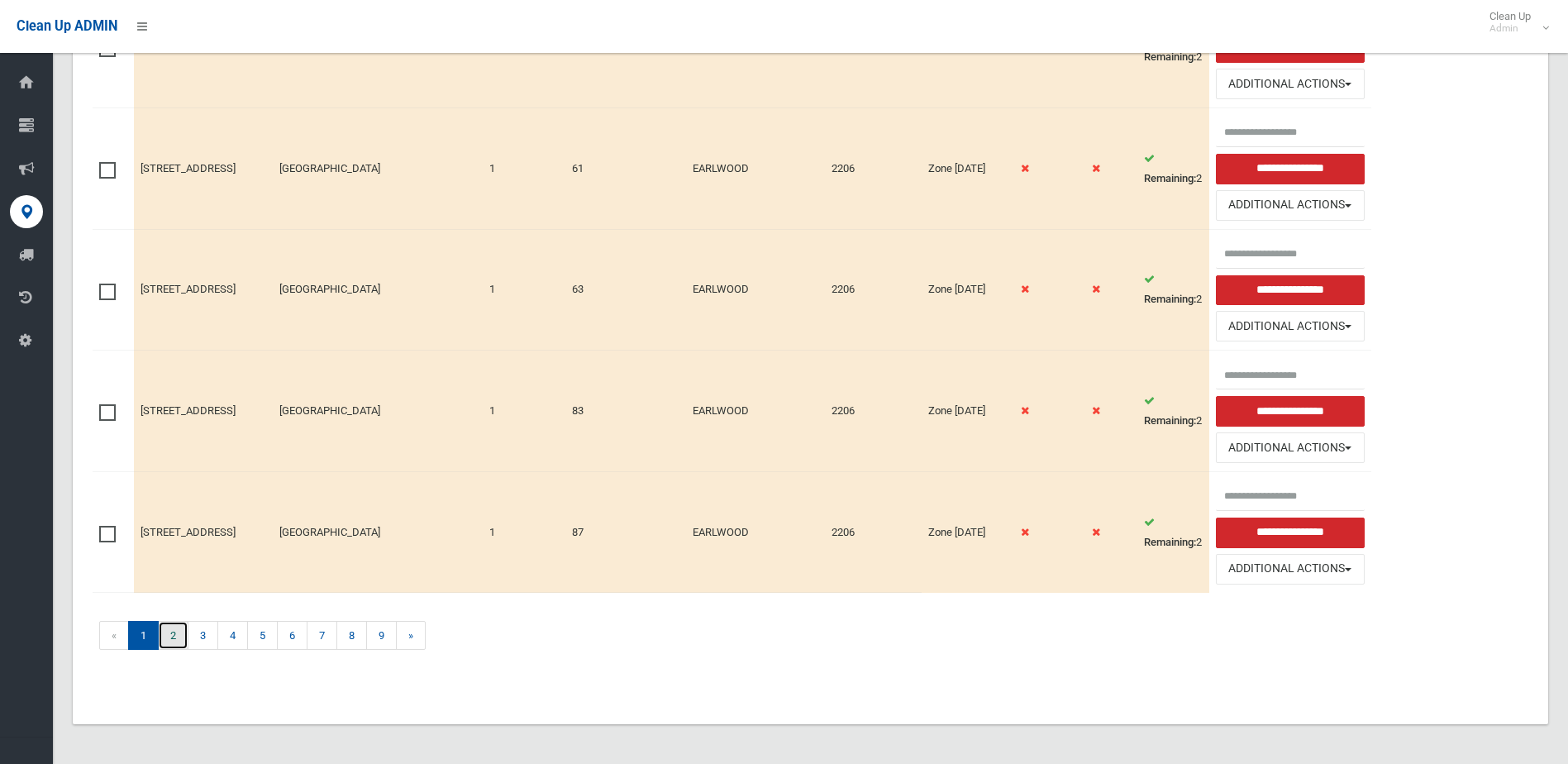
click at [173, 638] on link "2" at bounding box center [173, 634] width 31 height 29
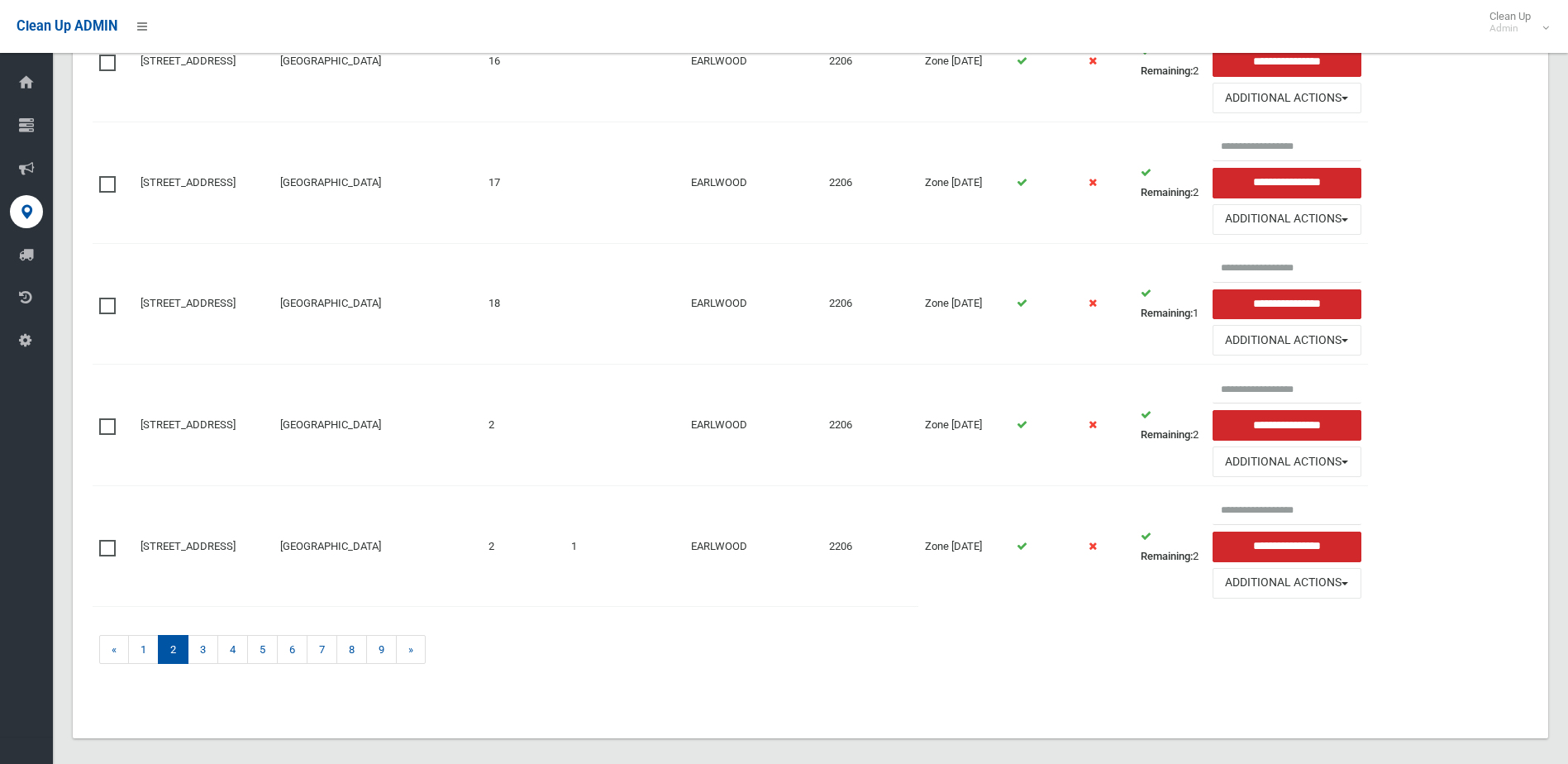
scroll to position [1614, 0]
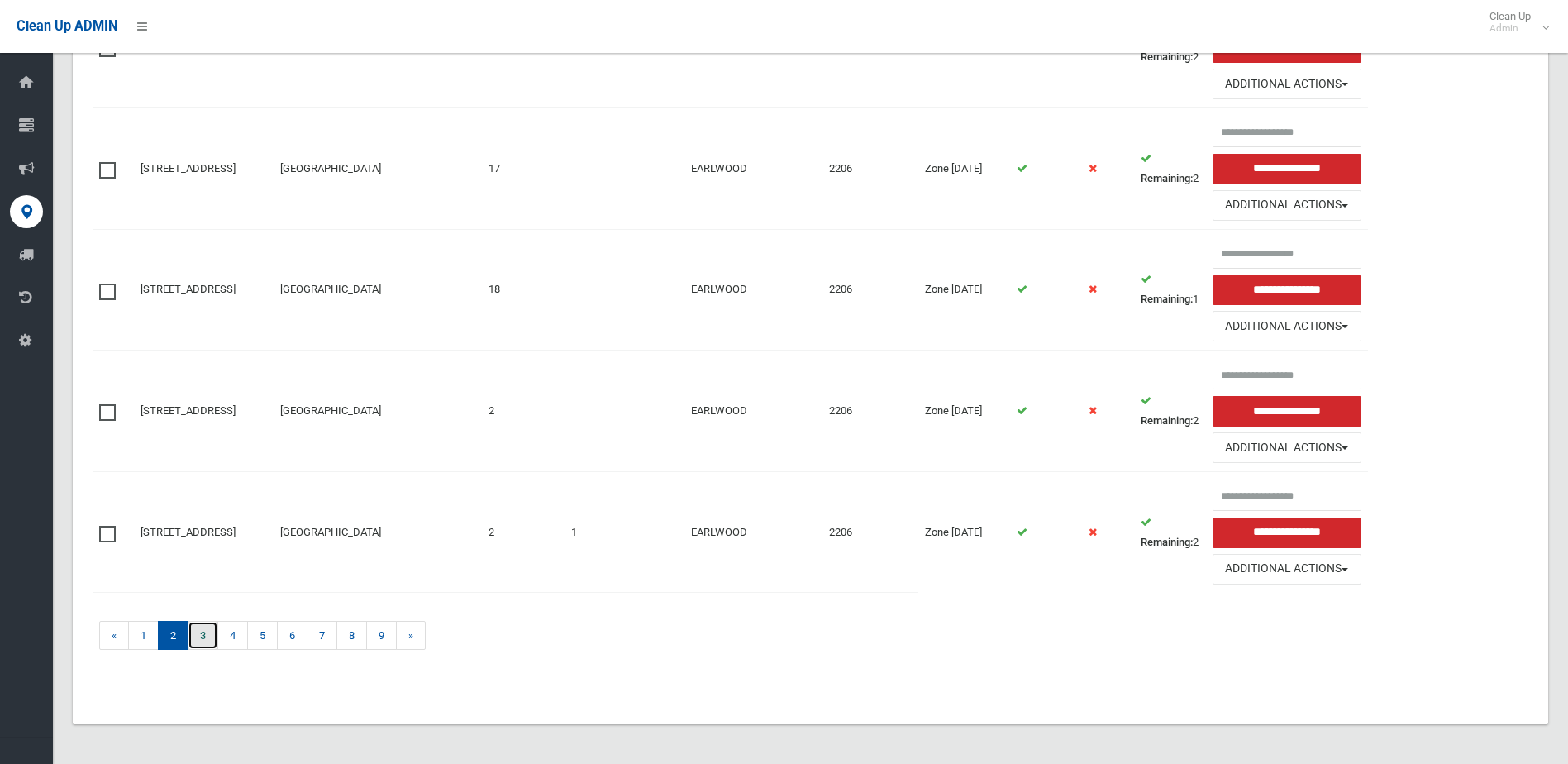
click at [202, 636] on link "3" at bounding box center [203, 634] width 31 height 29
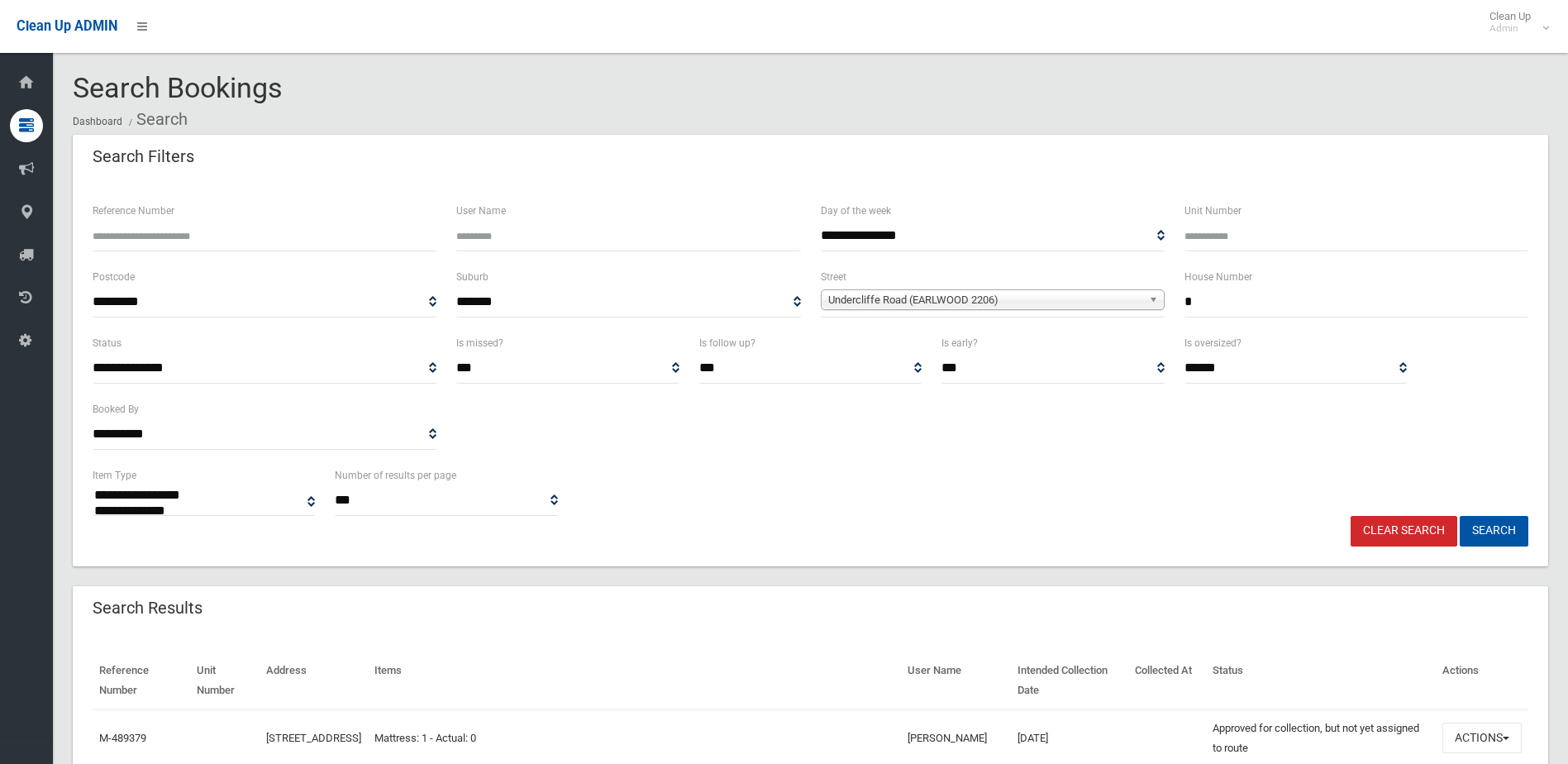
select select
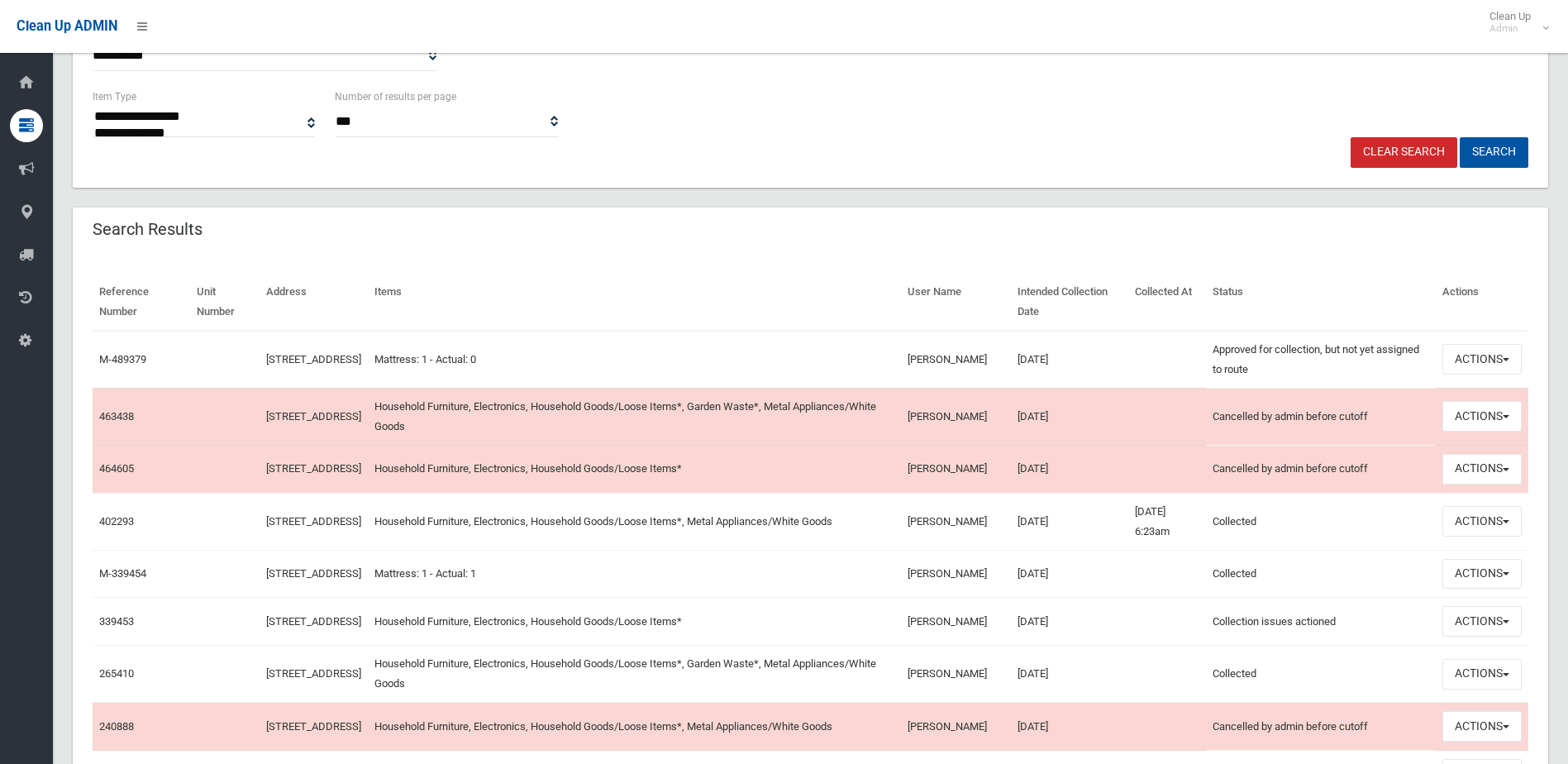
scroll to position [413, 0]
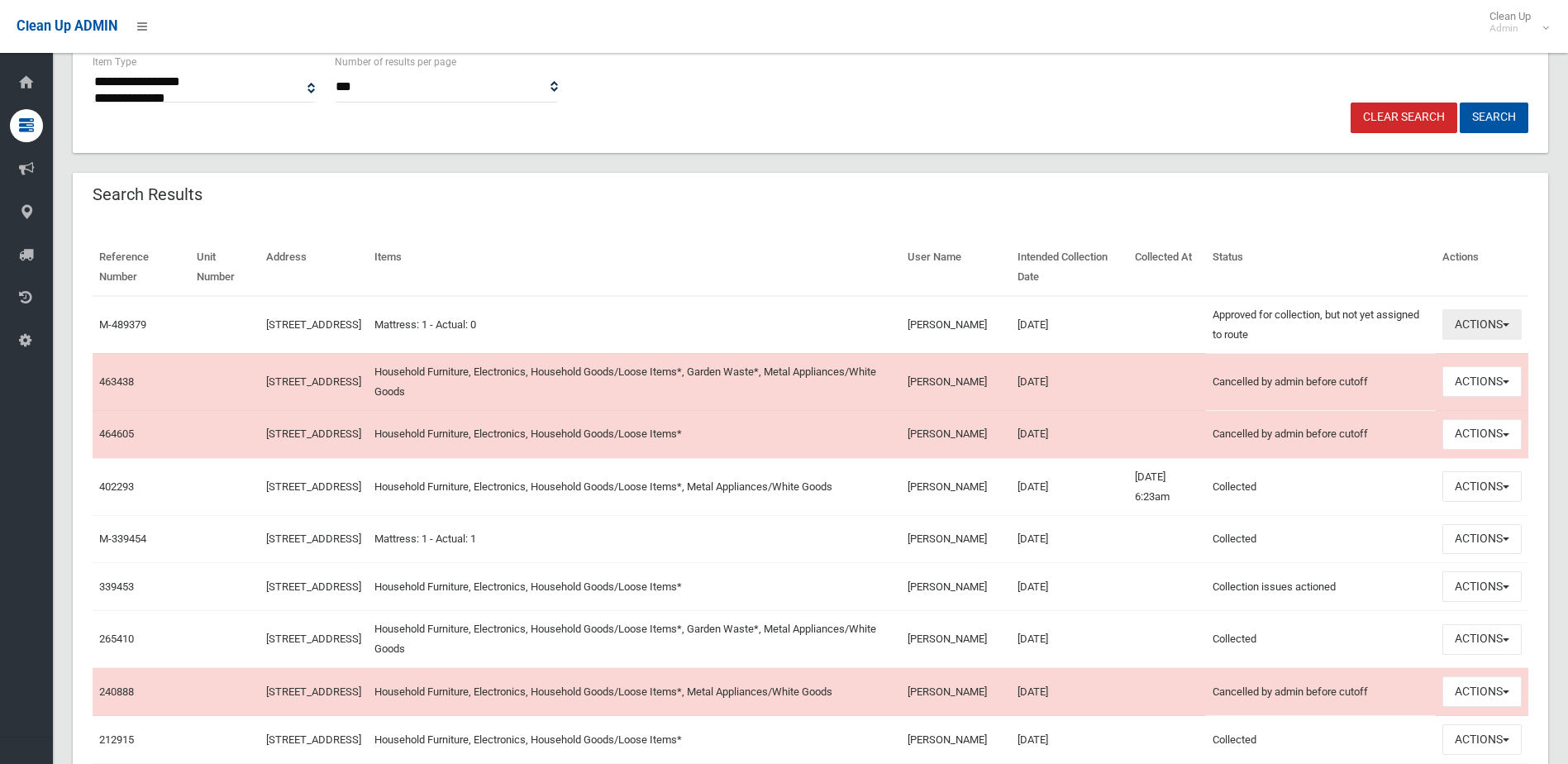
click at [1477, 325] on button "Actions" at bounding box center [1482, 324] width 80 height 31
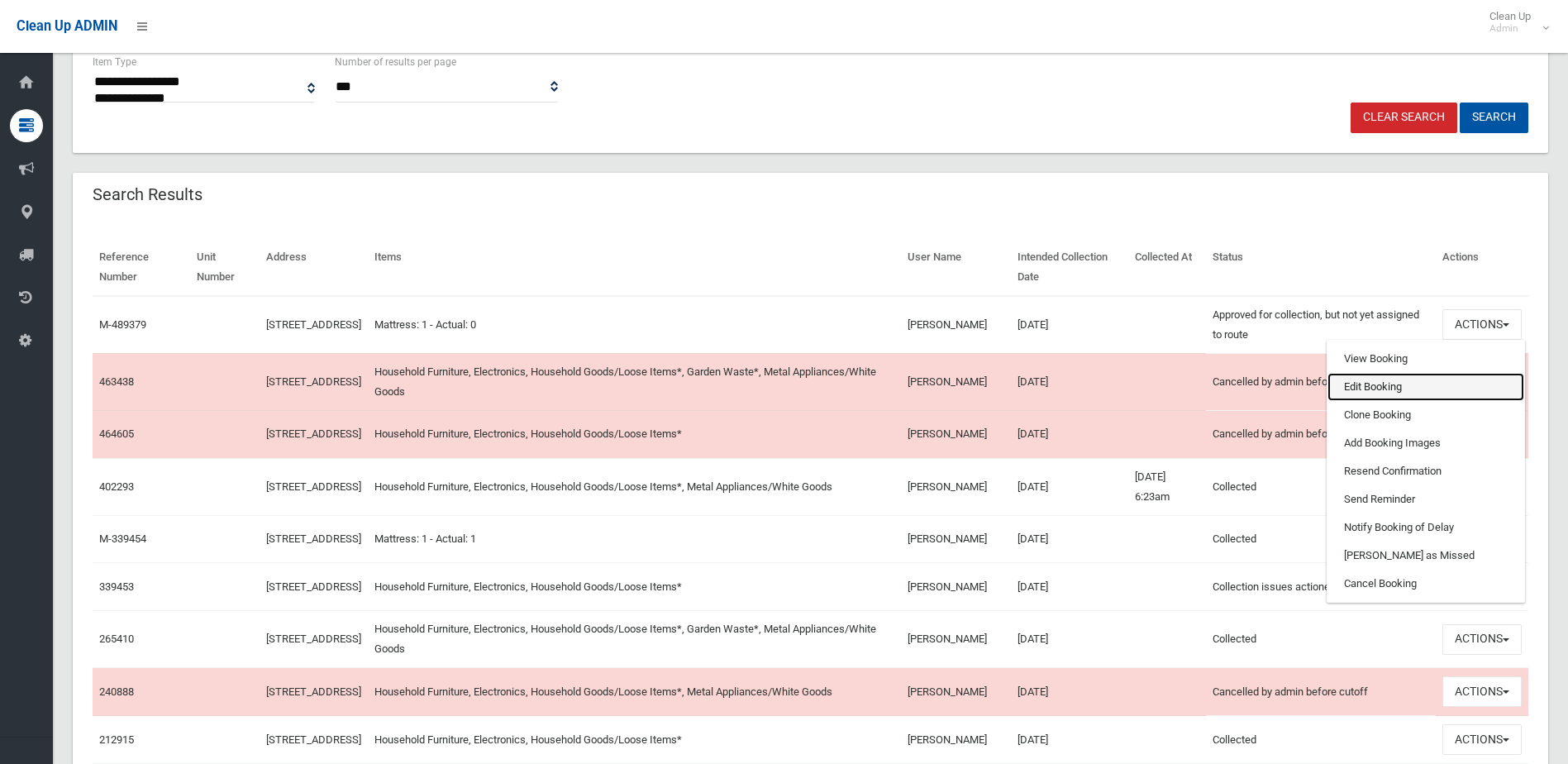
click at [1368, 386] on link "Edit Booking" at bounding box center [1425, 387] width 197 height 28
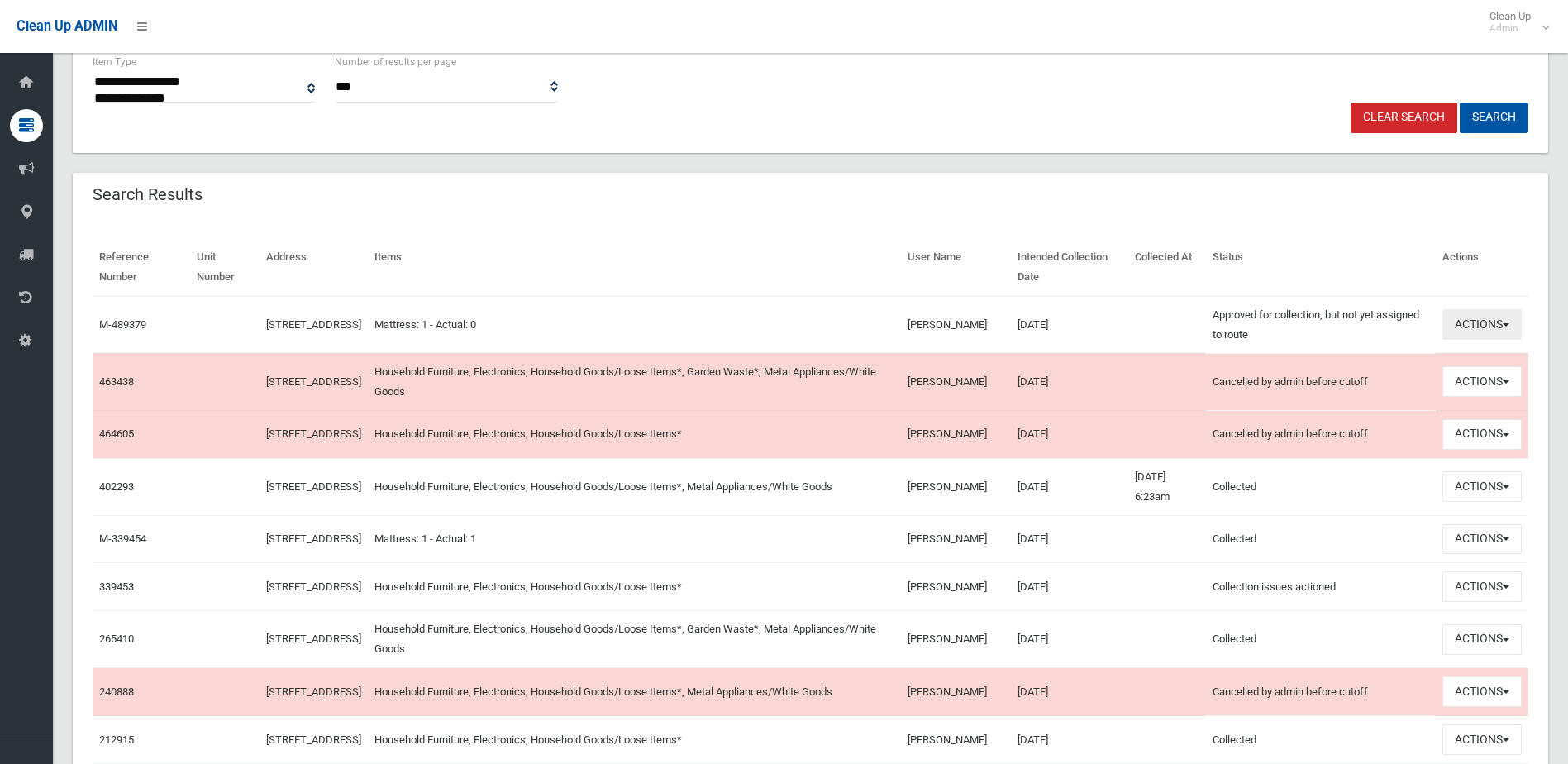
click at [1470, 323] on button "Actions" at bounding box center [1482, 324] width 80 height 31
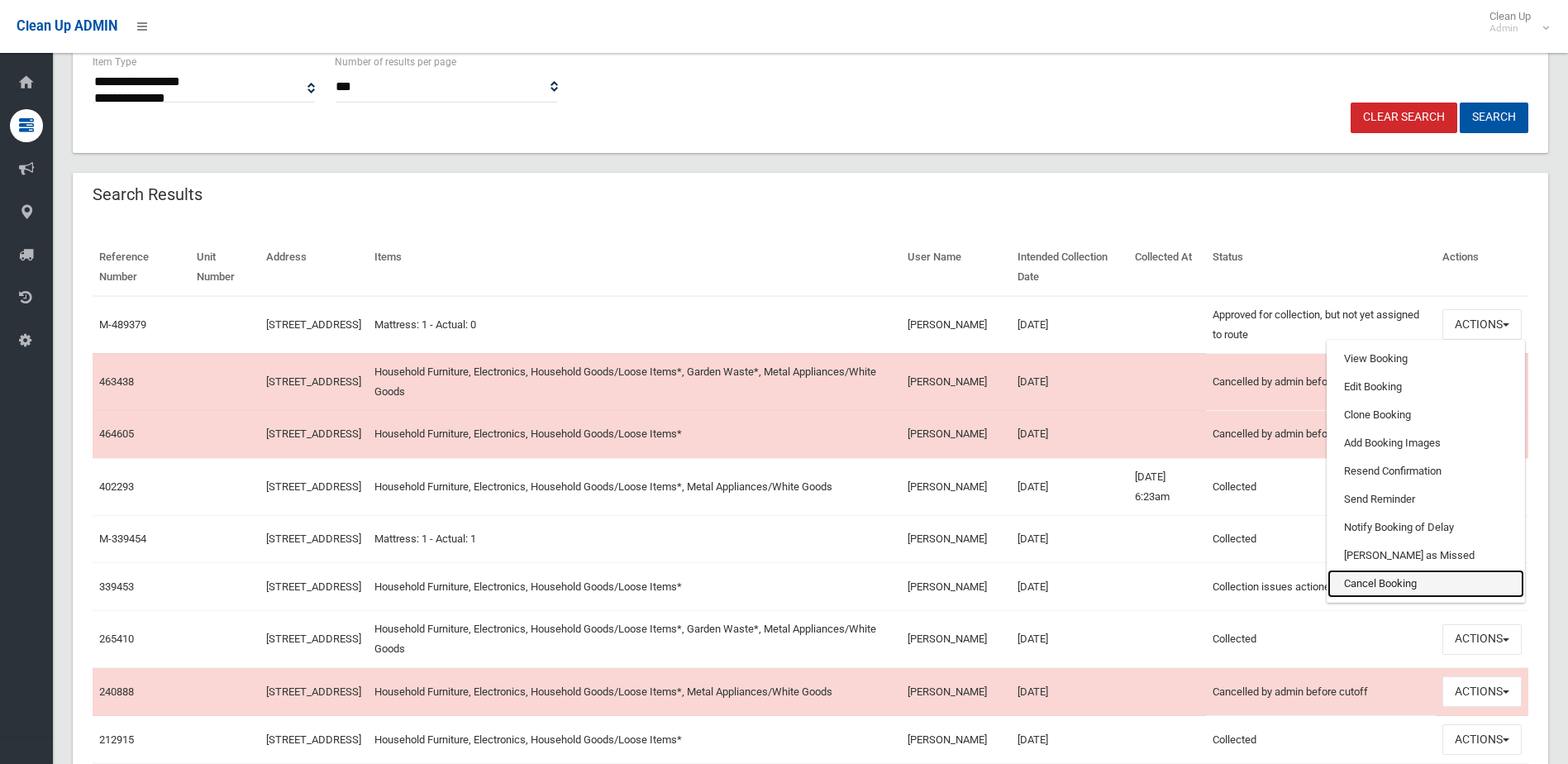
click at [1361, 585] on link "Cancel Booking" at bounding box center [1425, 584] width 197 height 28
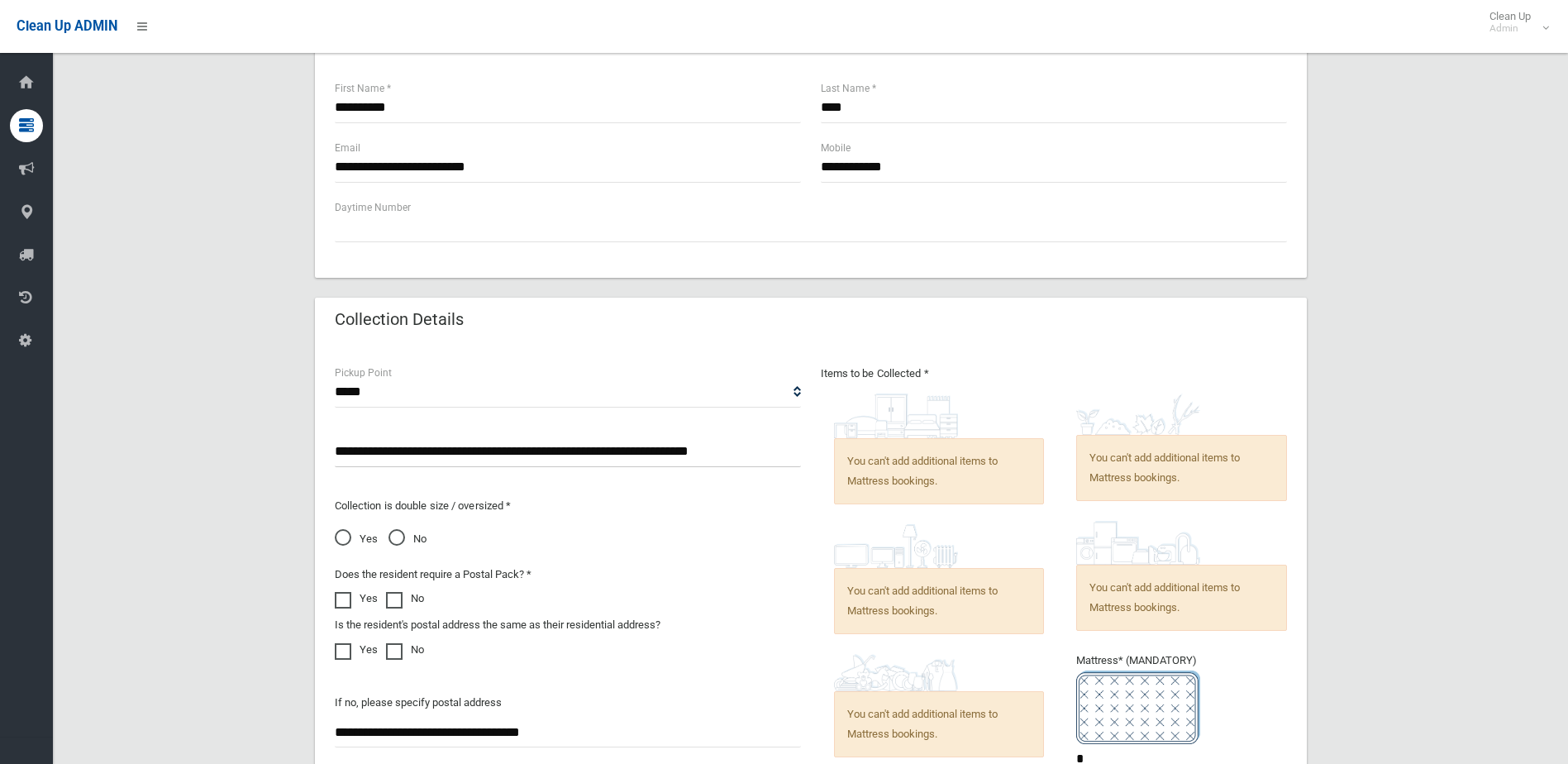
scroll to position [662, 0]
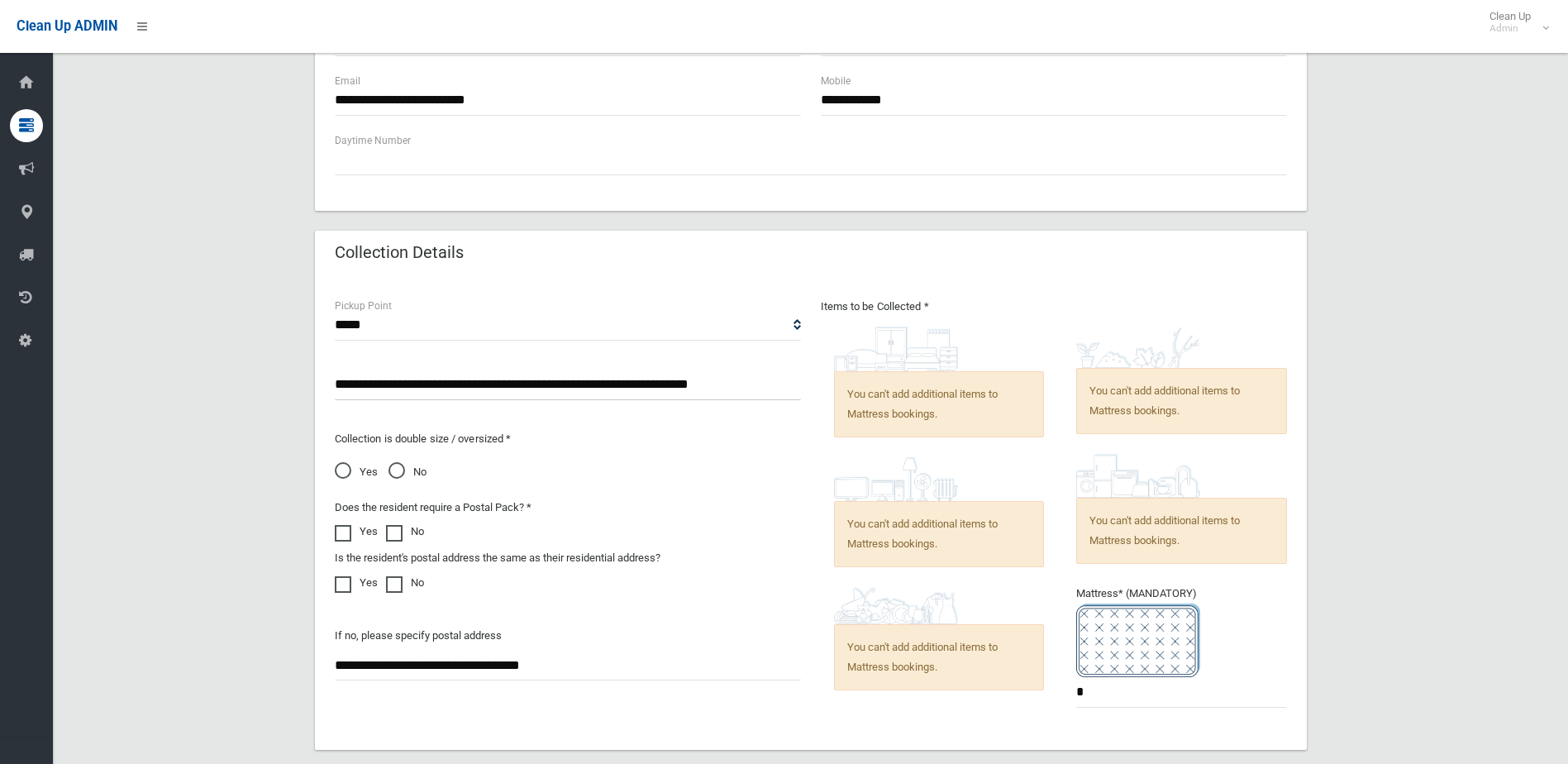
click at [860, 398] on span "You can't add additional items to Mattress bookings." at bounding box center [939, 404] width 211 height 66
click at [934, 397] on span "You can't add additional items to Mattress bookings." at bounding box center [939, 404] width 211 height 66
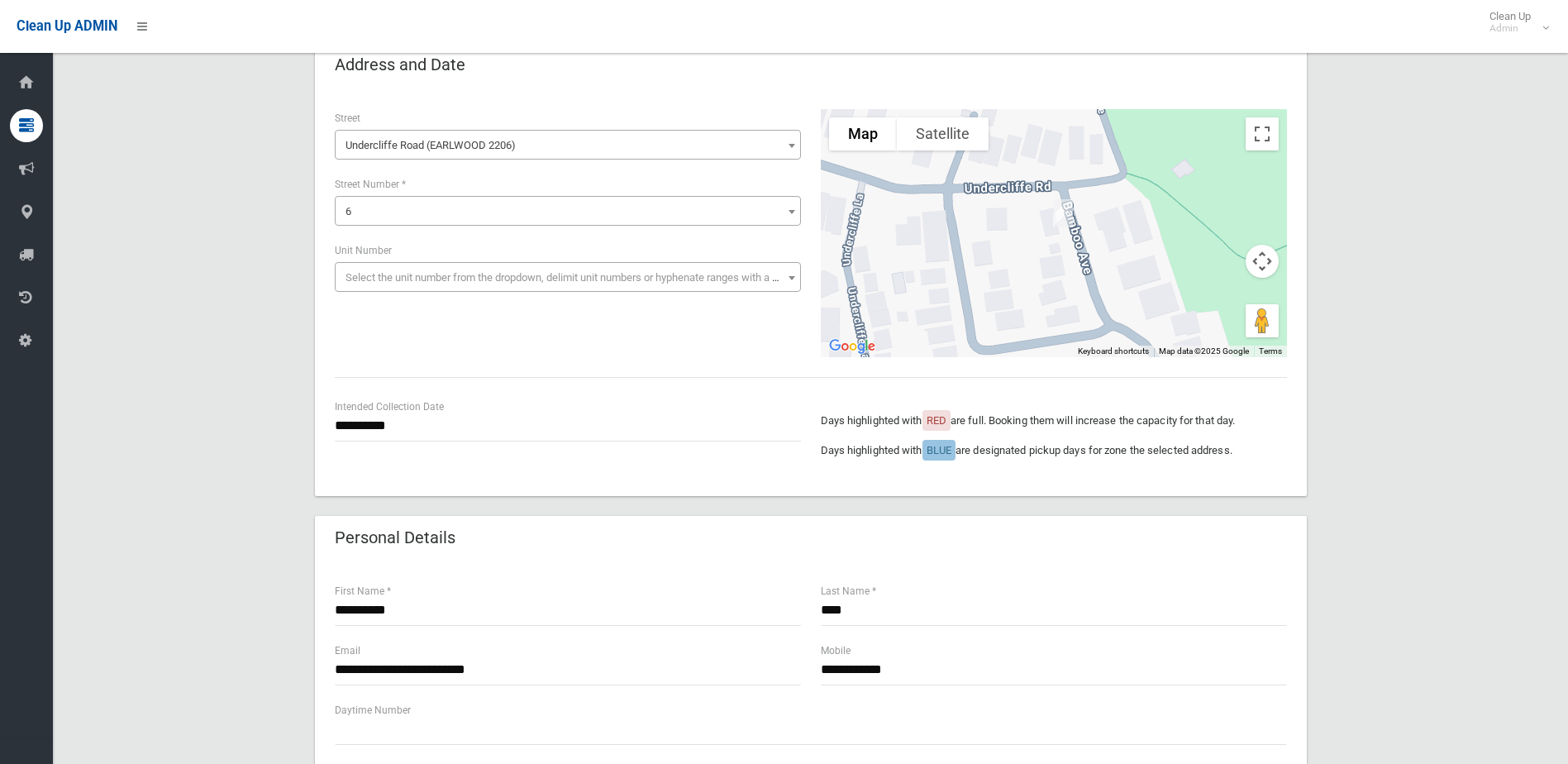
scroll to position [0, 0]
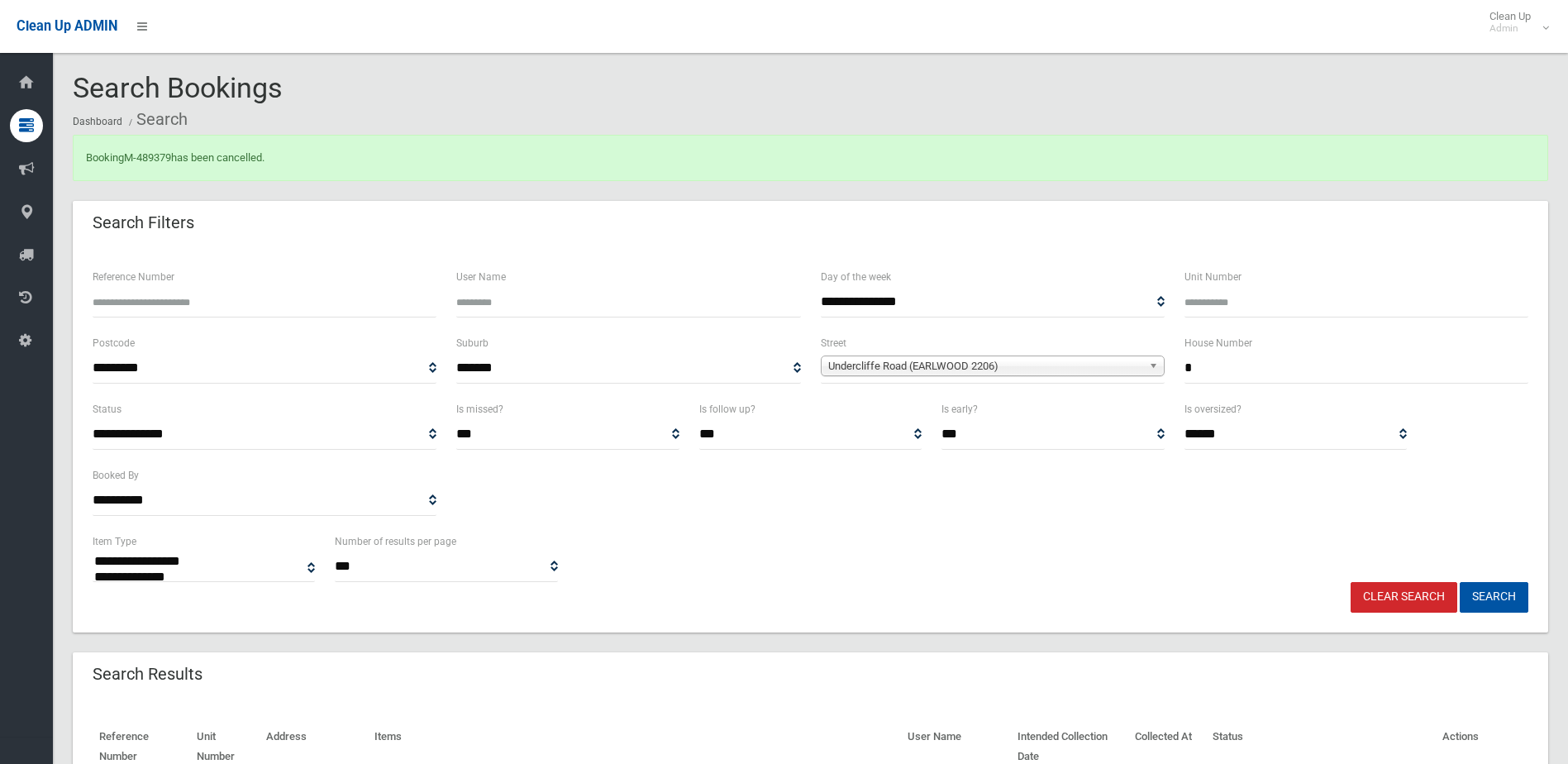
select select
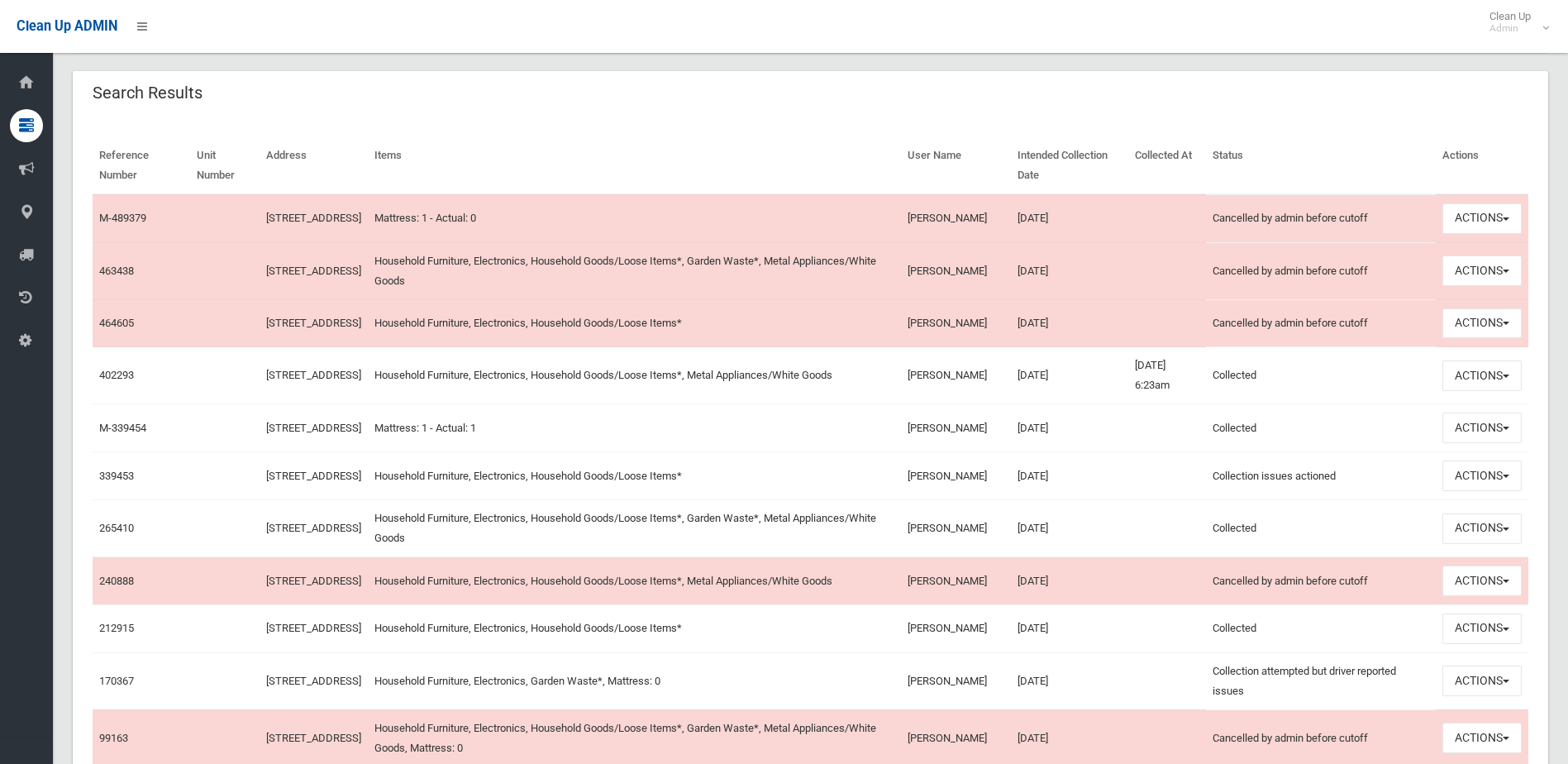
scroll to position [578, 0]
click at [1480, 275] on button "Actions" at bounding box center [1482, 273] width 80 height 31
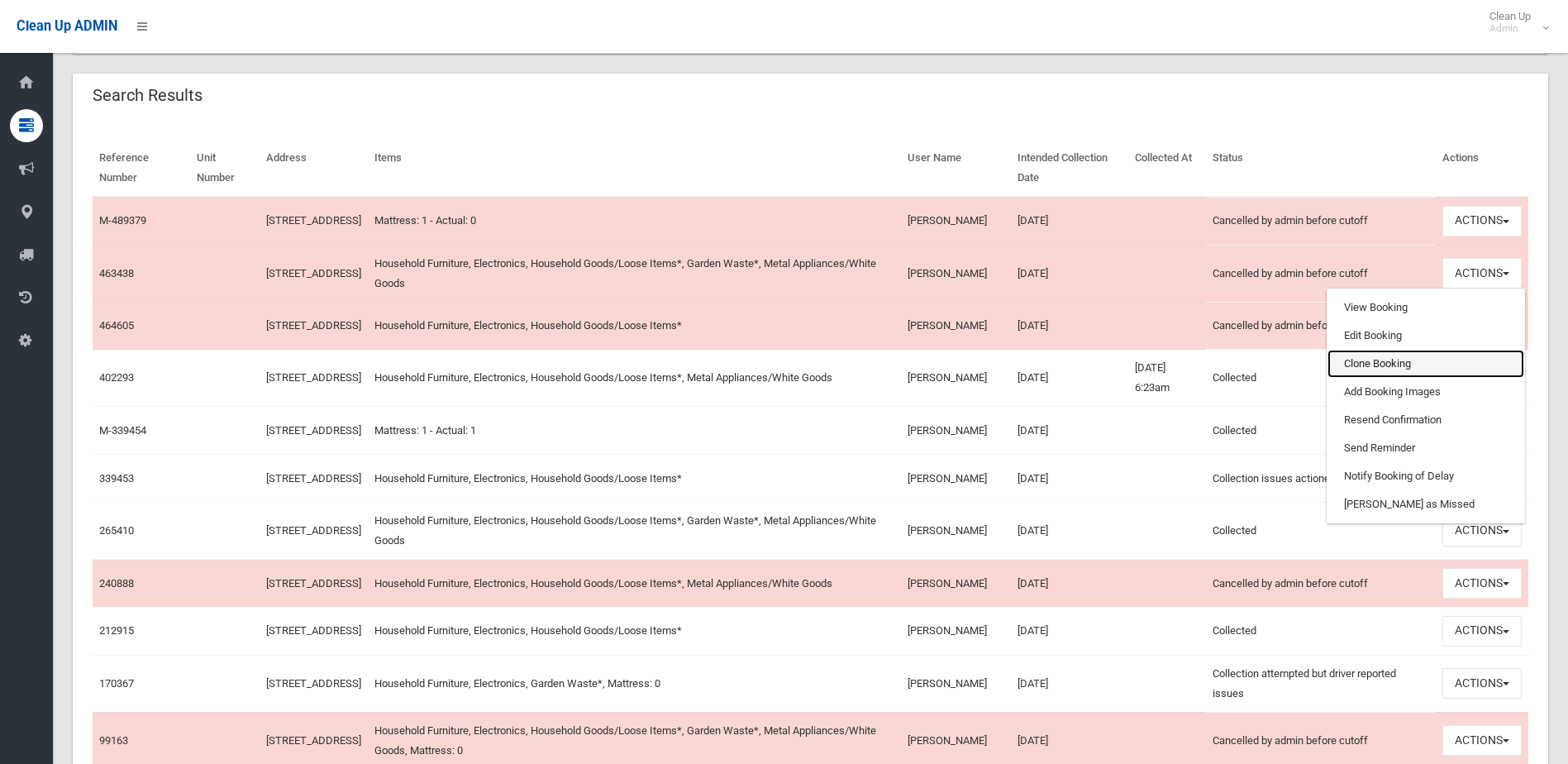
click at [1398, 372] on link "Clone Booking" at bounding box center [1425, 364] width 197 height 28
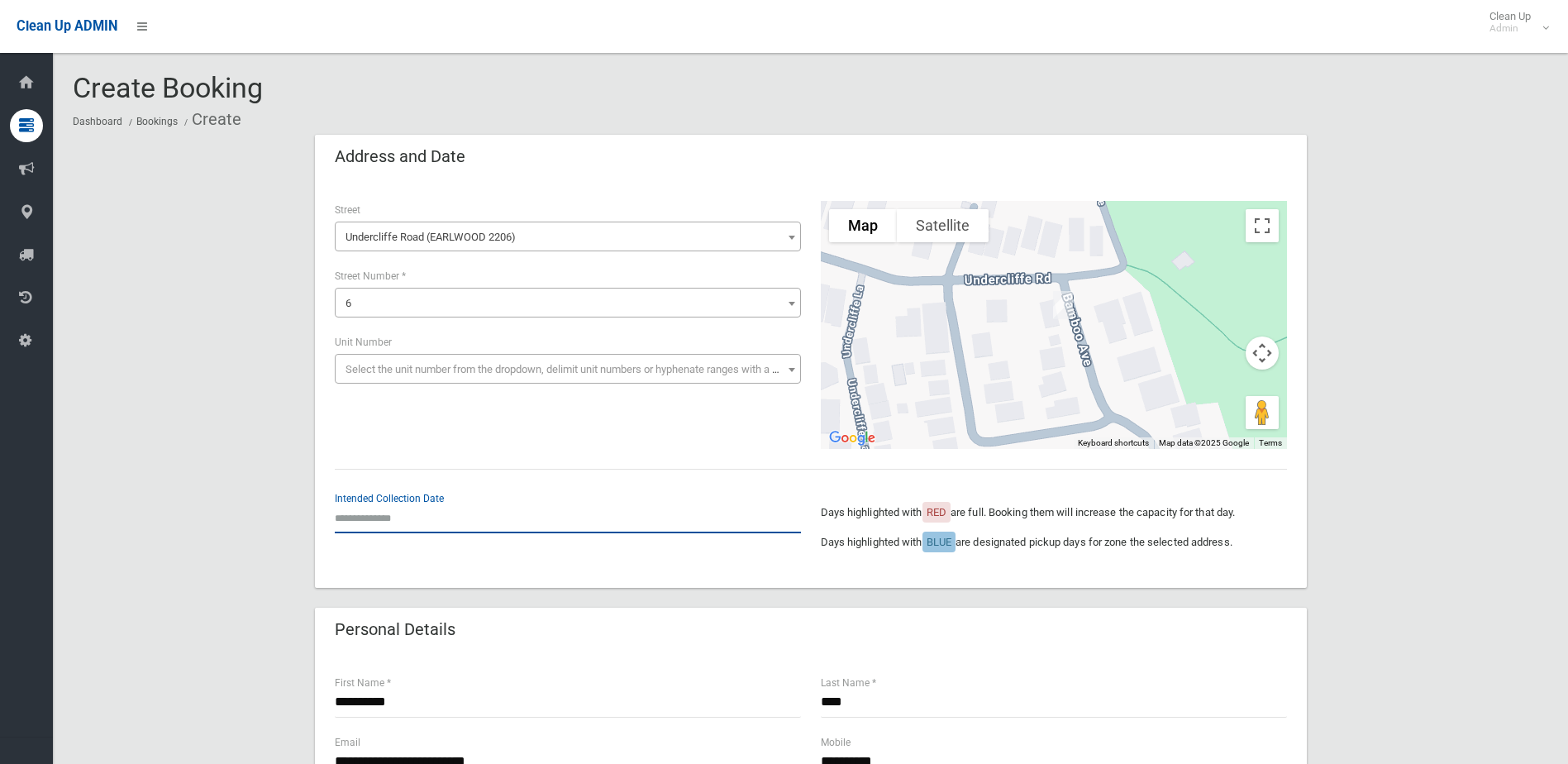
click at [363, 516] on input "text" at bounding box center [568, 517] width 466 height 31
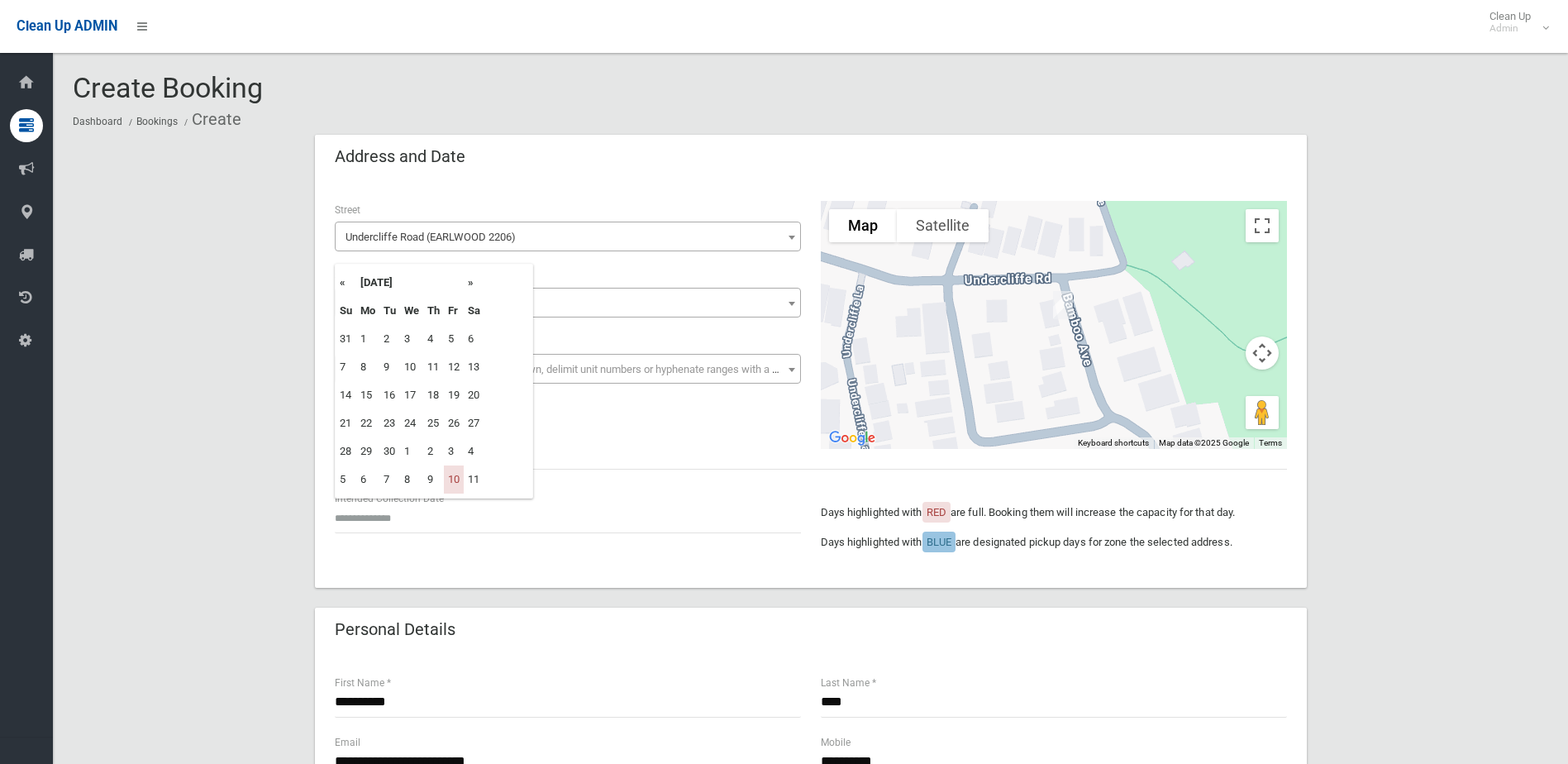
click at [475, 287] on th "»" at bounding box center [474, 283] width 21 height 28
click at [458, 451] on td "31" at bounding box center [453, 451] width 20 height 28
type input "**********"
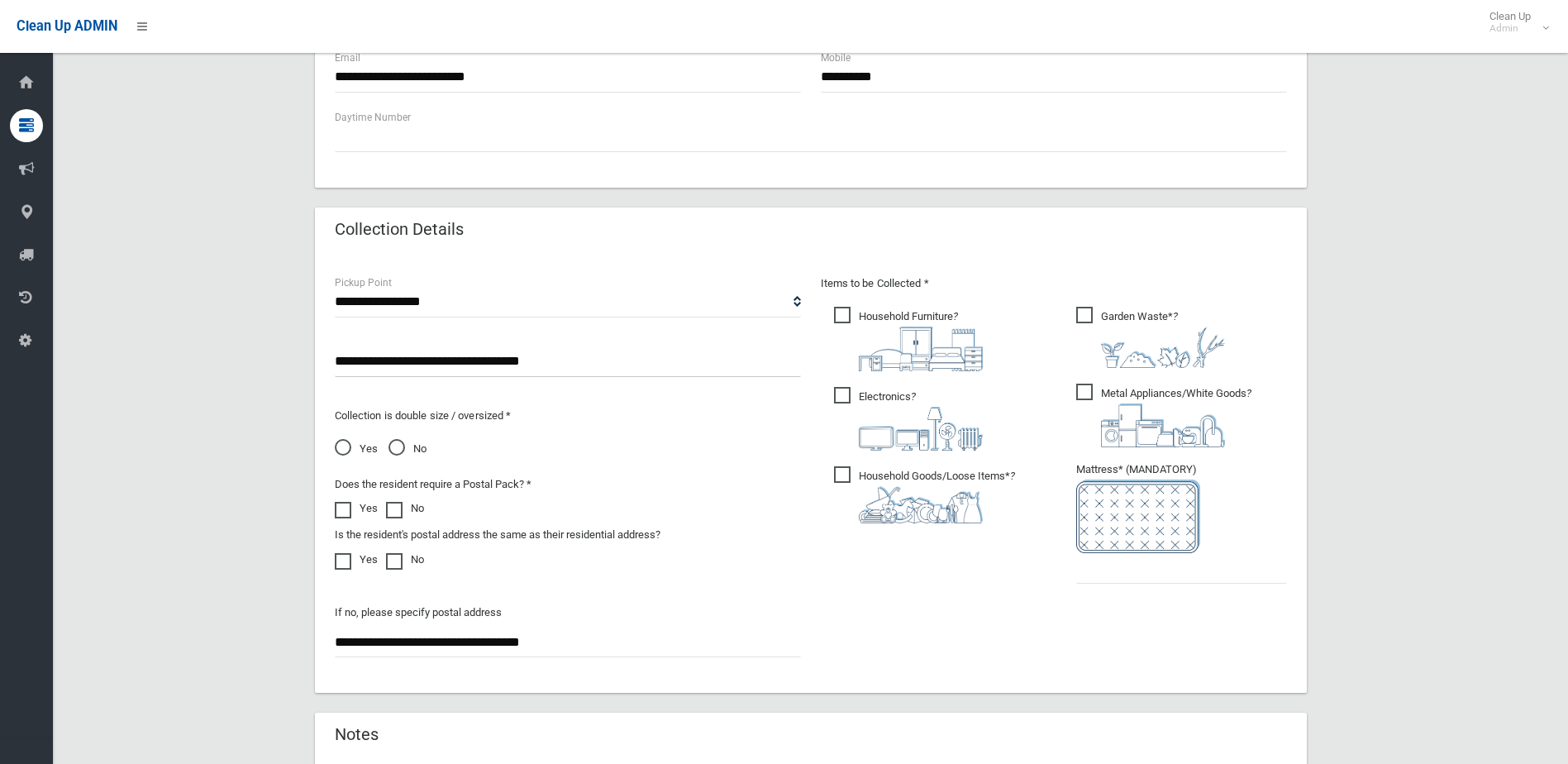
scroll to position [744, 0]
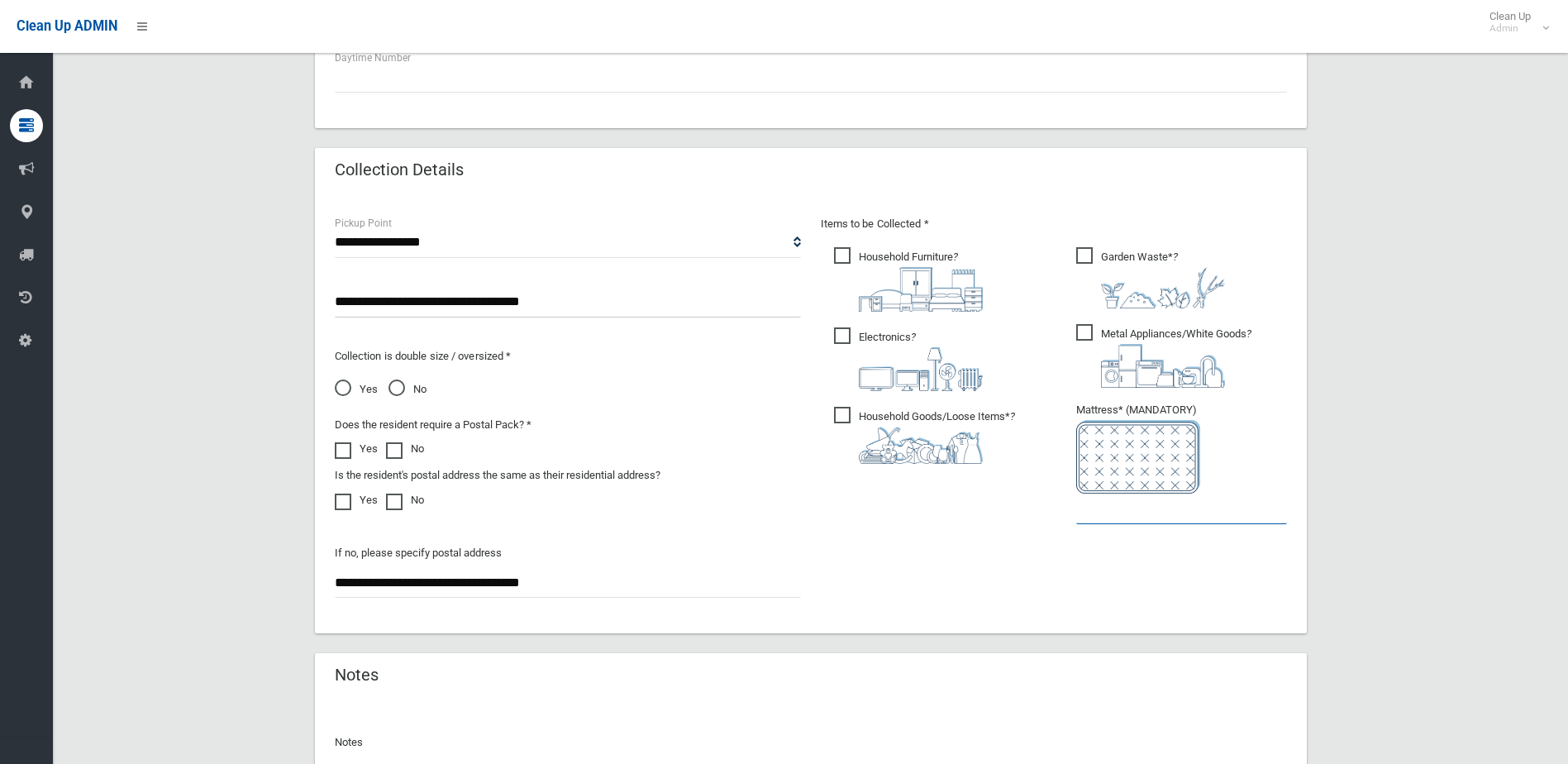
click at [1101, 518] on input "text" at bounding box center [1181, 509] width 211 height 31
type input "*"
click at [460, 301] on input "**********" at bounding box center [568, 302] width 466 height 31
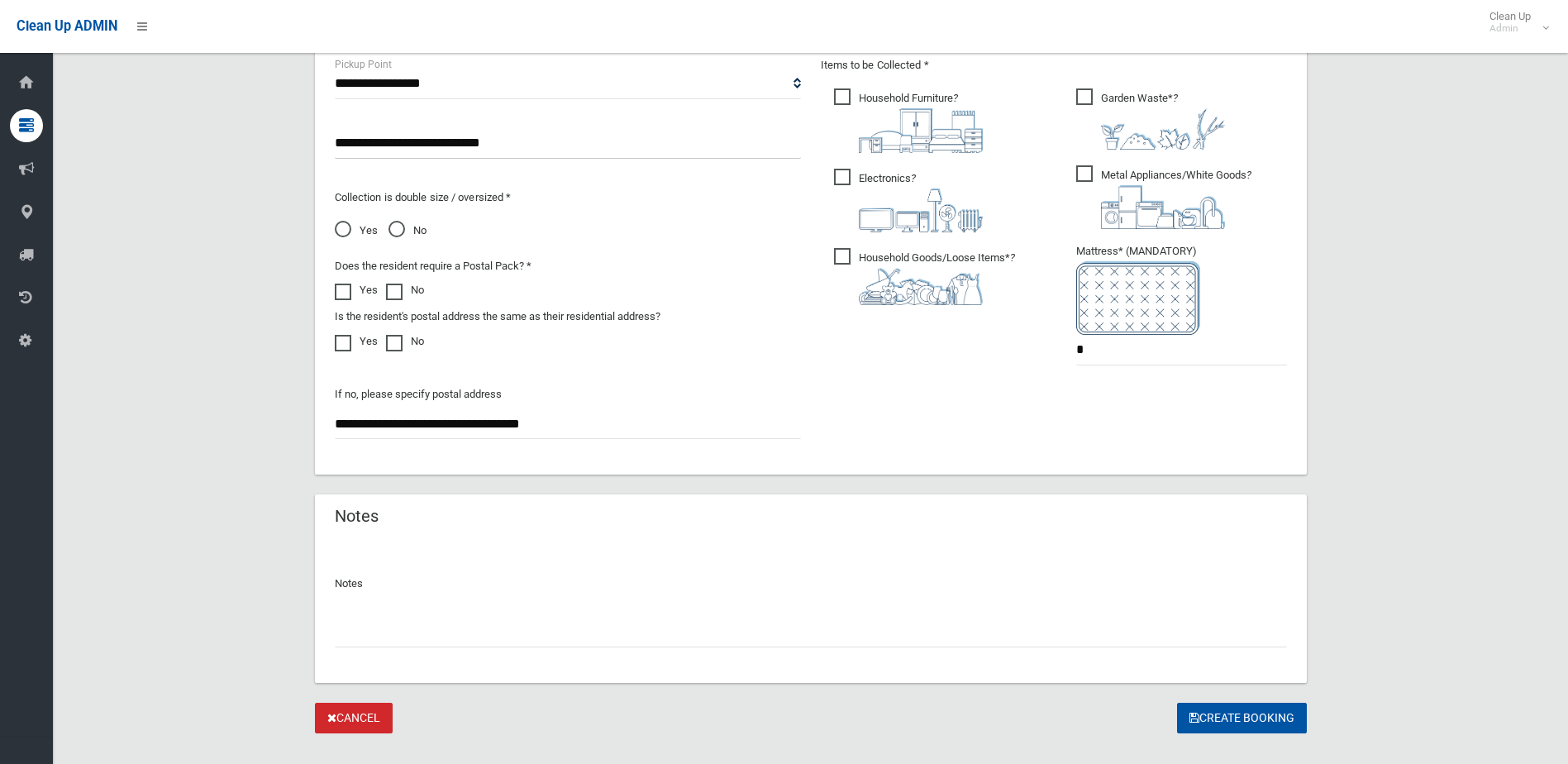
scroll to position [931, 0]
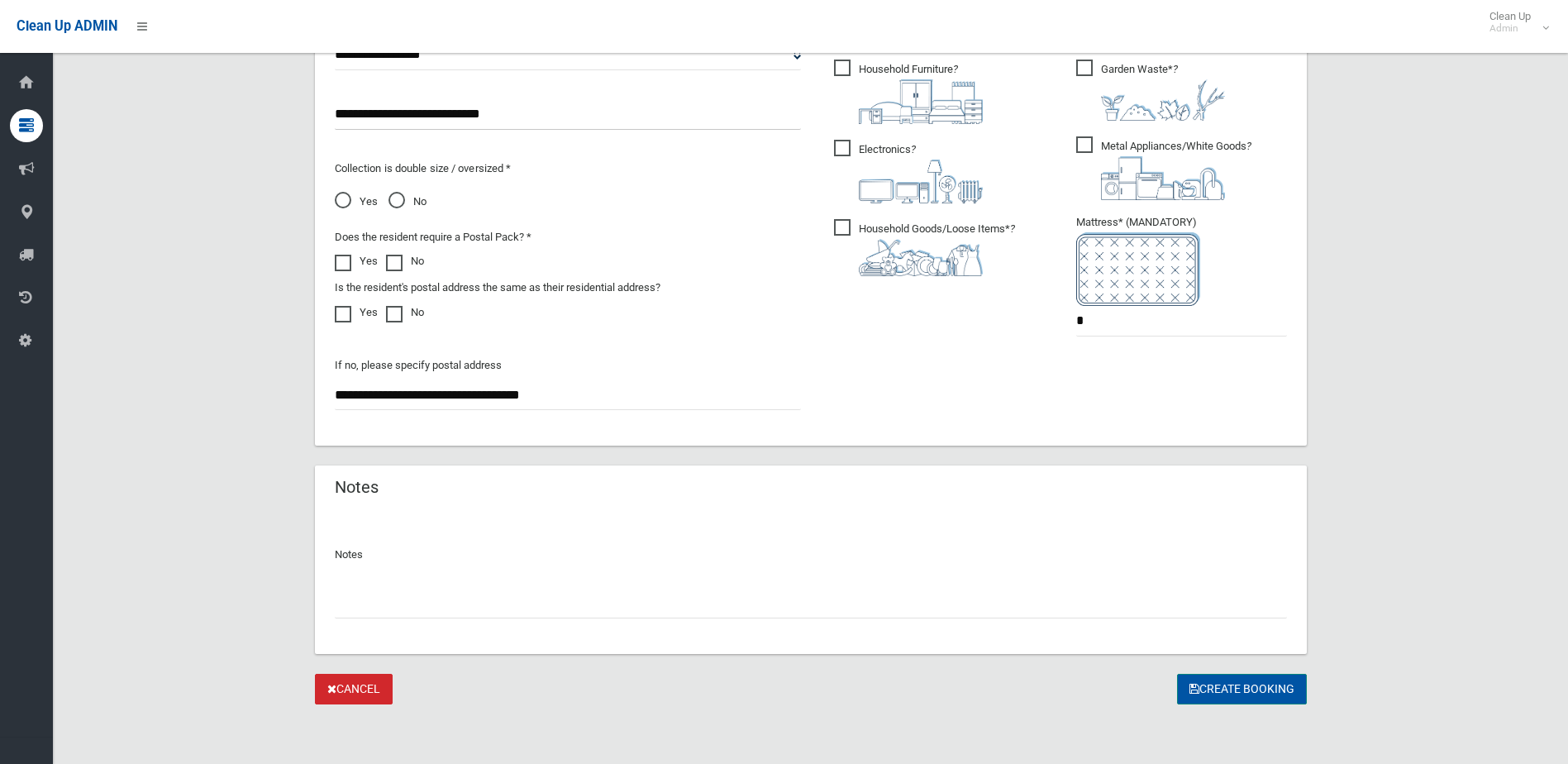
type input "**********"
click at [1251, 687] on button "Create Booking" at bounding box center [1241, 689] width 129 height 31
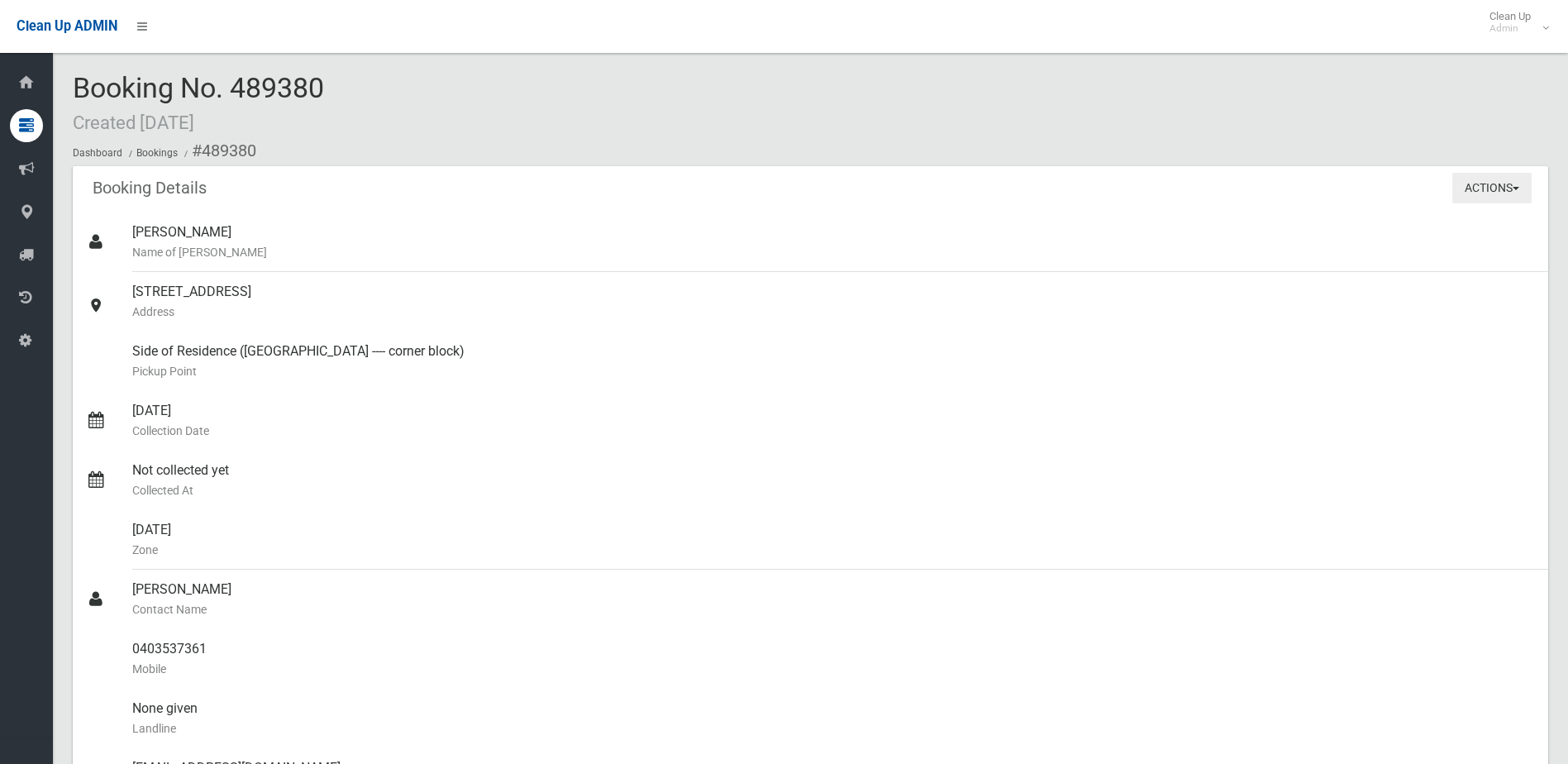
click at [1510, 181] on button "Actions" at bounding box center [1491, 188] width 80 height 31
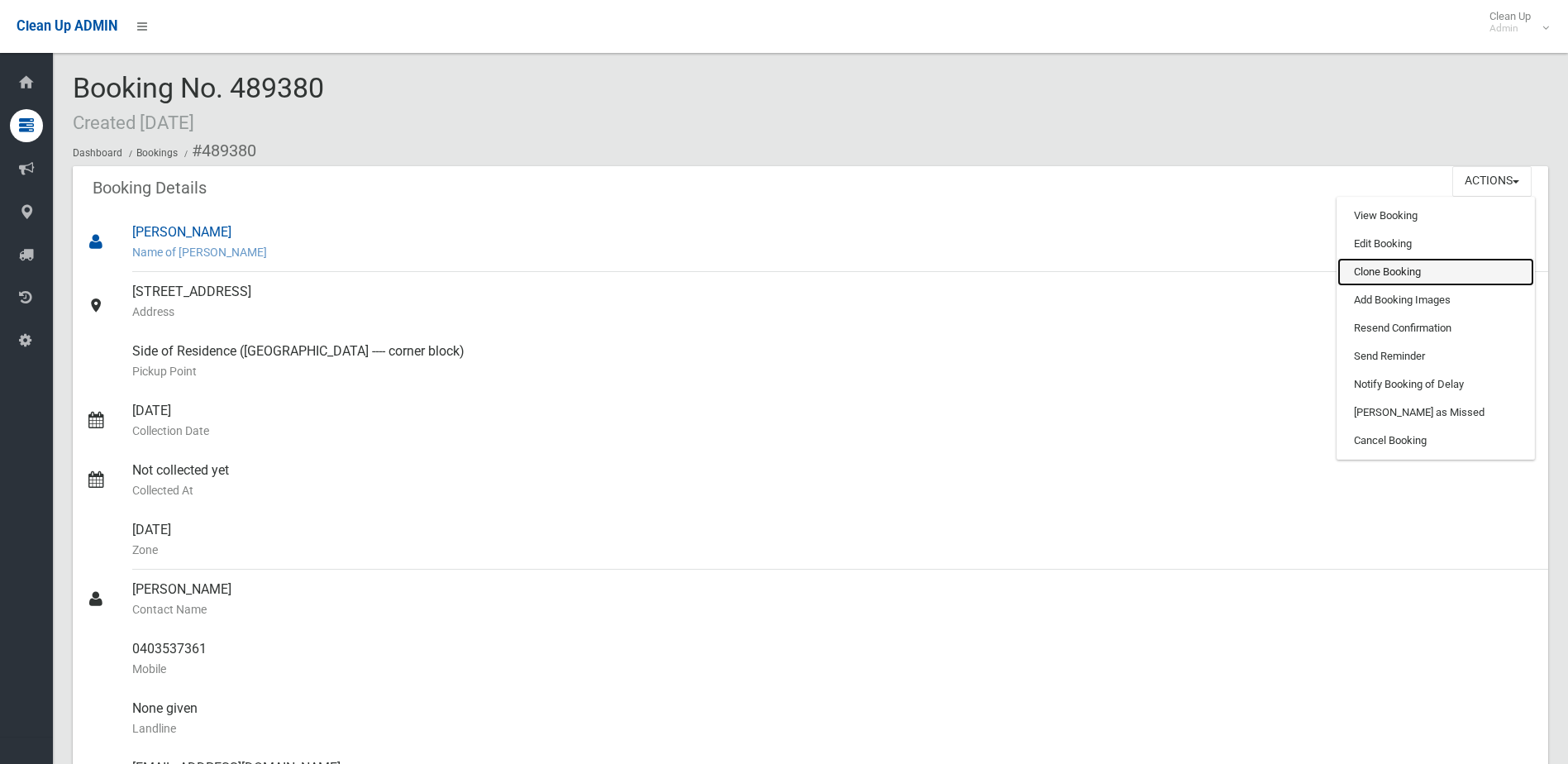
click at [1376, 267] on link "Clone Booking" at bounding box center [1436, 272] width 197 height 28
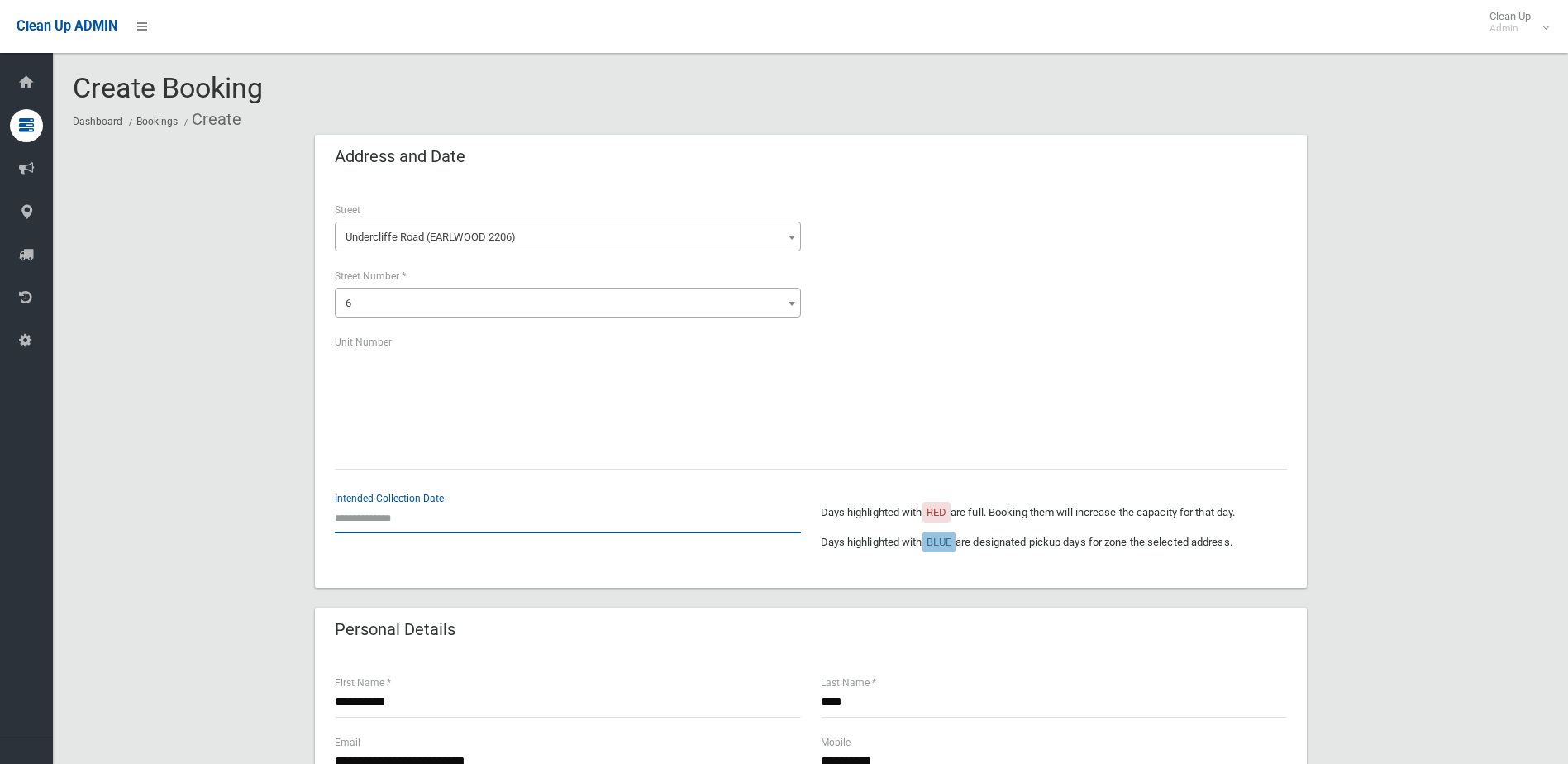
click at [368, 524] on input "text" at bounding box center [568, 517] width 466 height 31
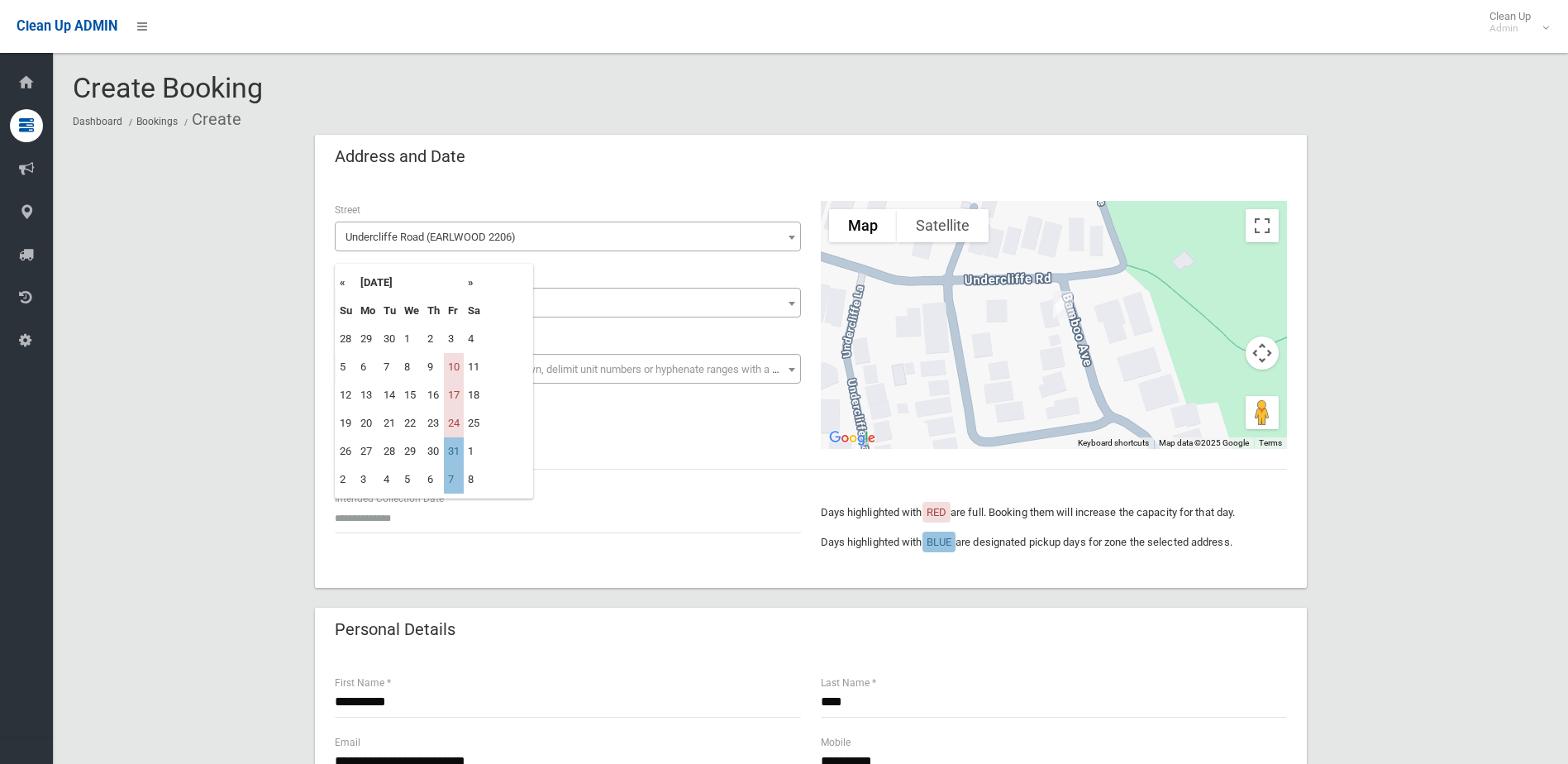
click at [469, 285] on th "»" at bounding box center [474, 283] width 21 height 28
click at [457, 365] on td "12" at bounding box center [453, 367] width 20 height 28
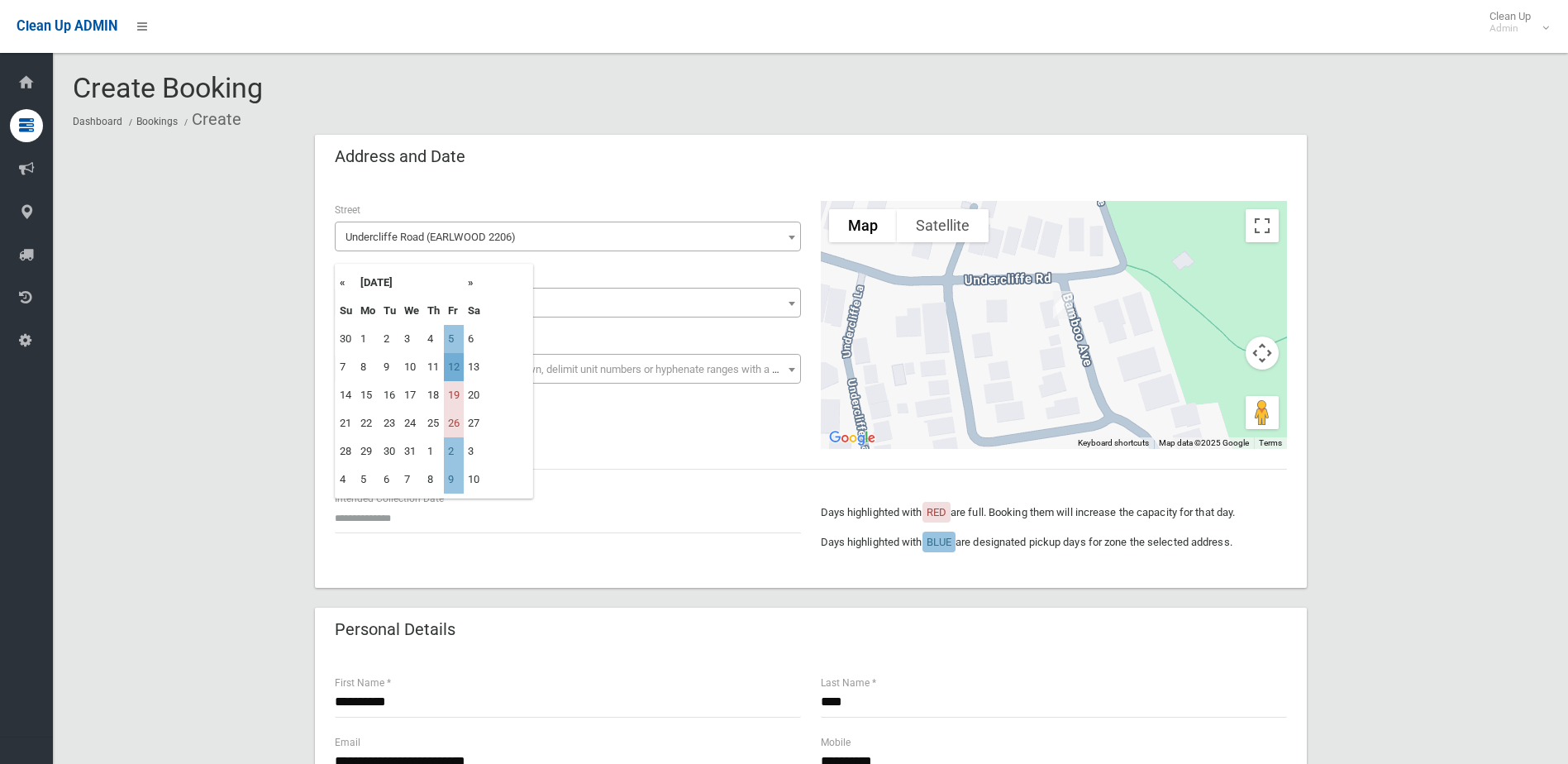
type input "**********"
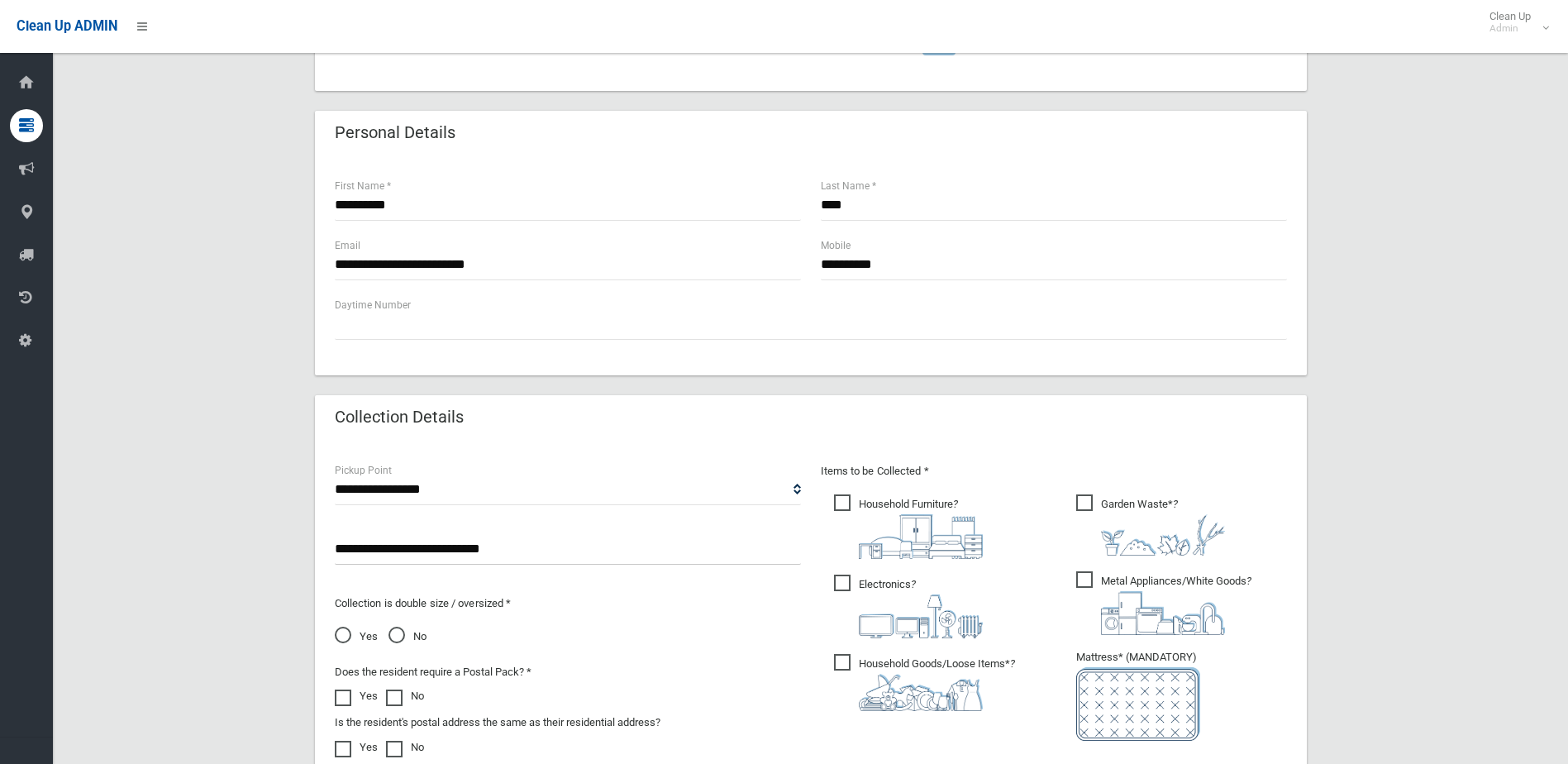
scroll to position [744, 0]
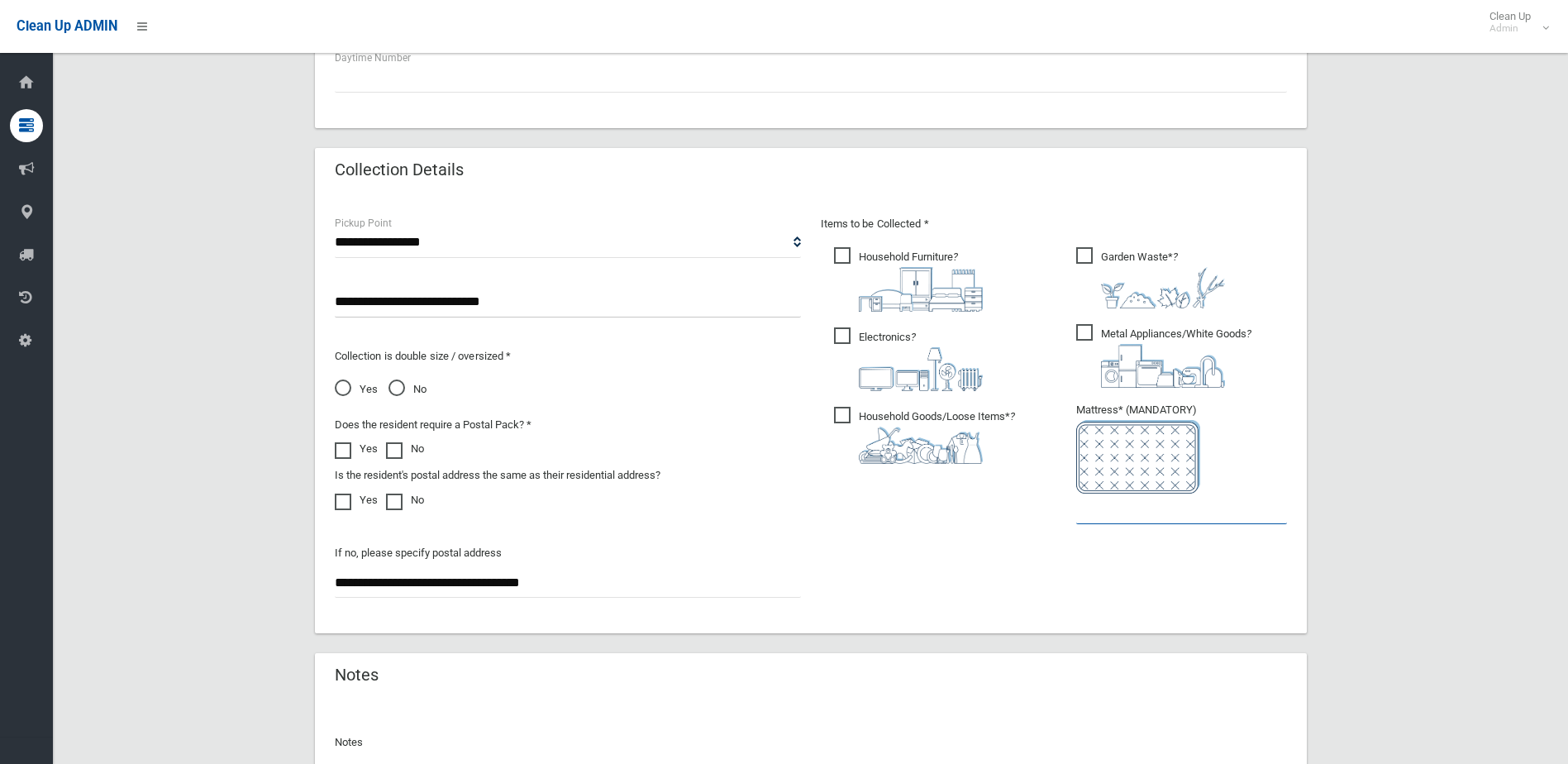
click at [1117, 503] on input "text" at bounding box center [1181, 509] width 211 height 31
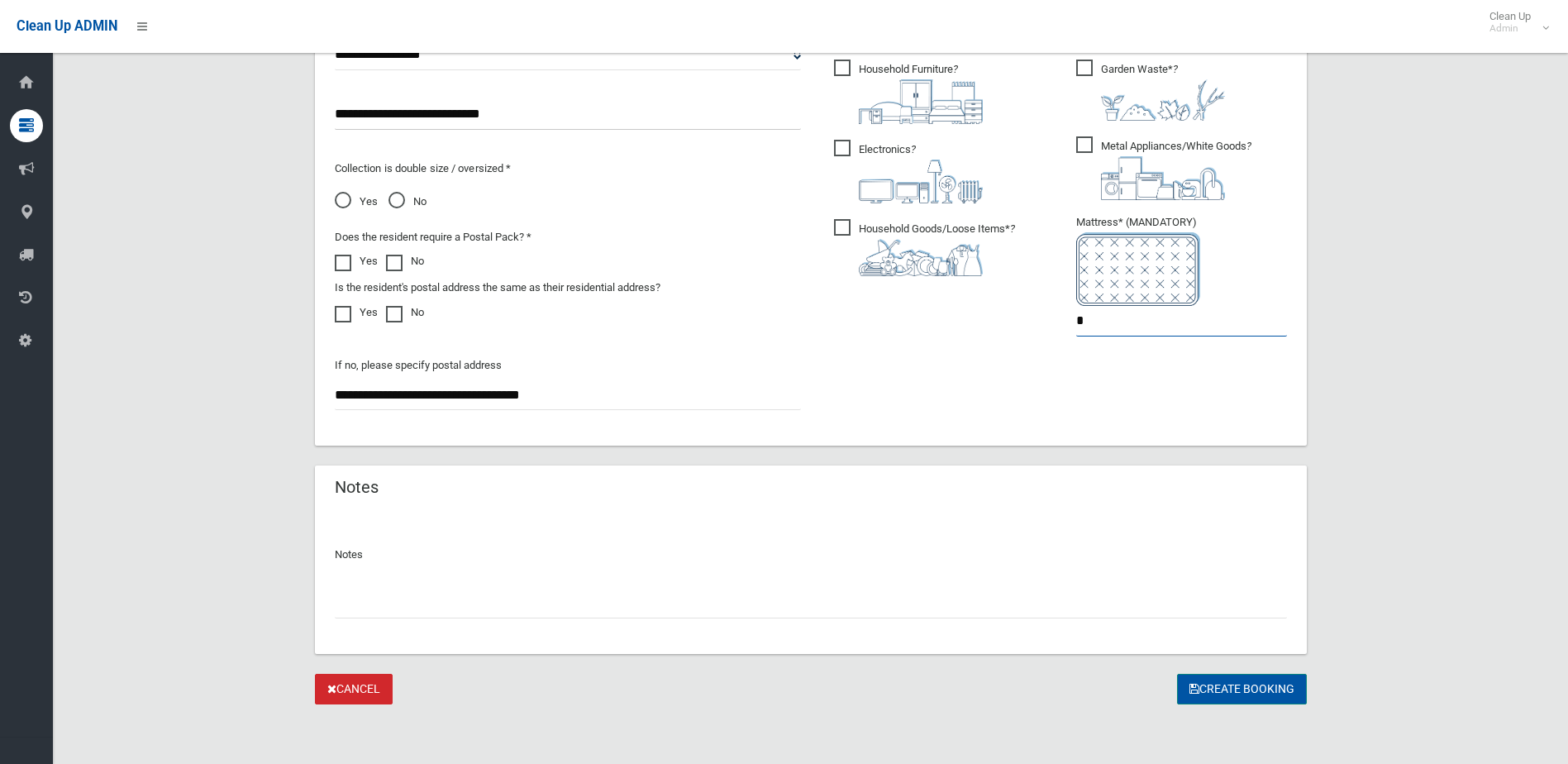
type input "*"
click at [1223, 682] on button "Create Booking" at bounding box center [1241, 689] width 129 height 31
